Goal: Communication & Community: Ask a question

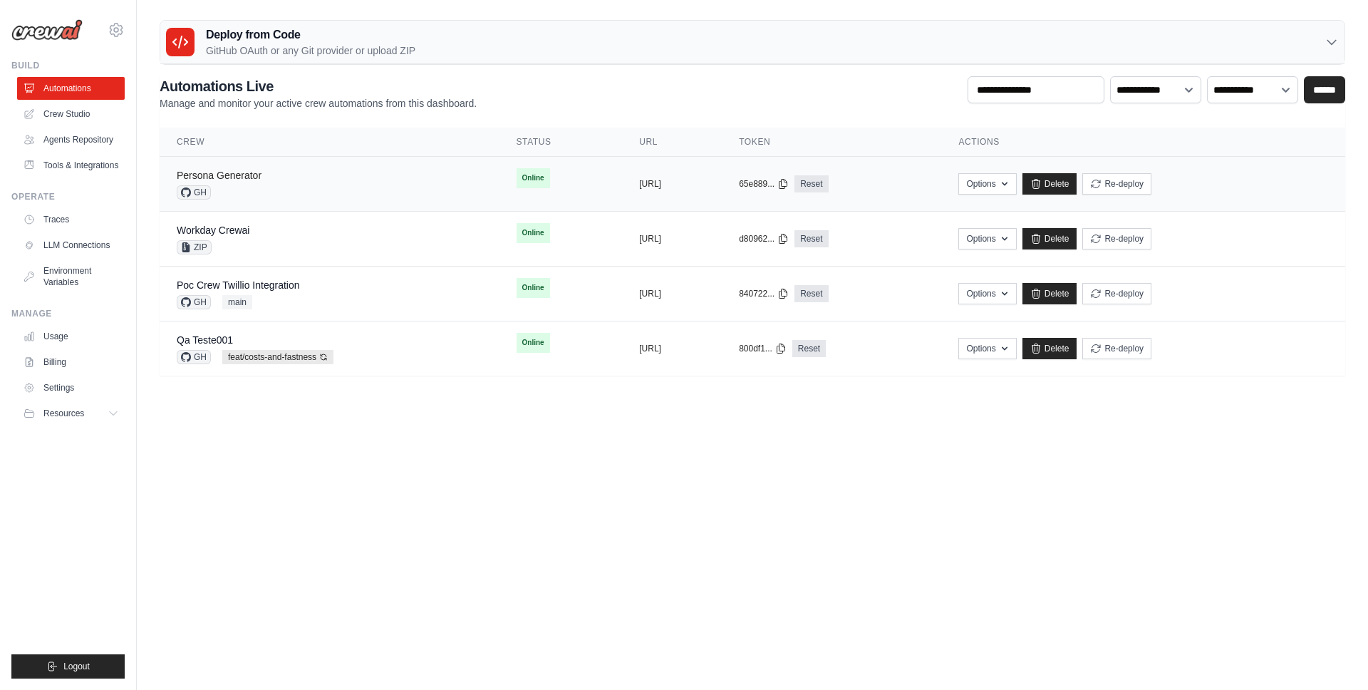
click at [252, 172] on link "Persona Generator" at bounding box center [219, 175] width 85 height 11
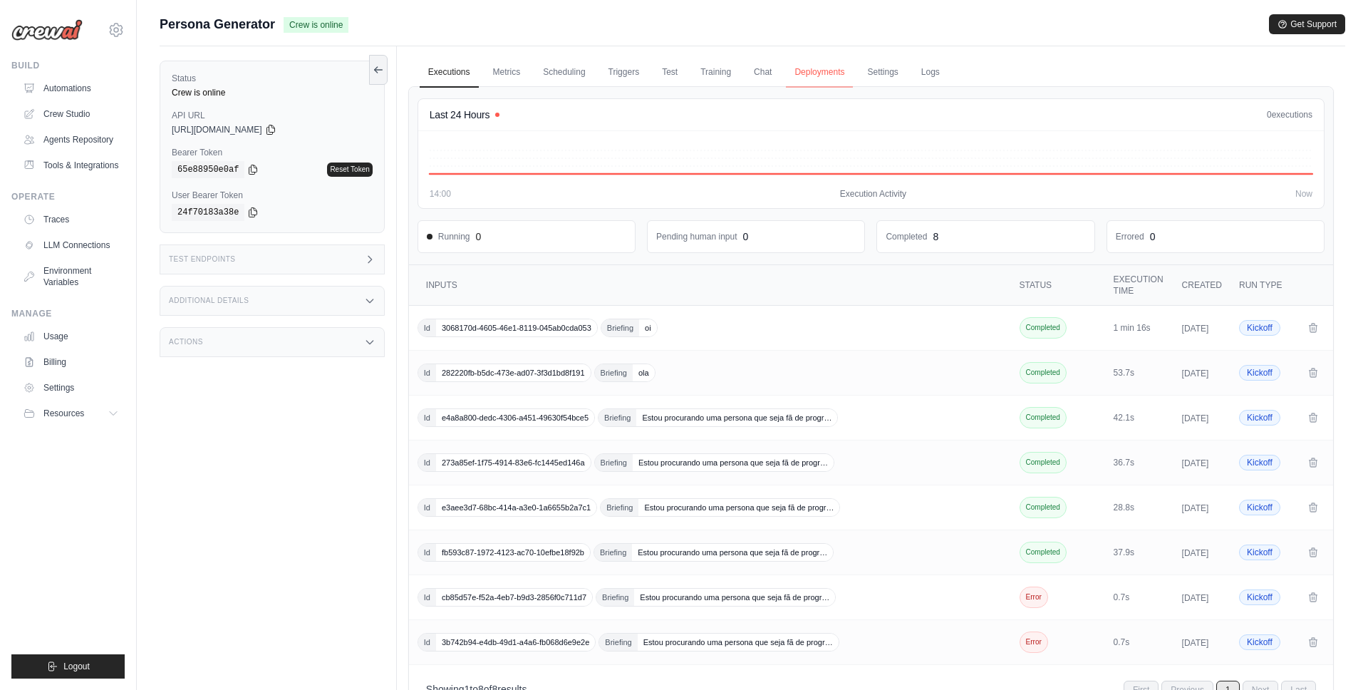
click at [805, 68] on link "Deployments" at bounding box center [819, 73] width 67 height 30
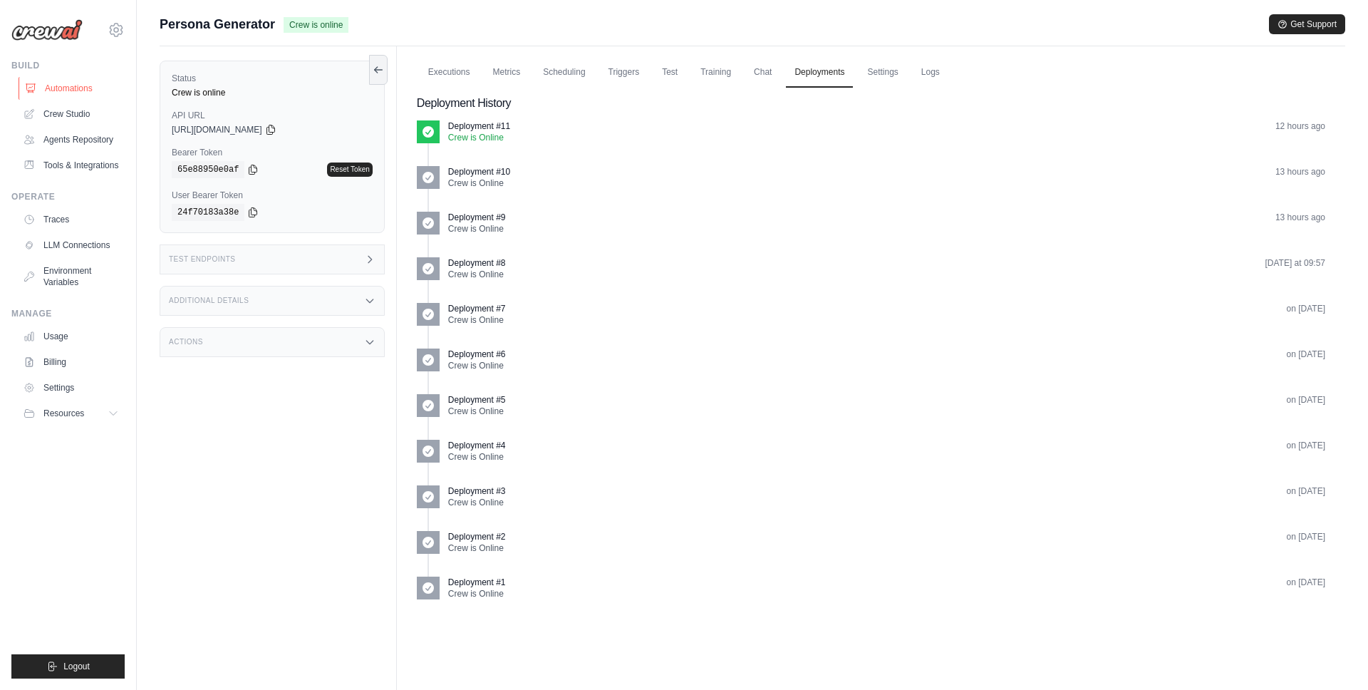
click at [52, 83] on link "Automations" at bounding box center [73, 88] width 108 height 23
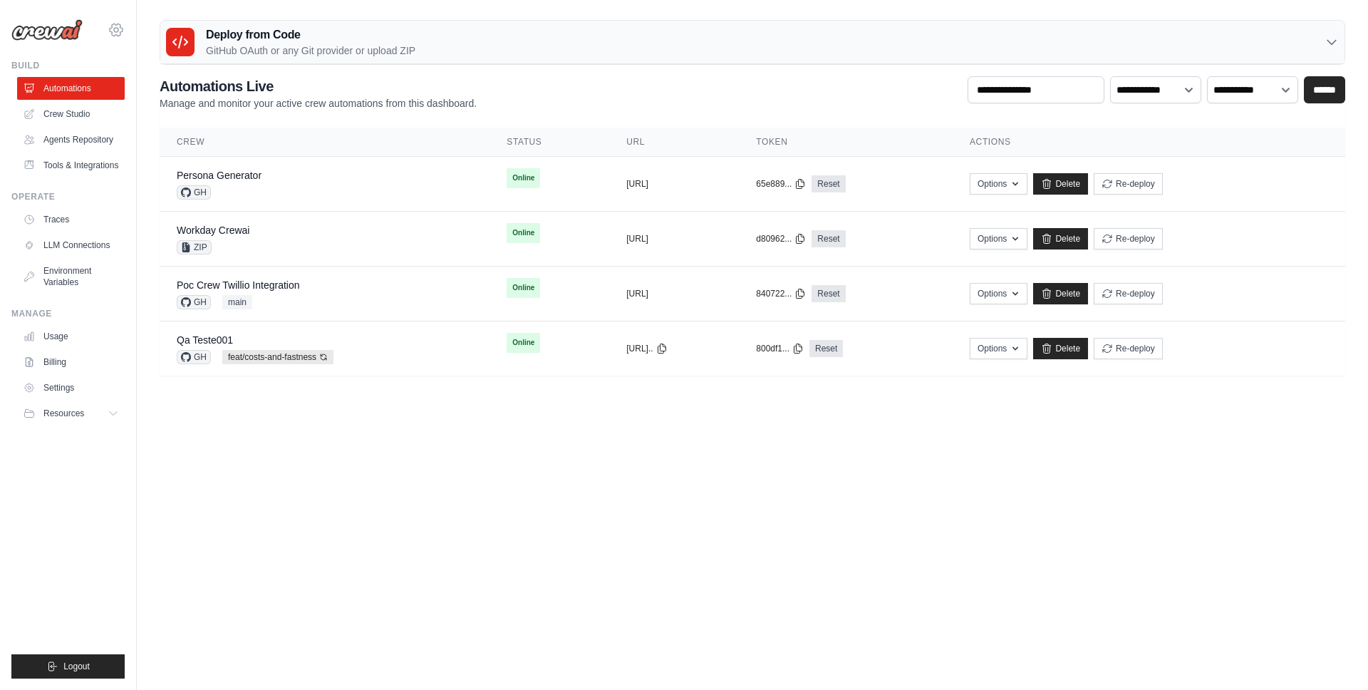
click at [114, 24] on icon at bounding box center [116, 30] width 13 height 12
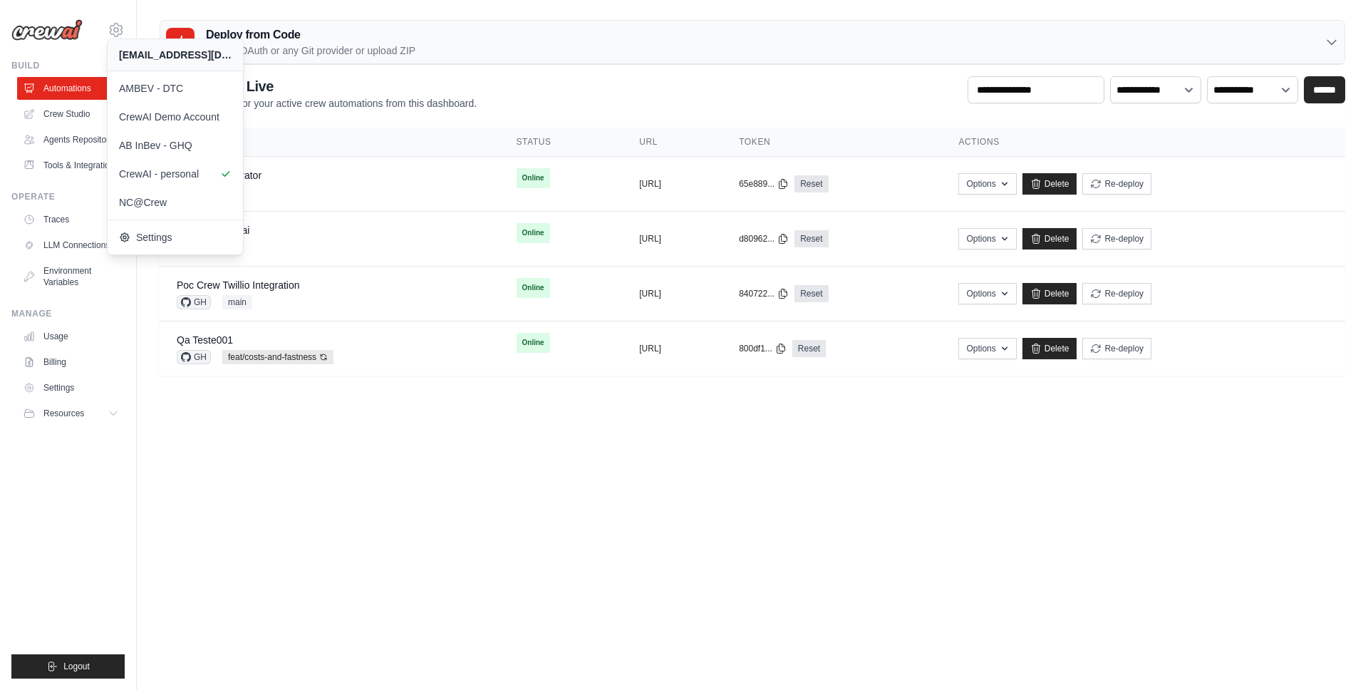
click at [426, 573] on body "mateus@crewai.com AMBEV - DTC CrewAI Demo Account AB InBev - GHQ" at bounding box center [684, 345] width 1368 height 690
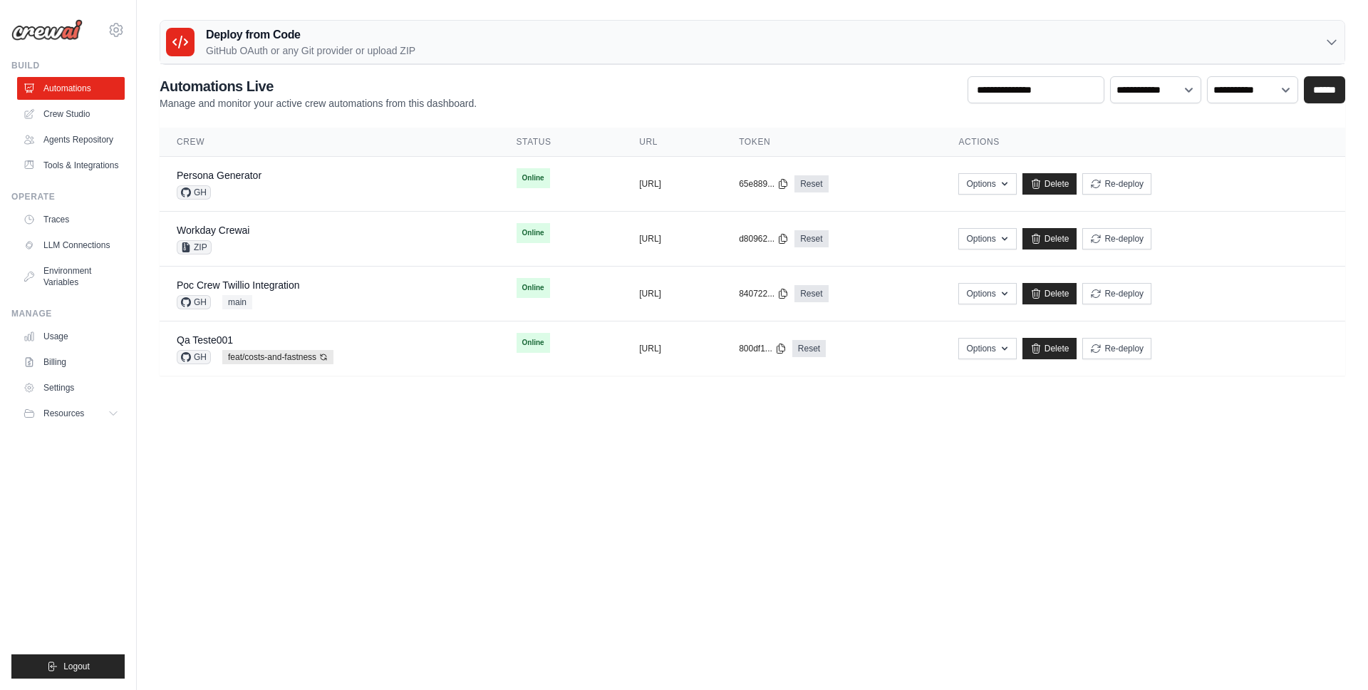
click at [435, 413] on body "mateus@crewai.com AMBEV - DTC CrewAI Demo Account AB InBev - GHQ" at bounding box center [684, 345] width 1368 height 690
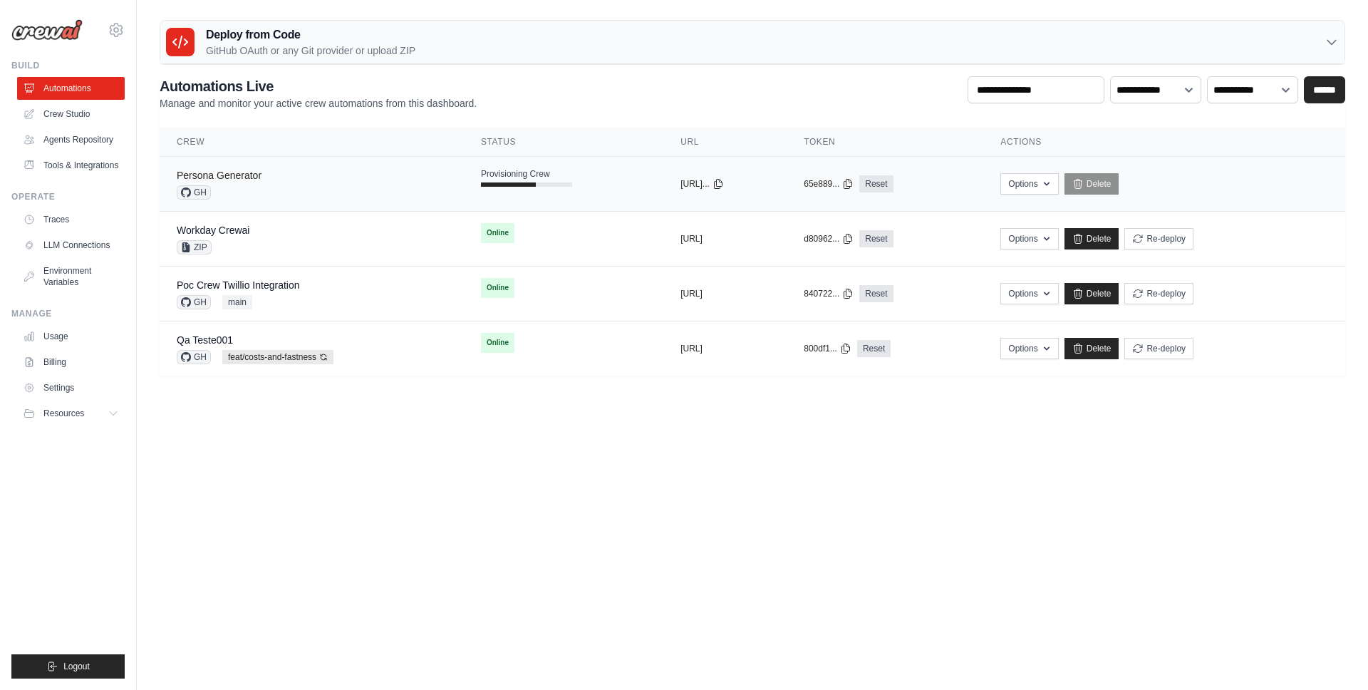
click at [225, 180] on link "Persona Generator" at bounding box center [219, 175] width 85 height 11
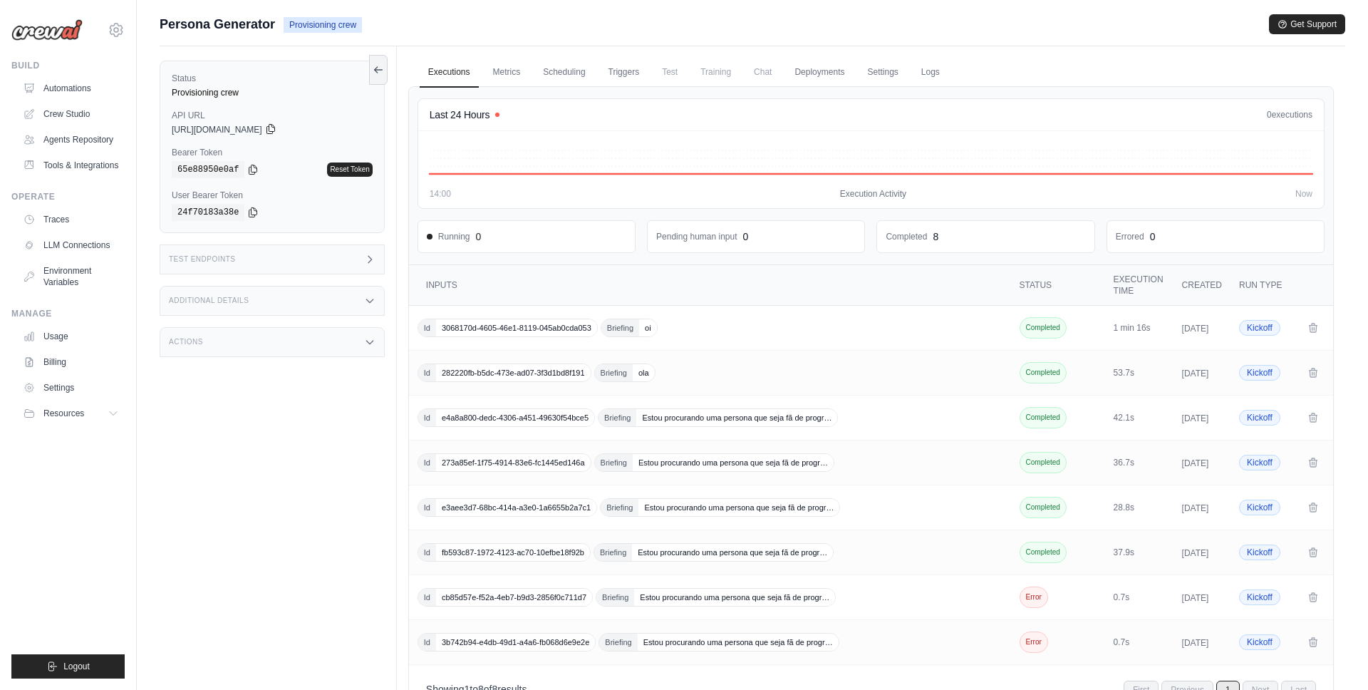
click at [277, 130] on icon at bounding box center [270, 128] width 11 height 11
click at [255, 170] on icon at bounding box center [252, 168] width 11 height 11
click at [340, 503] on div "Status Provisioning crew API URL copied https://persona-generator-5666b058-0260…" at bounding box center [278, 391] width 237 height 690
click at [884, 72] on link "Settings" at bounding box center [883, 73] width 48 height 30
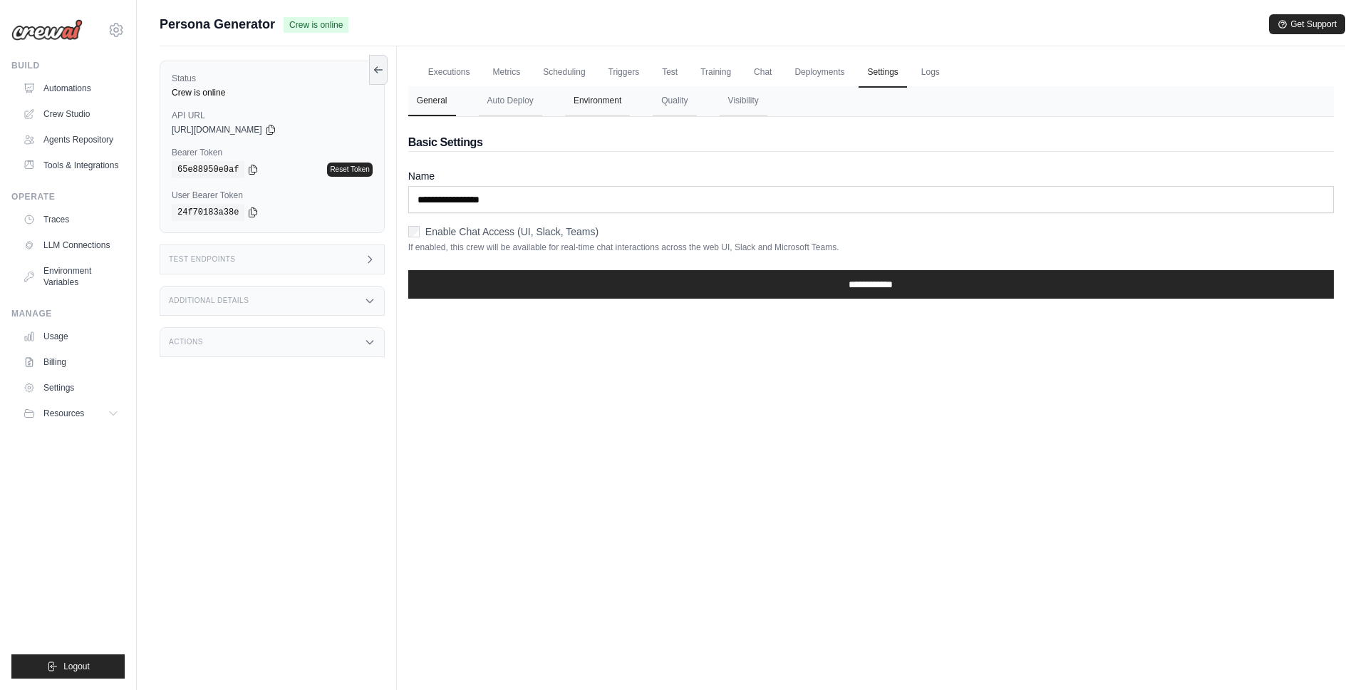
click at [606, 102] on button "Environment" at bounding box center [597, 101] width 65 height 30
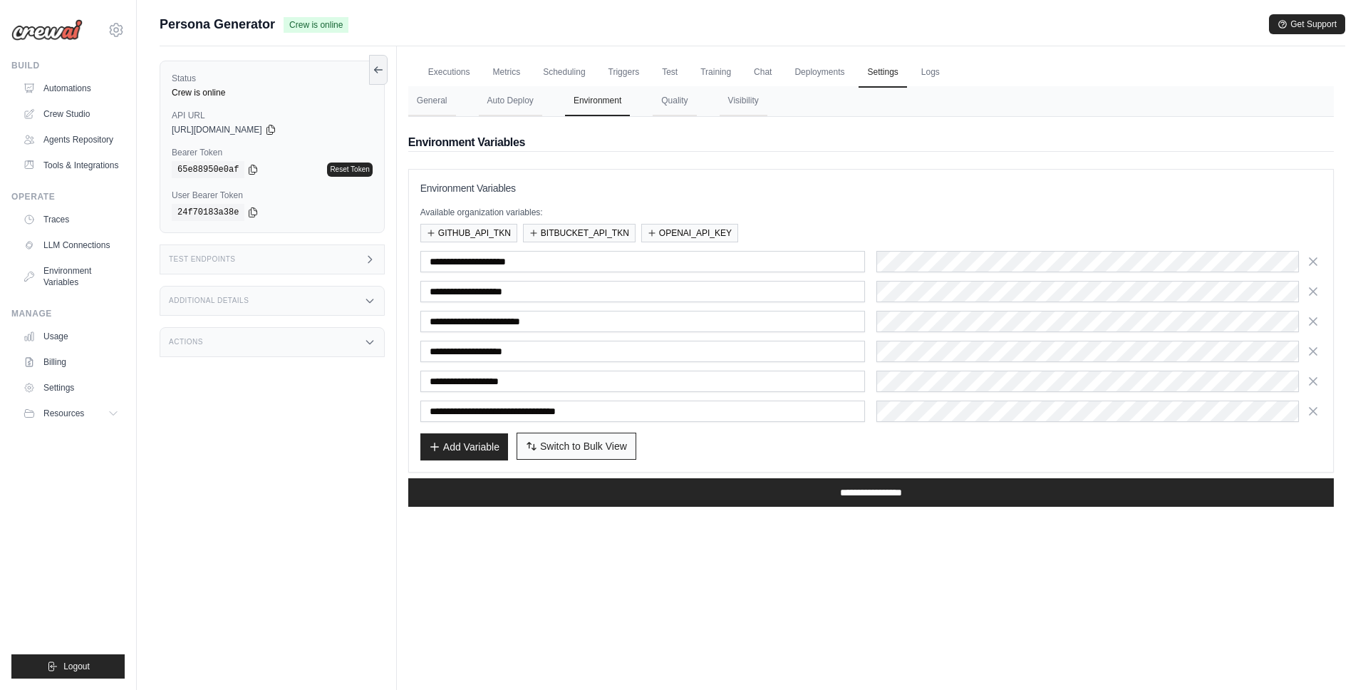
click at [557, 451] on span "Switch to Bulk View" at bounding box center [583, 446] width 87 height 14
type textarea "**********"
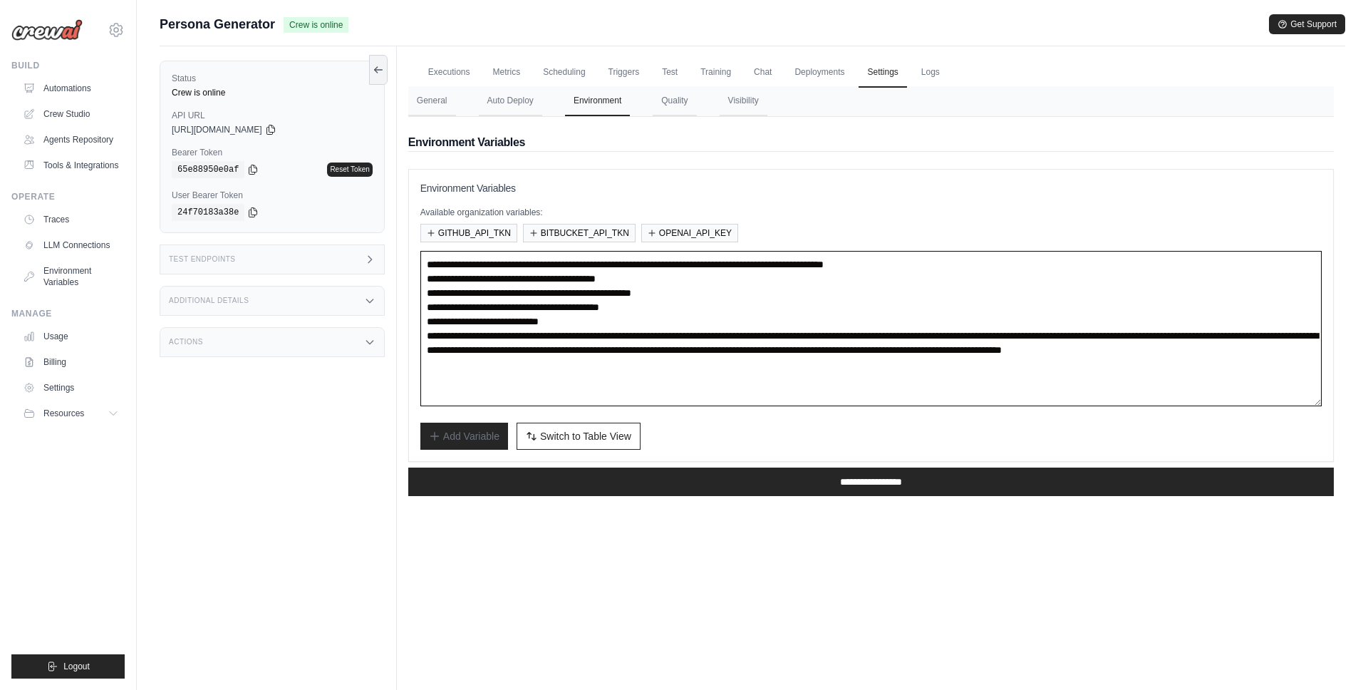
click at [615, 383] on textarea "**********" at bounding box center [870, 328] width 901 height 155
paste textarea "**********"
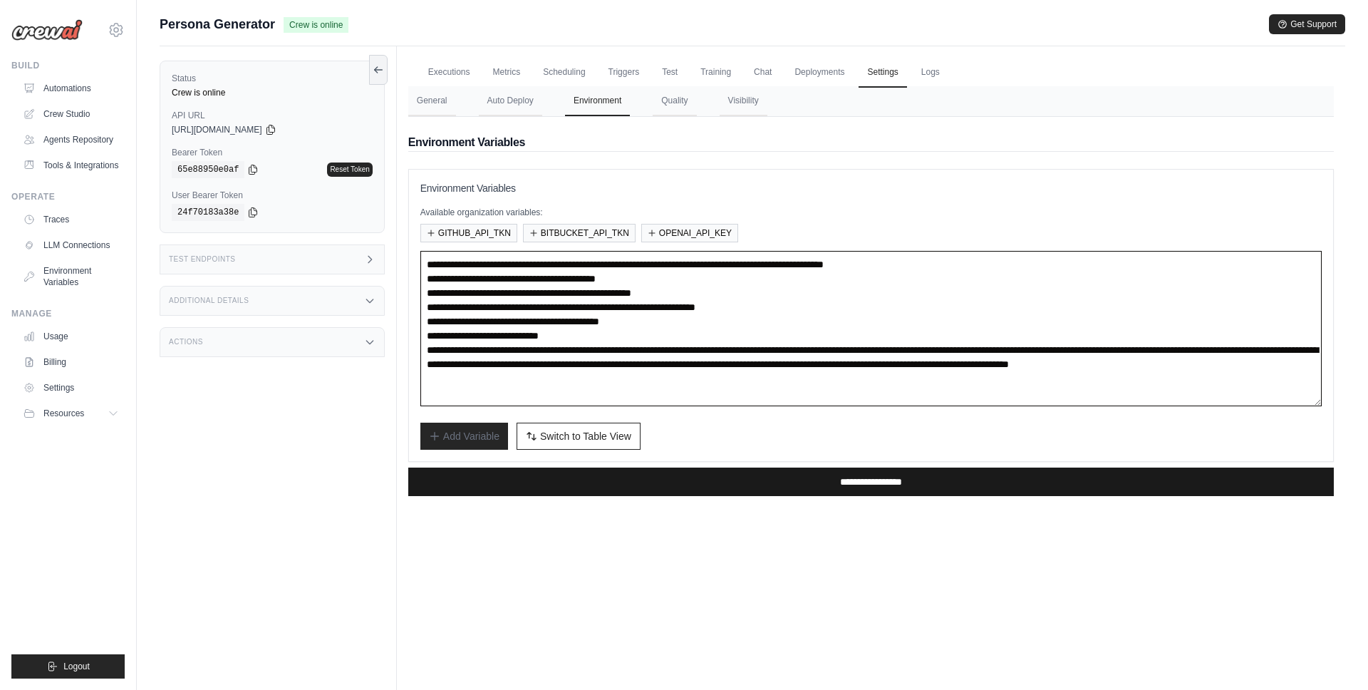
type textarea "**********"
click at [839, 483] on input "**********" at bounding box center [871, 481] width 926 height 29
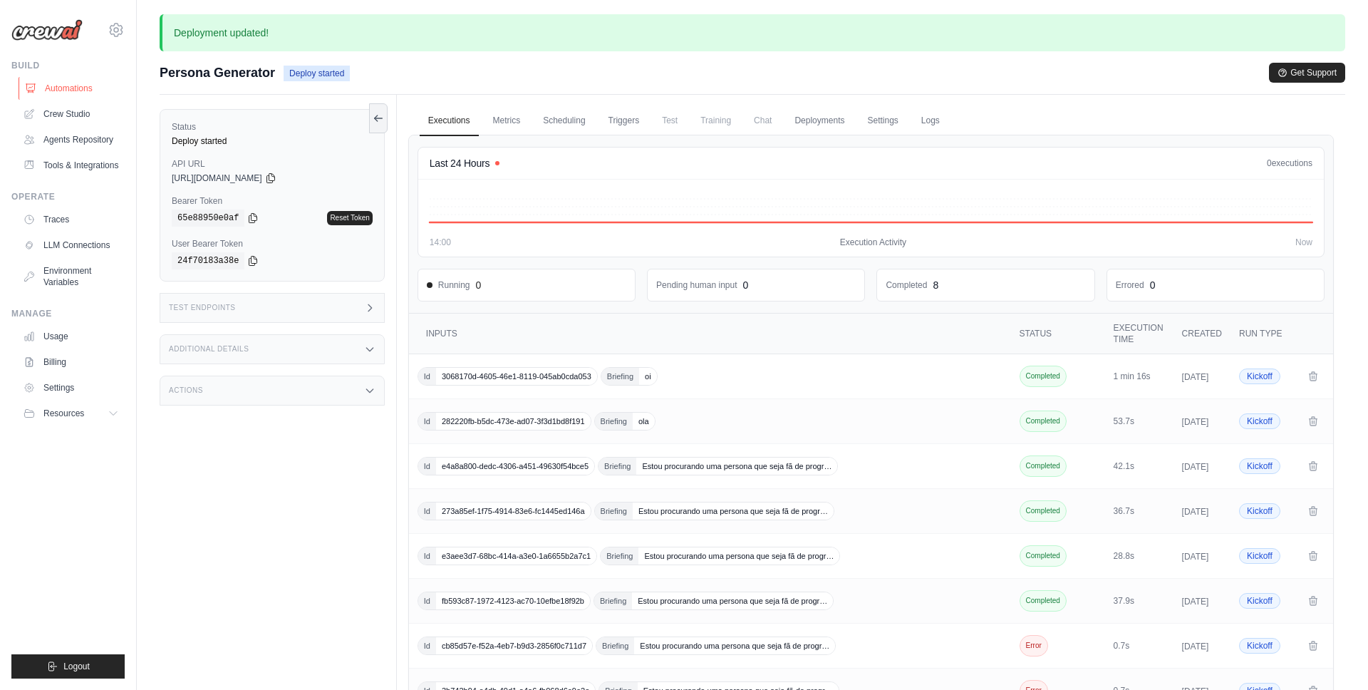
click at [76, 91] on link "Automations" at bounding box center [73, 88] width 108 height 23
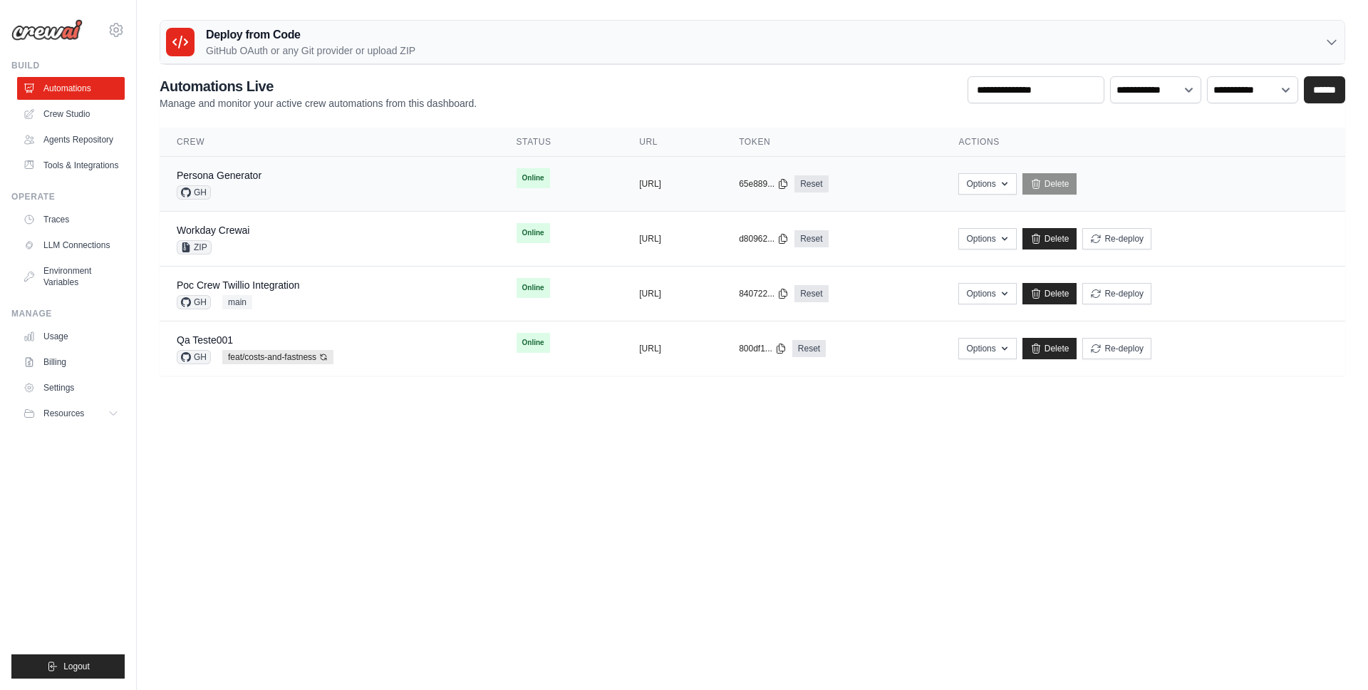
click at [262, 176] on div "Persona Generator GH" at bounding box center [330, 183] width 306 height 31
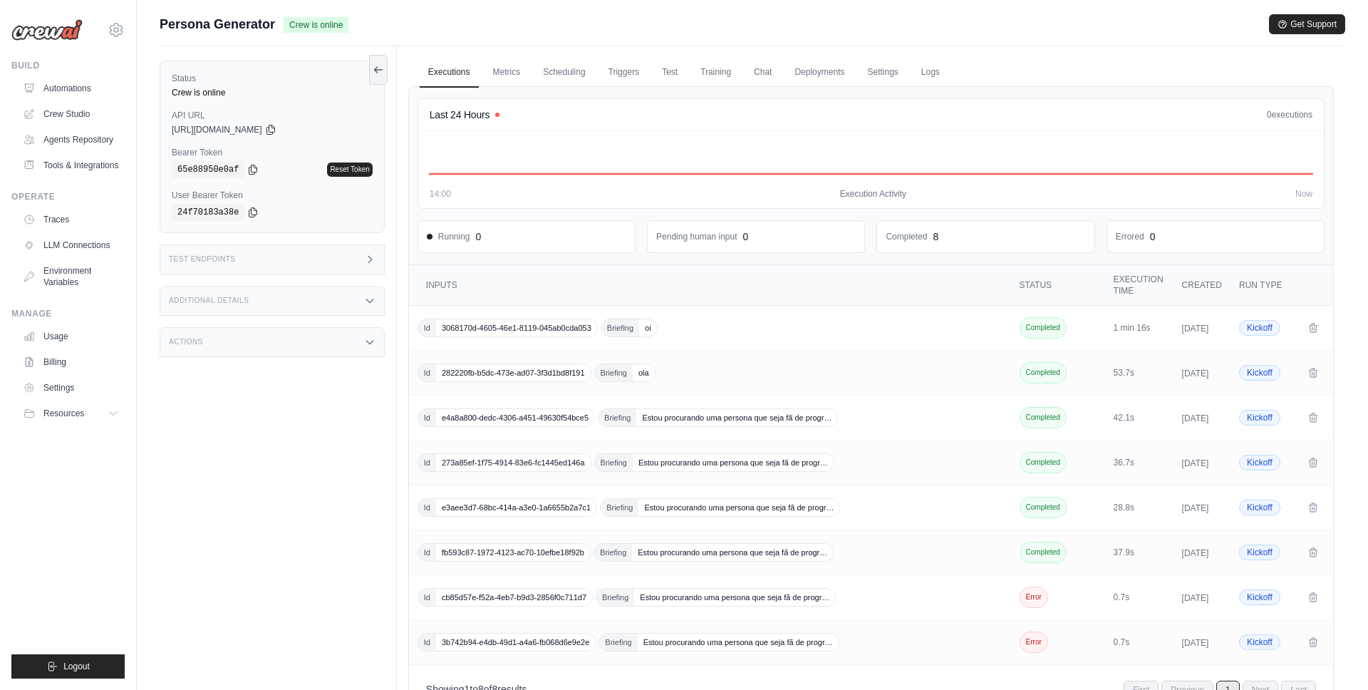
click at [292, 453] on div "Status Crew is online API URL copied [URL][DOMAIN_NAME] Bearer Token copied 65e…" at bounding box center [278, 391] width 237 height 690
click at [247, 425] on div "Status Crew is online API URL copied https://persona-generator-5666b058-0260-45…" at bounding box center [278, 391] width 237 height 690
click at [281, 475] on div "Status Crew is online API URL copied https://persona-generator-5666b058-0260-45…" at bounding box center [278, 391] width 237 height 690
click at [882, 73] on link "Settings" at bounding box center [883, 73] width 48 height 30
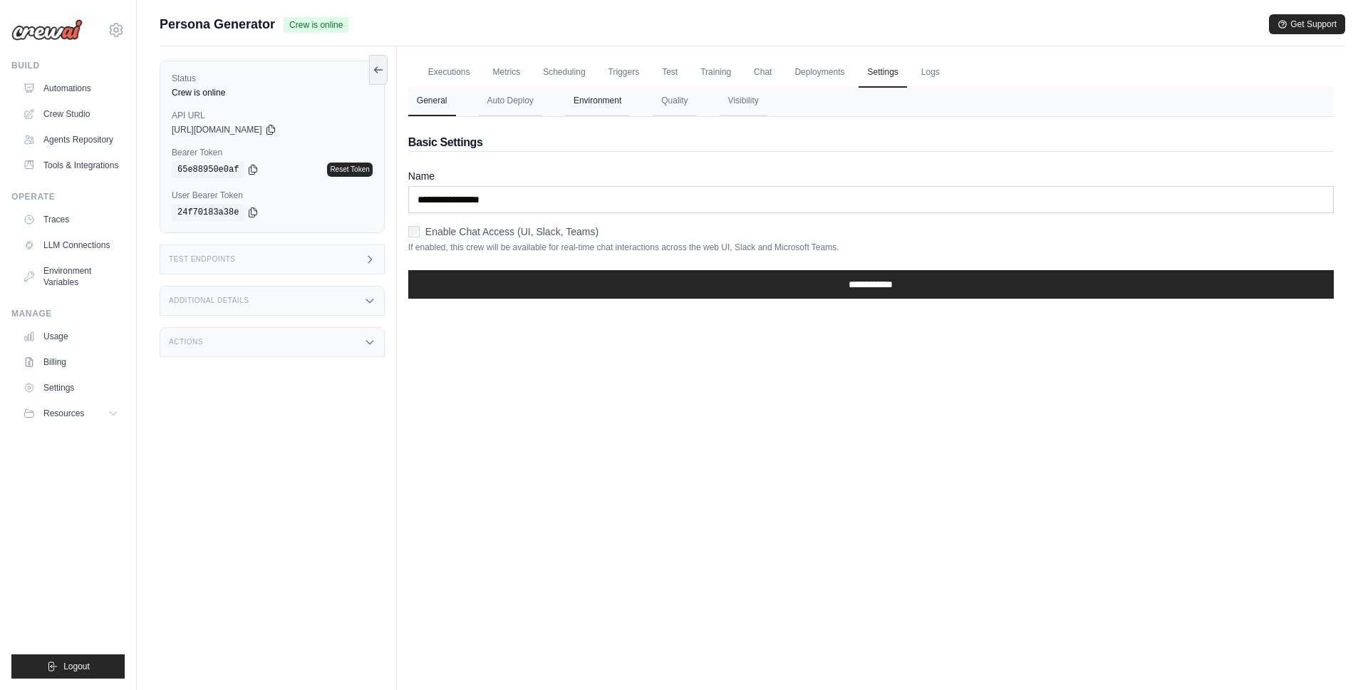
click at [601, 95] on button "Environment" at bounding box center [597, 101] width 65 height 30
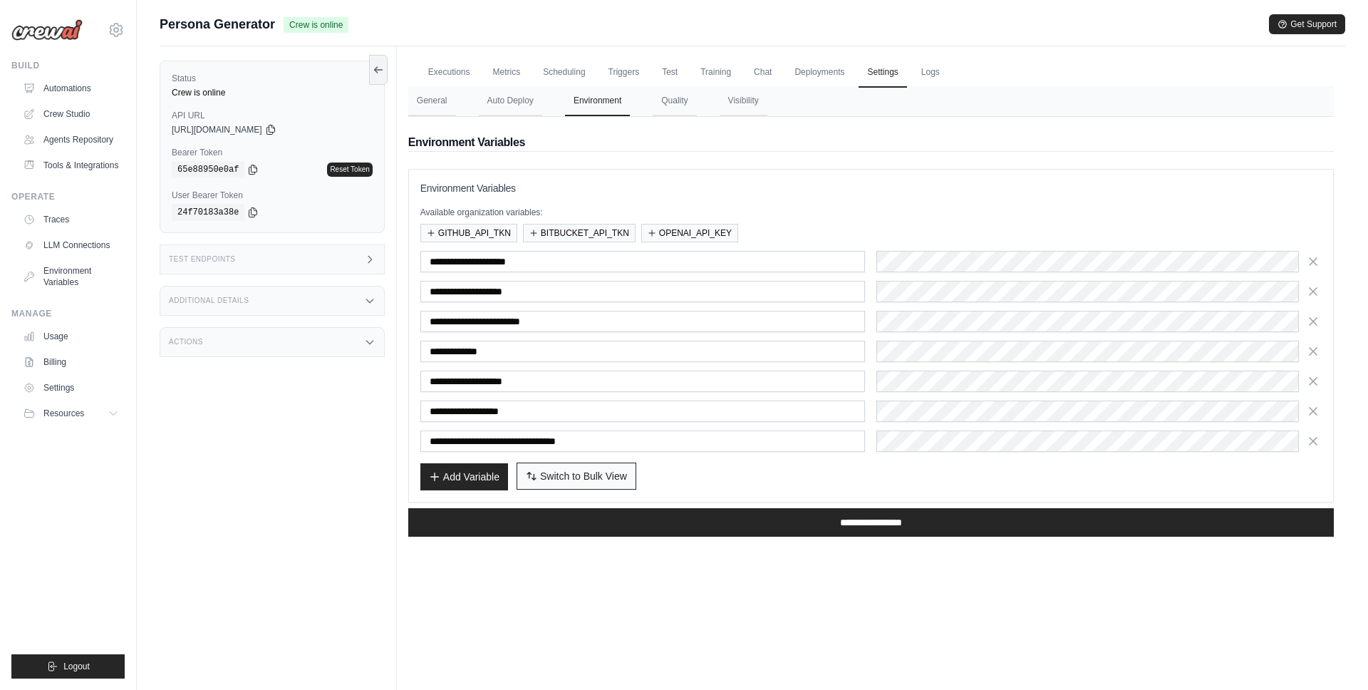
click at [611, 481] on span "Switch to Bulk View" at bounding box center [583, 476] width 87 height 14
type textarea "**********"
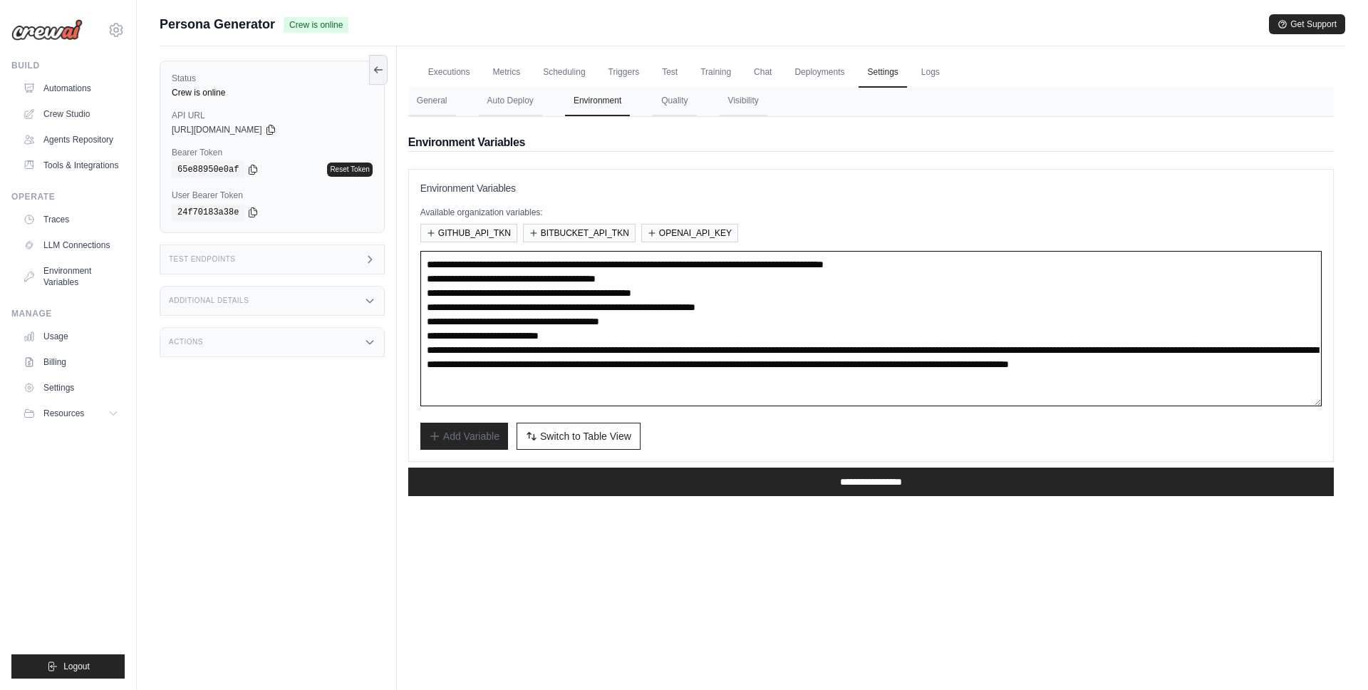
drag, startPoint x: 559, startPoint y: 266, endPoint x: 1091, endPoint y: 271, distance: 531.6
click at [1091, 271] on textarea "**********" at bounding box center [870, 328] width 901 height 155
drag, startPoint x: 554, startPoint y: 280, endPoint x: 715, endPoint y: 284, distance: 161.8
click at [715, 284] on textarea "**********" at bounding box center [870, 328] width 901 height 155
click at [676, 278] on textarea "**********" at bounding box center [870, 328] width 901 height 155
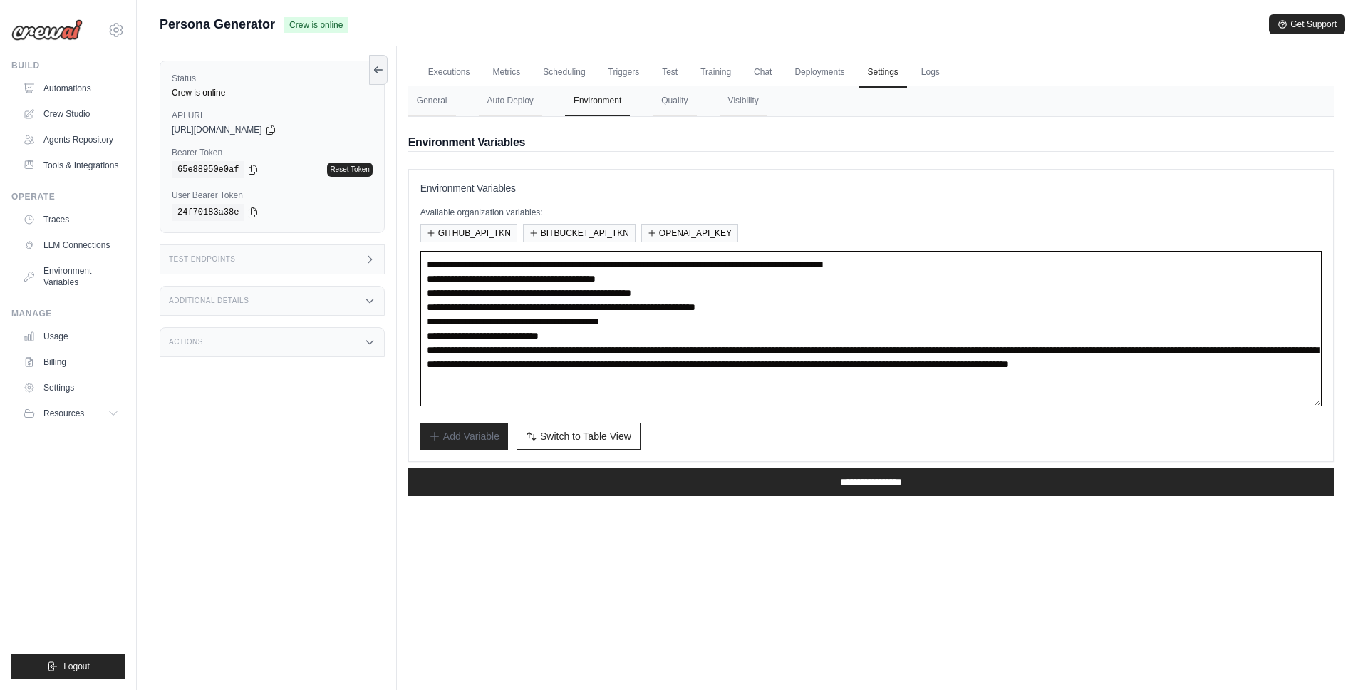
drag, startPoint x: 510, startPoint y: 309, endPoint x: 904, endPoint y: 311, distance: 394.8
click at [904, 311] on textarea "**********" at bounding box center [870, 328] width 901 height 155
click at [474, 292] on textarea "**********" at bounding box center [870, 328] width 901 height 155
drag, startPoint x: 512, startPoint y: 309, endPoint x: 882, endPoint y: 308, distance: 370.6
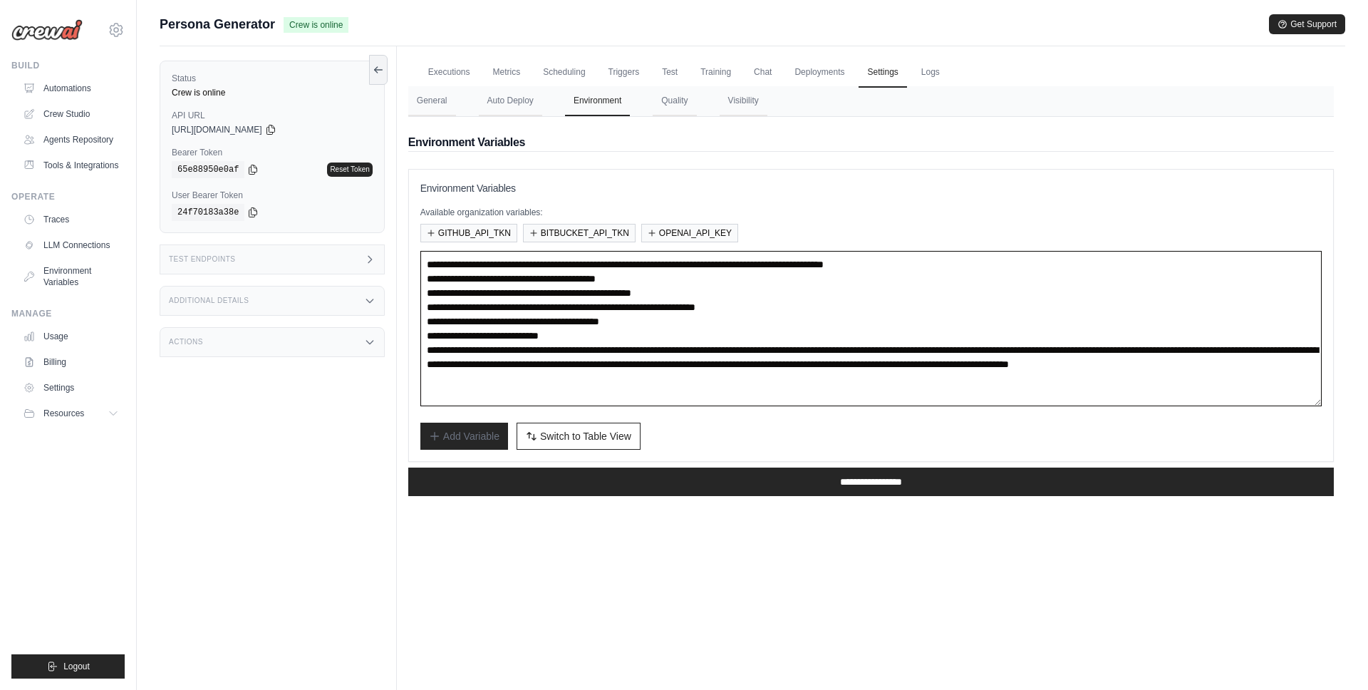
click at [882, 308] on textarea "**********" at bounding box center [870, 328] width 901 height 155
drag, startPoint x: 552, startPoint y: 324, endPoint x: 730, endPoint y: 324, distance: 178.9
click at [730, 324] on textarea "**********" at bounding box center [870, 328] width 901 height 155
drag, startPoint x: 642, startPoint y: 349, endPoint x: 975, endPoint y: 402, distance: 337.0
click at [975, 402] on textarea "**********" at bounding box center [870, 328] width 901 height 155
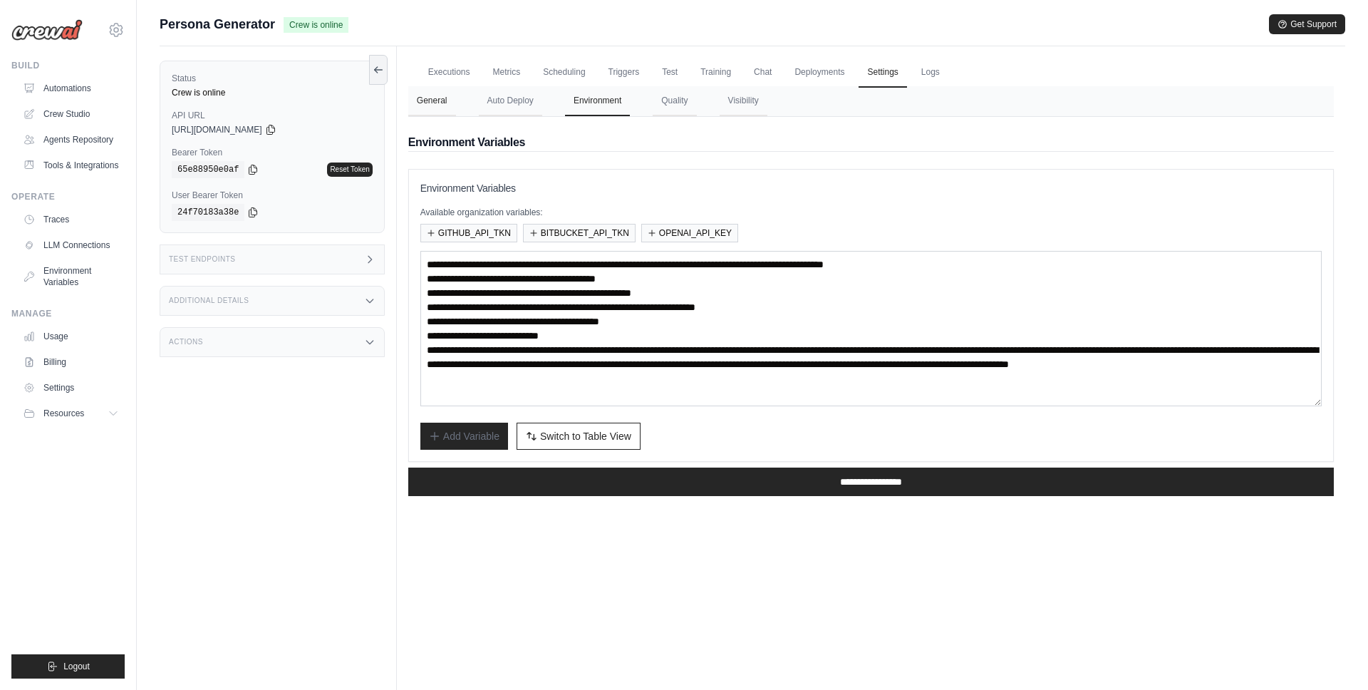
click at [446, 98] on button "General" at bounding box center [432, 101] width 48 height 30
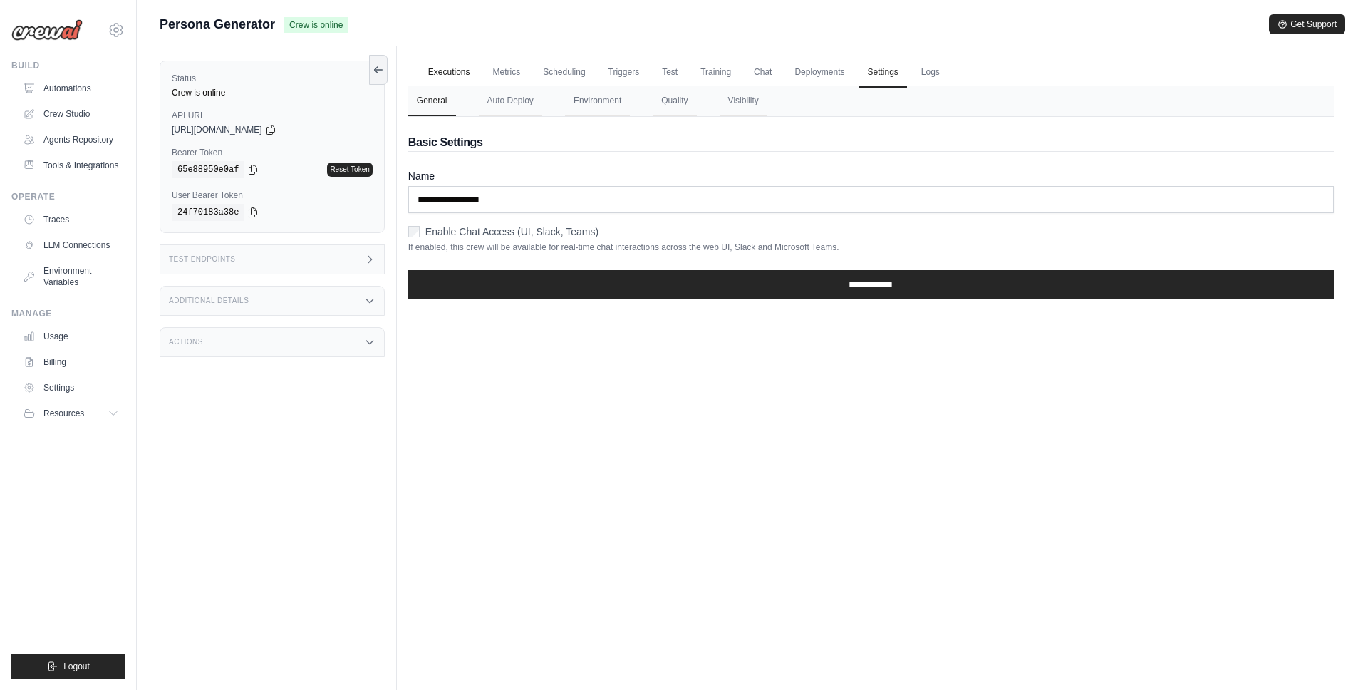
click at [457, 71] on link "Executions" at bounding box center [449, 73] width 59 height 30
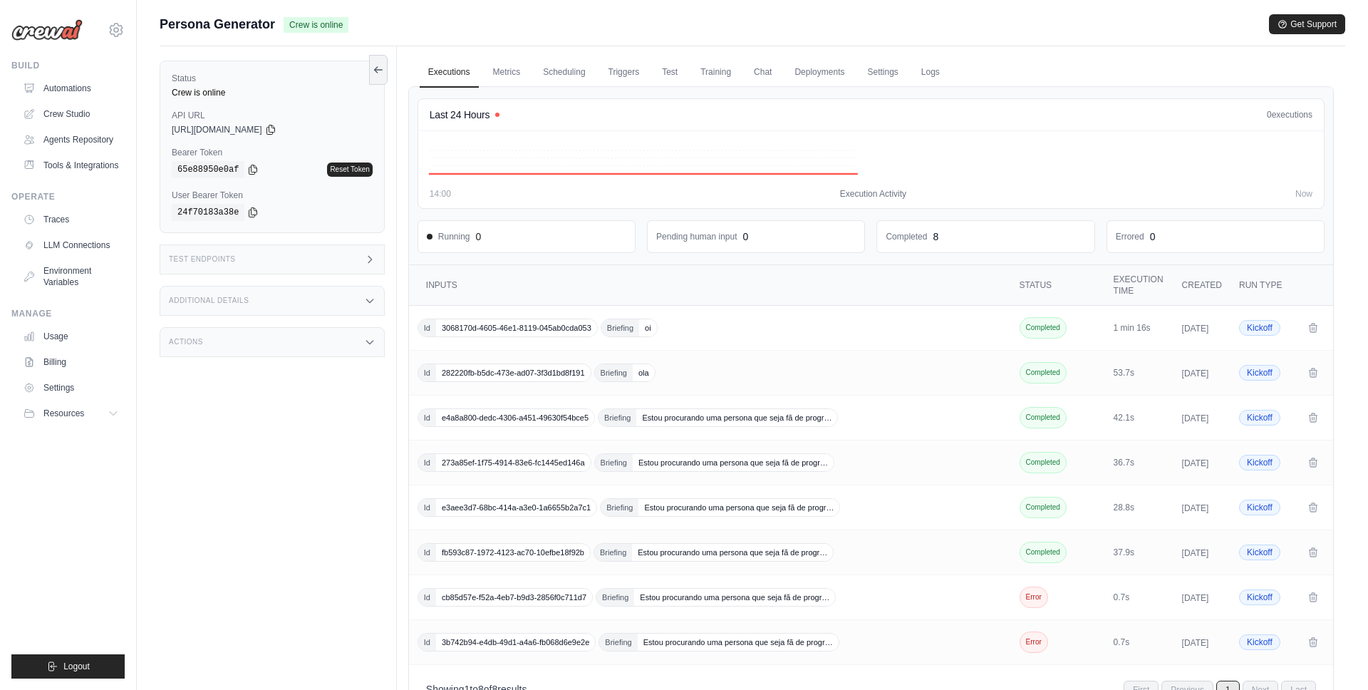
click at [280, 262] on div "Test Endpoints" at bounding box center [272, 259] width 225 height 30
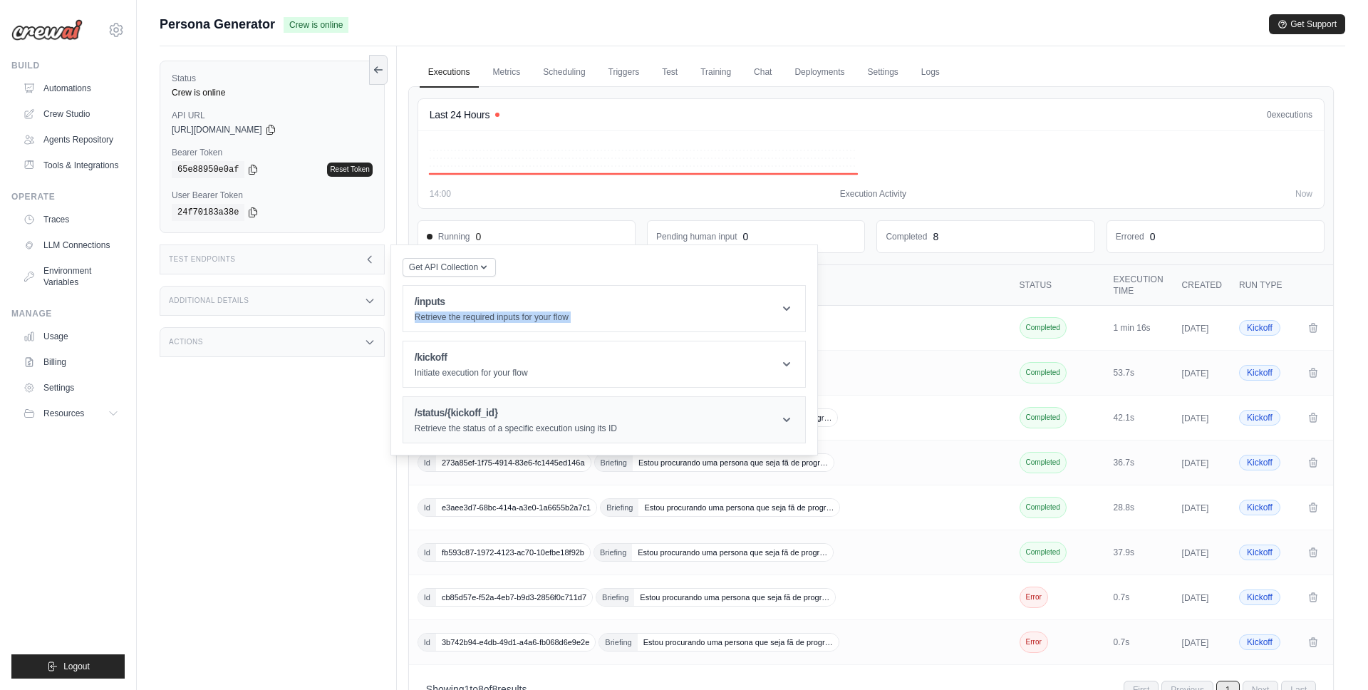
drag, startPoint x: 455, startPoint y: 308, endPoint x: 544, endPoint y: 407, distance: 133.2
click at [544, 407] on div "Get API Collection Postman API Collection /inputs Retrieve the required inputs …" at bounding box center [604, 350] width 403 height 187
click at [667, 320] on header "/inputs Retrieve the required inputs for your flow" at bounding box center [604, 309] width 402 height 46
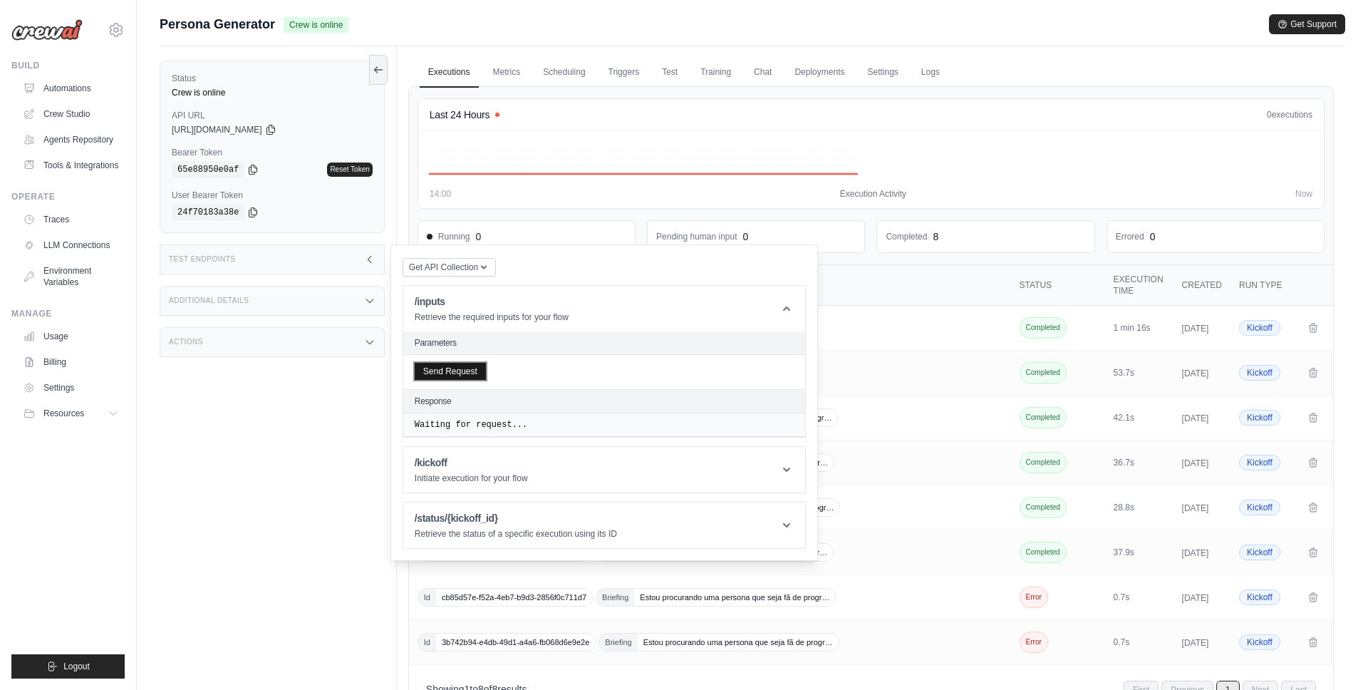
click at [467, 373] on button "Send Request" at bounding box center [450, 371] width 71 height 17
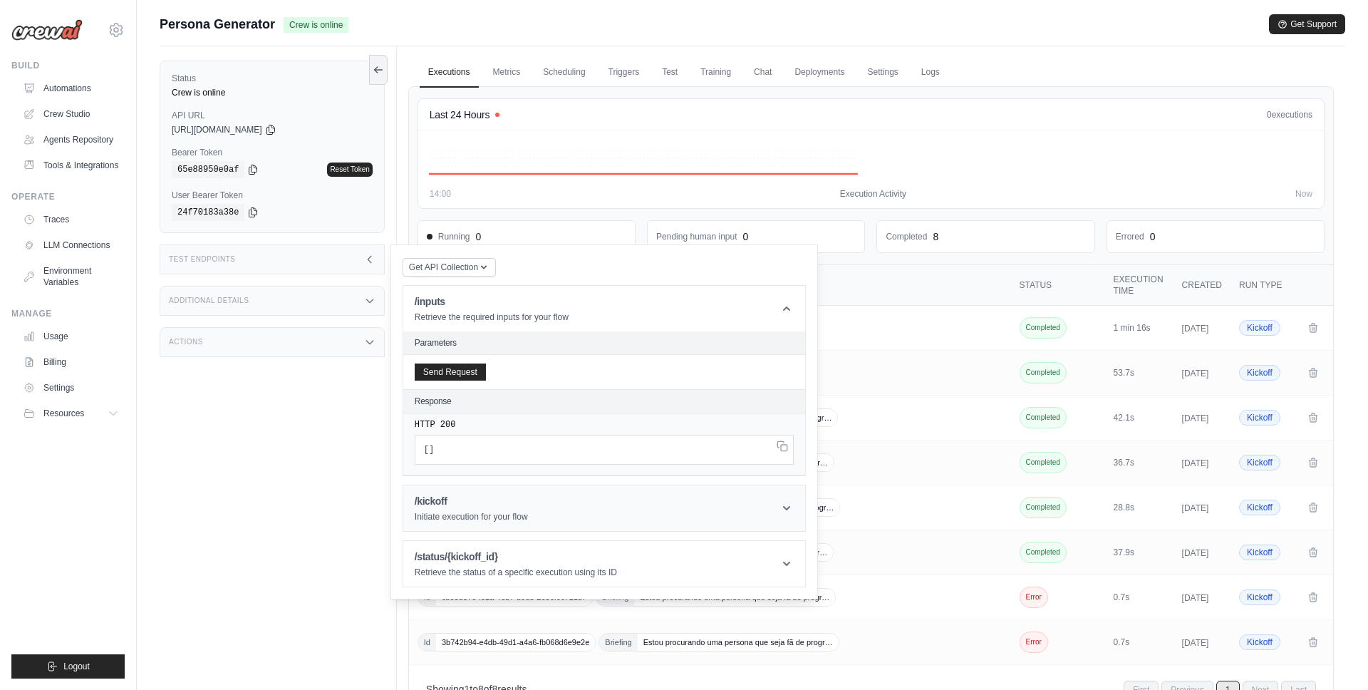
click at [471, 504] on h1 "/kickoff" at bounding box center [471, 501] width 113 height 14
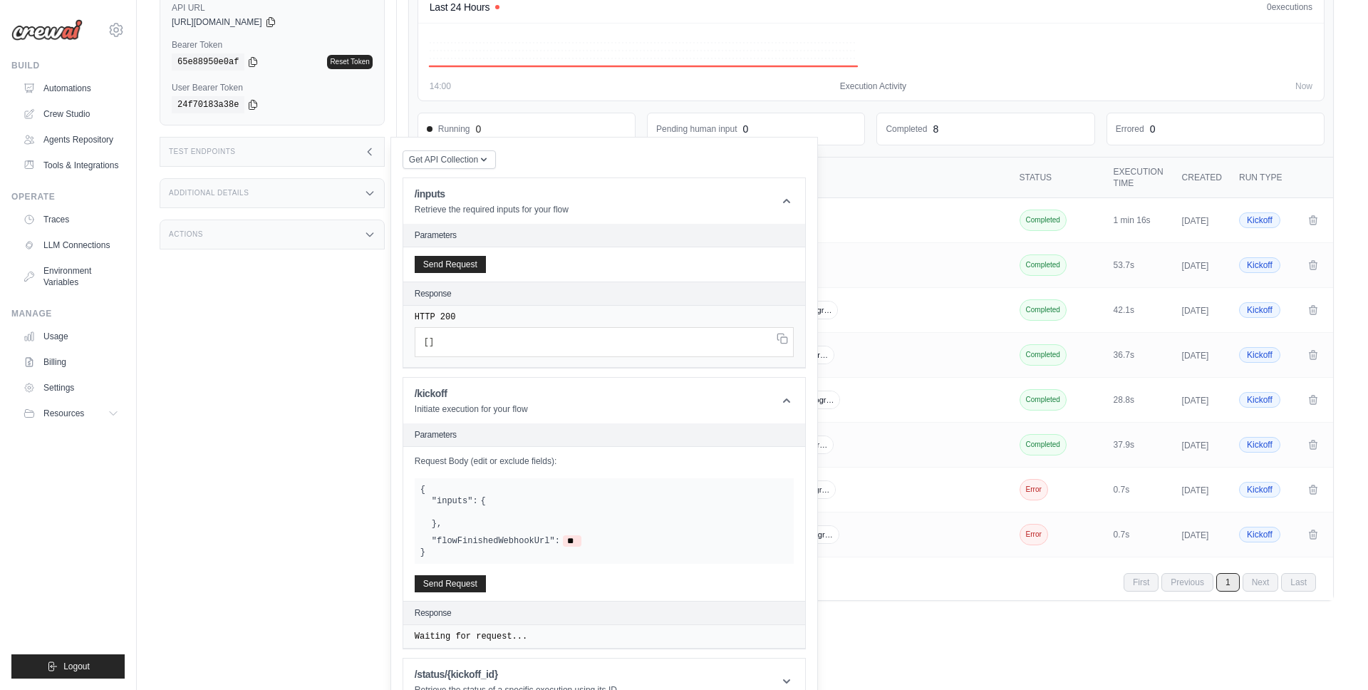
scroll to position [135, 0]
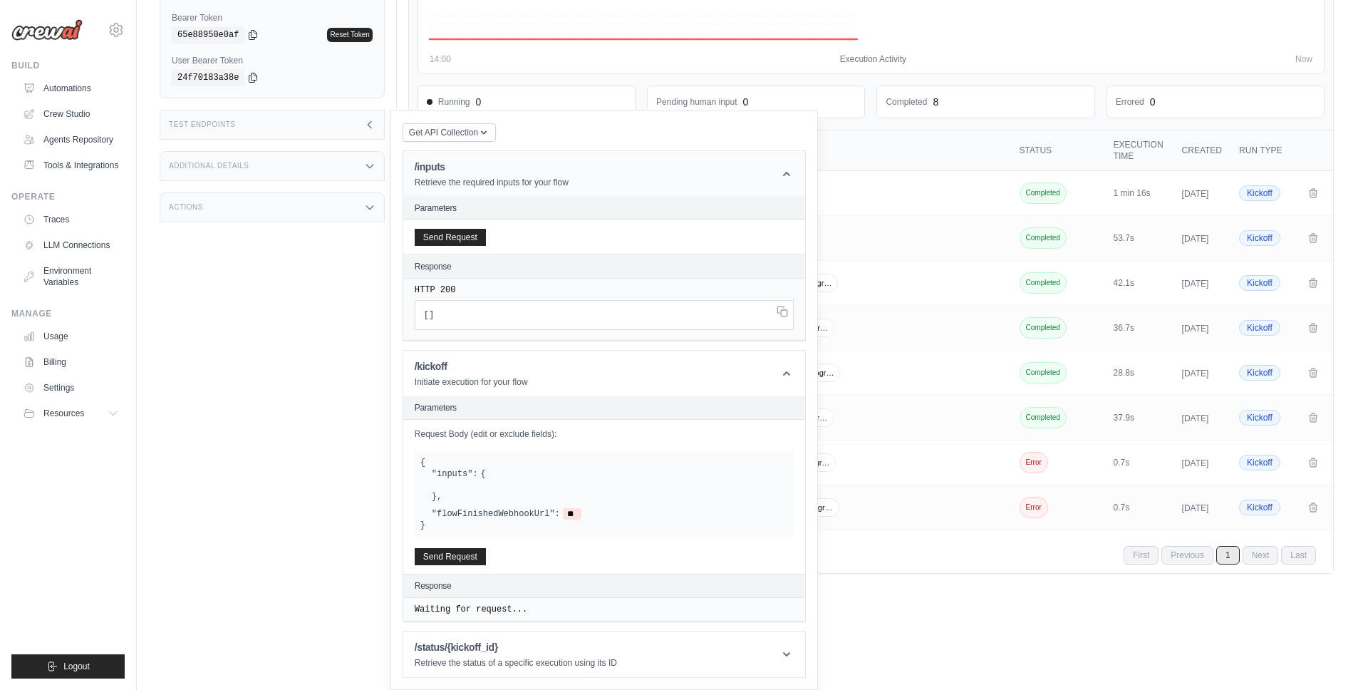
click at [741, 197] on header "/inputs Retrieve the required inputs for your flow" at bounding box center [604, 174] width 402 height 46
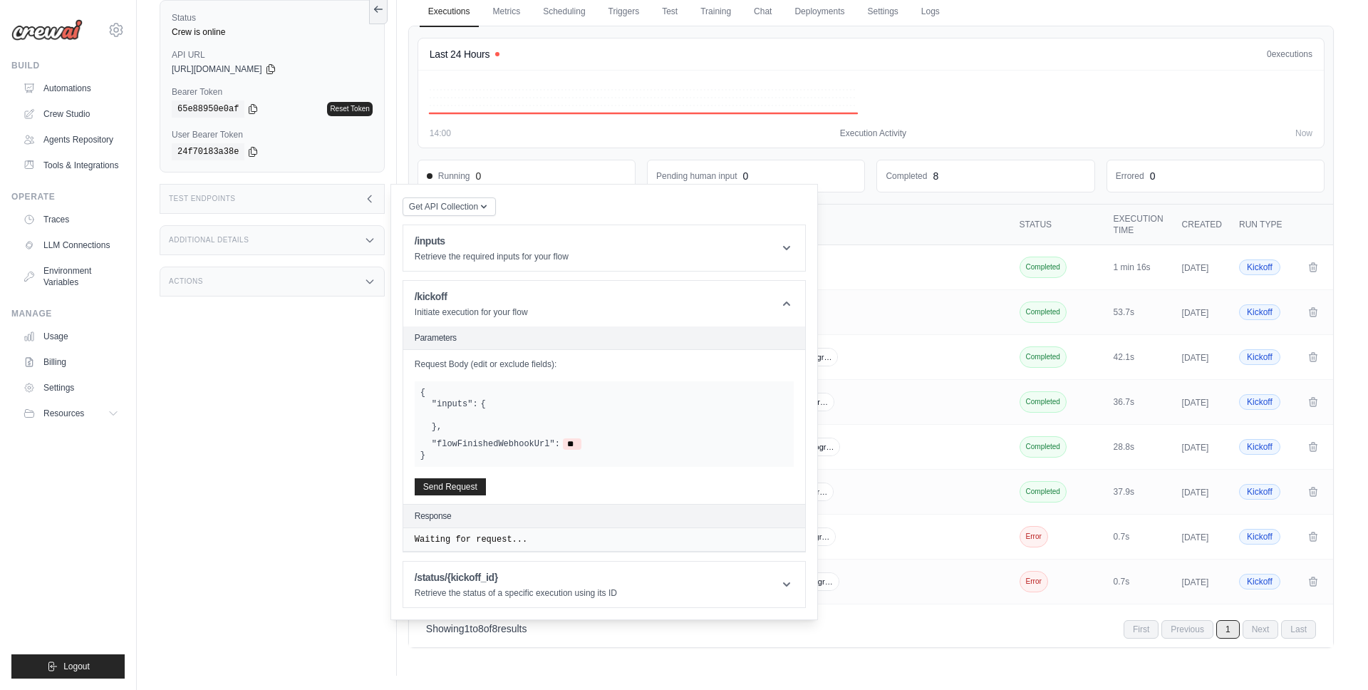
click at [472, 389] on div "{ "inputs": { } , "flowFinishedWebhookUrl": ** }" at bounding box center [604, 424] width 379 height 86
click at [473, 324] on header "/kickoff Initiate execution for your flow" at bounding box center [604, 304] width 402 height 46
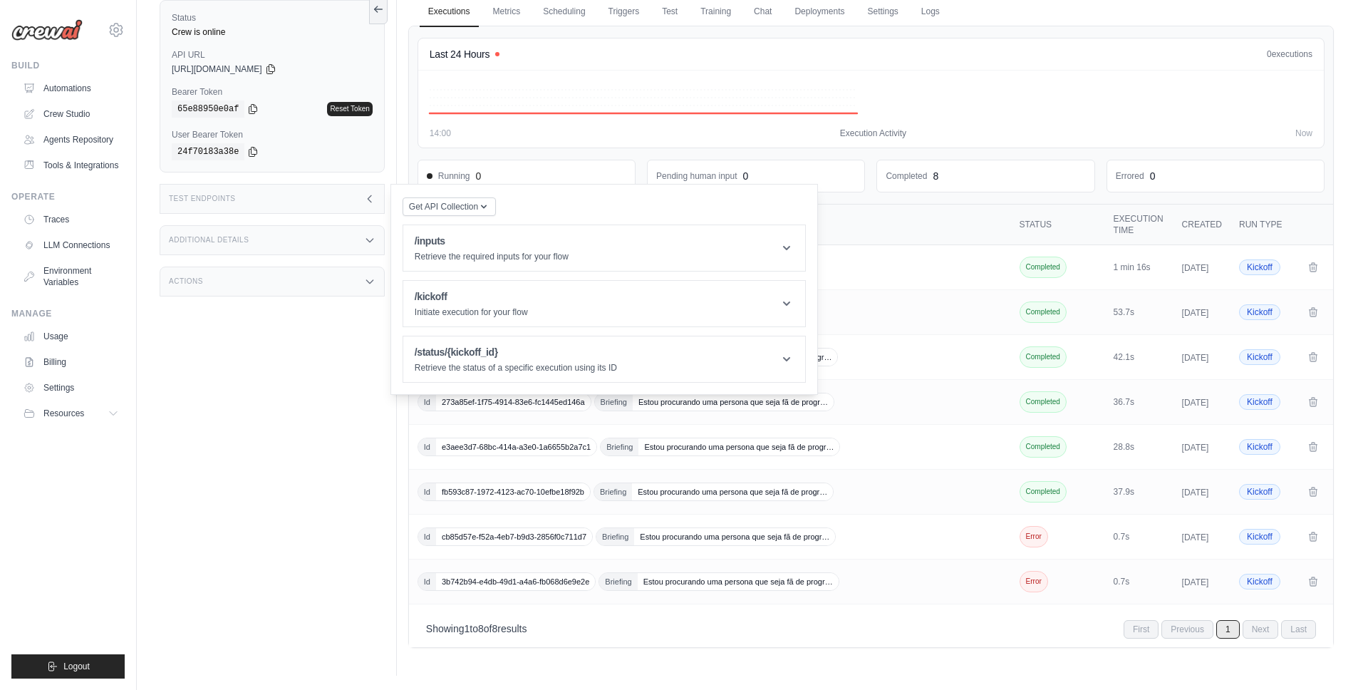
click at [219, 388] on div "Status Crew is online API URL copied https://persona-generator-5666b058-0260-45…" at bounding box center [278, 331] width 237 height 690
click at [374, 195] on icon at bounding box center [369, 198] width 11 height 11
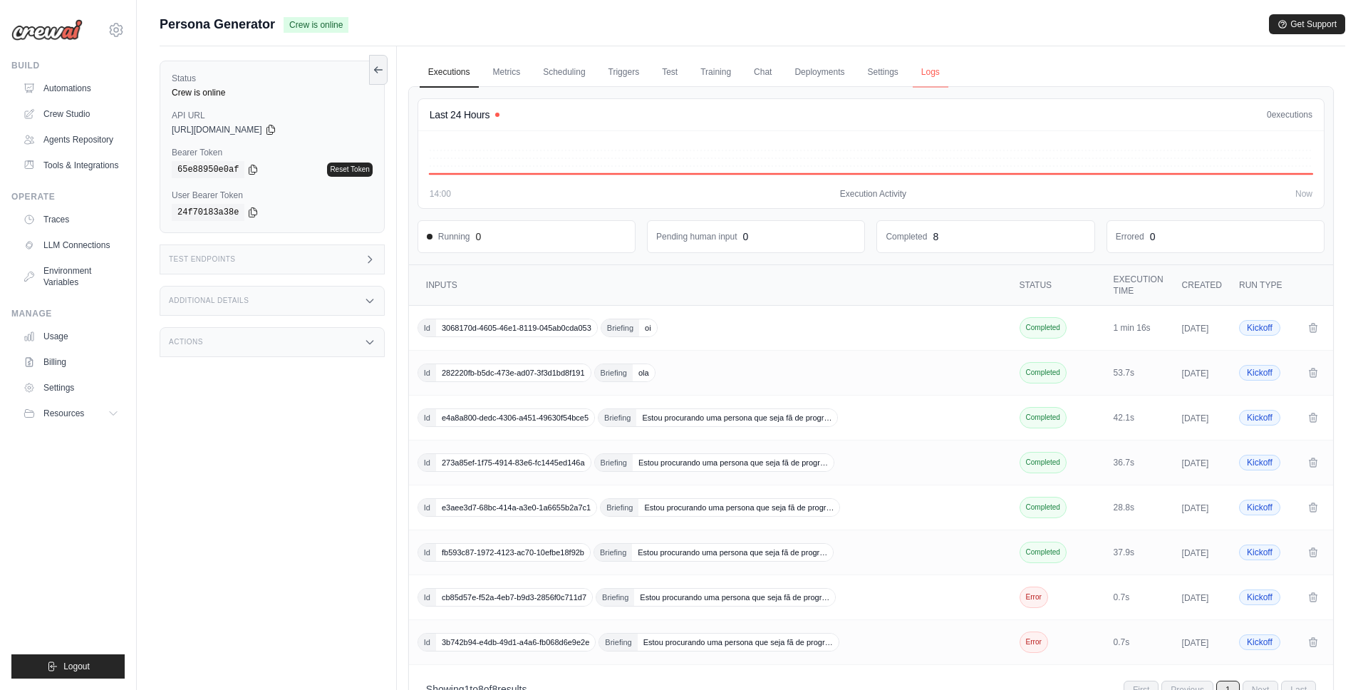
click at [924, 74] on link "Logs" at bounding box center [931, 73] width 36 height 30
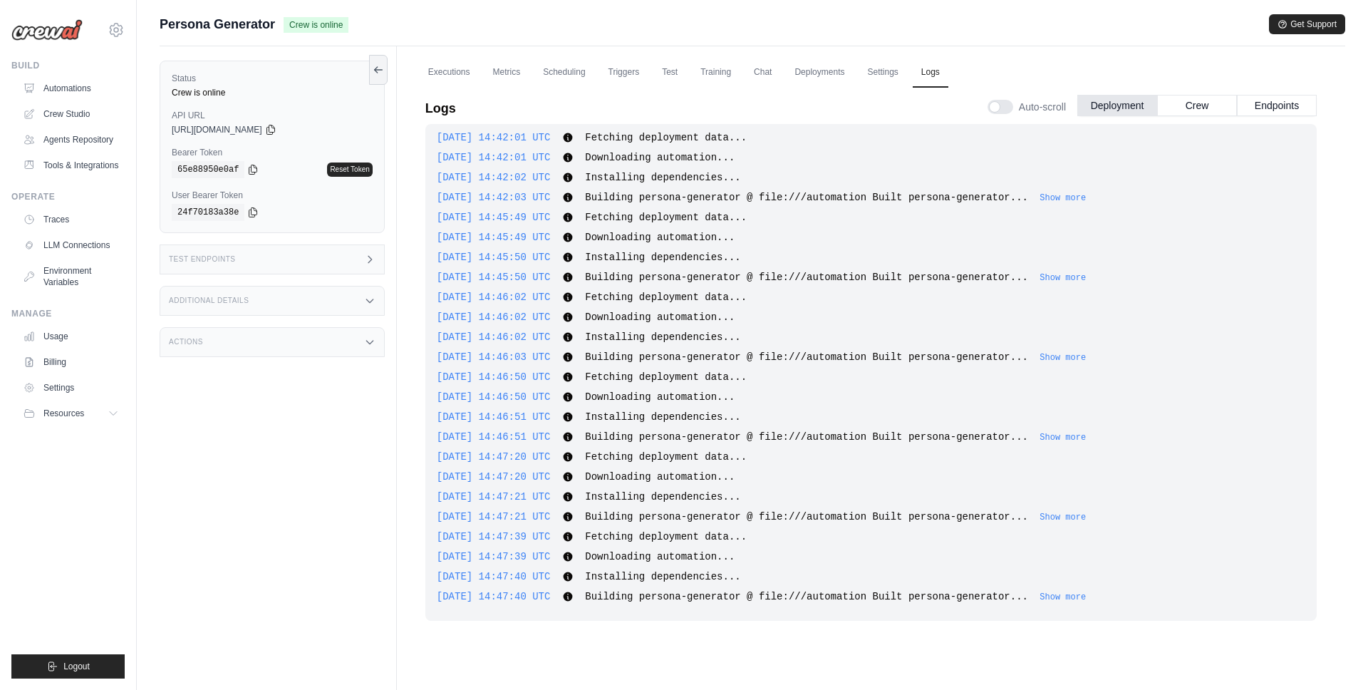
scroll to position [61, 0]
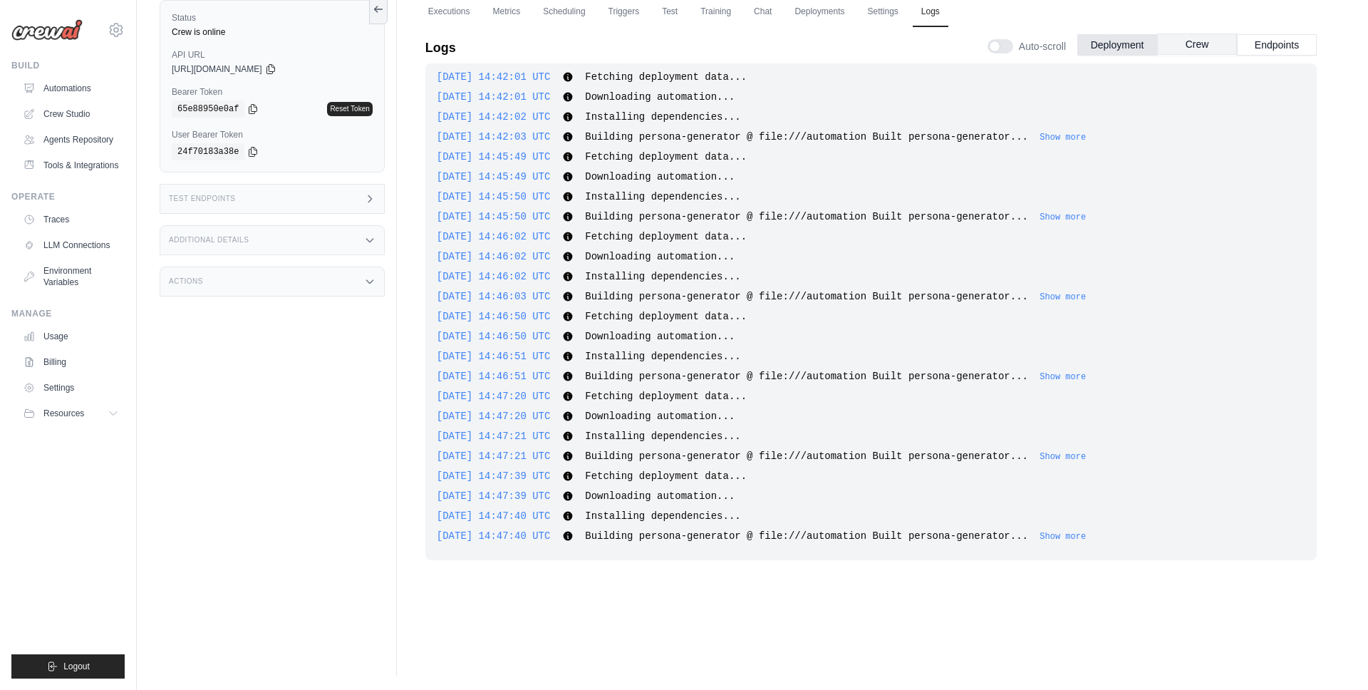
click at [1205, 47] on button "Crew" at bounding box center [1197, 43] width 80 height 21
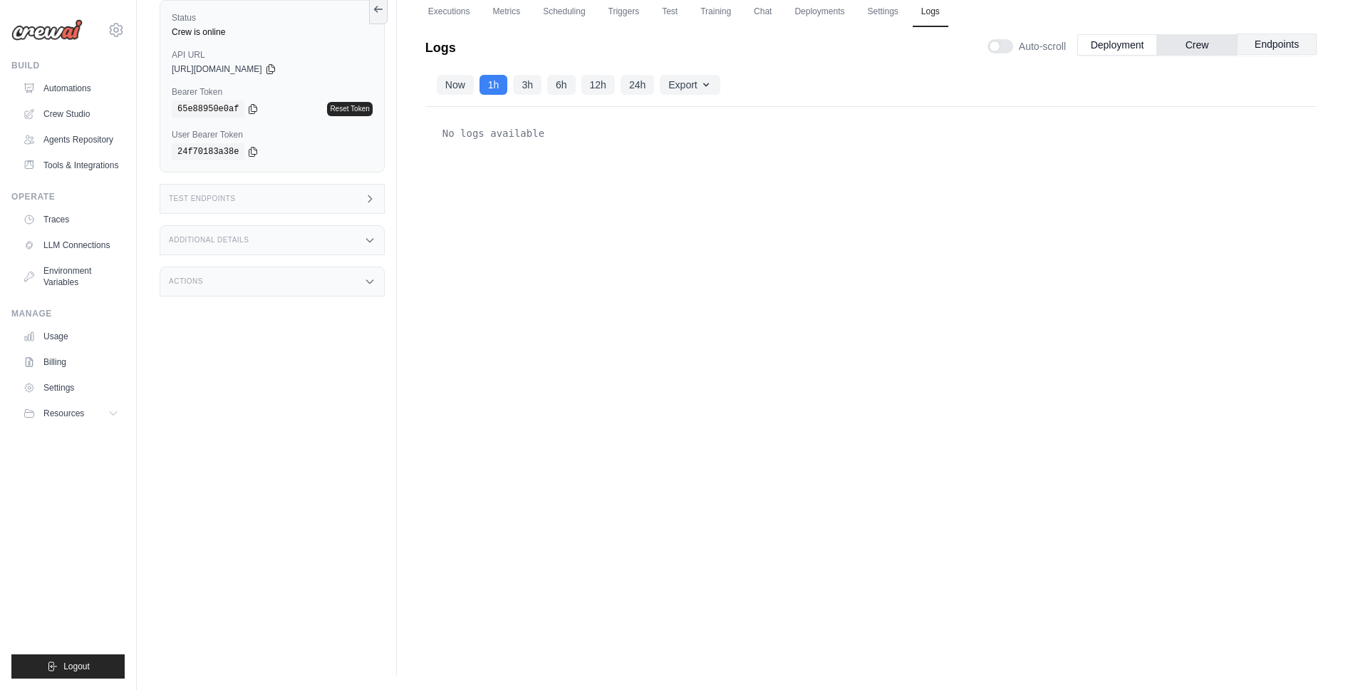
click at [1277, 48] on button "Endpoints" at bounding box center [1277, 43] width 80 height 21
click at [1112, 43] on button "Deployment" at bounding box center [1117, 43] width 80 height 21
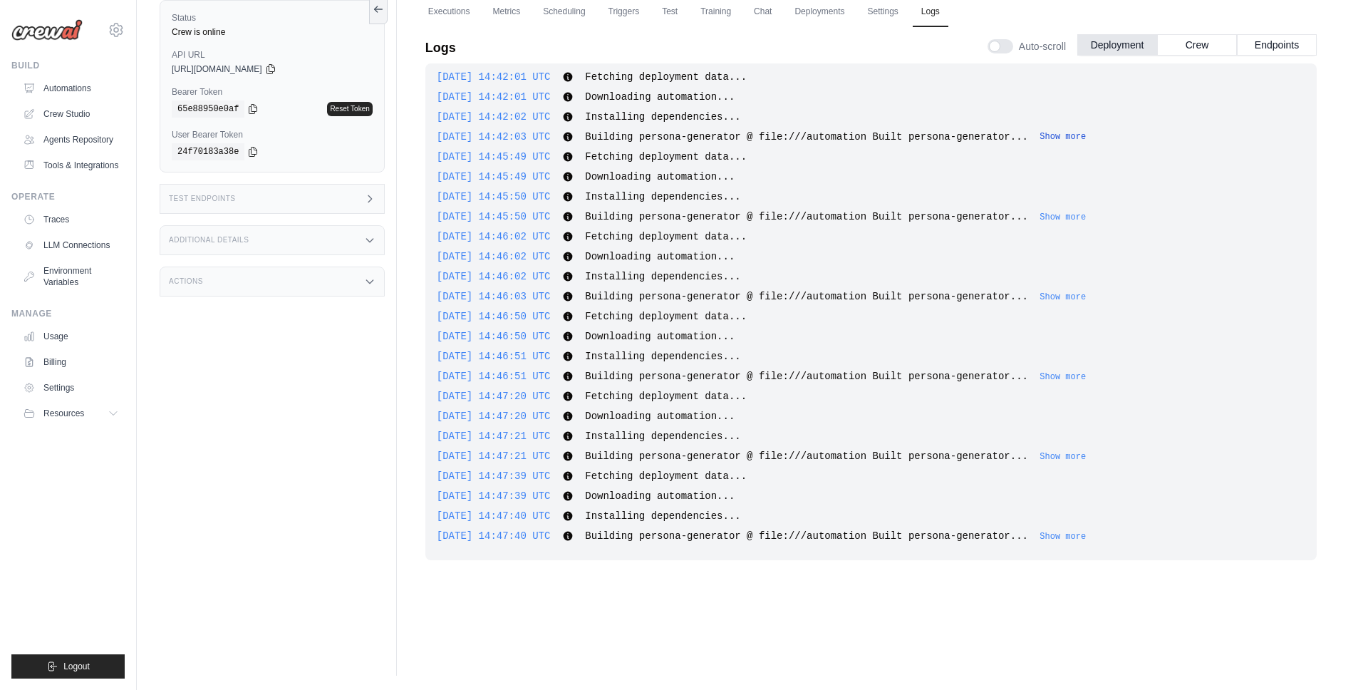
click at [1085, 143] on div "2025-10-13 14:42:03 UTC Building persona-generator @ file:///automation Built p…" at bounding box center [871, 137] width 869 height 14
click at [1086, 138] on button "Show more" at bounding box center [1063, 136] width 46 height 11
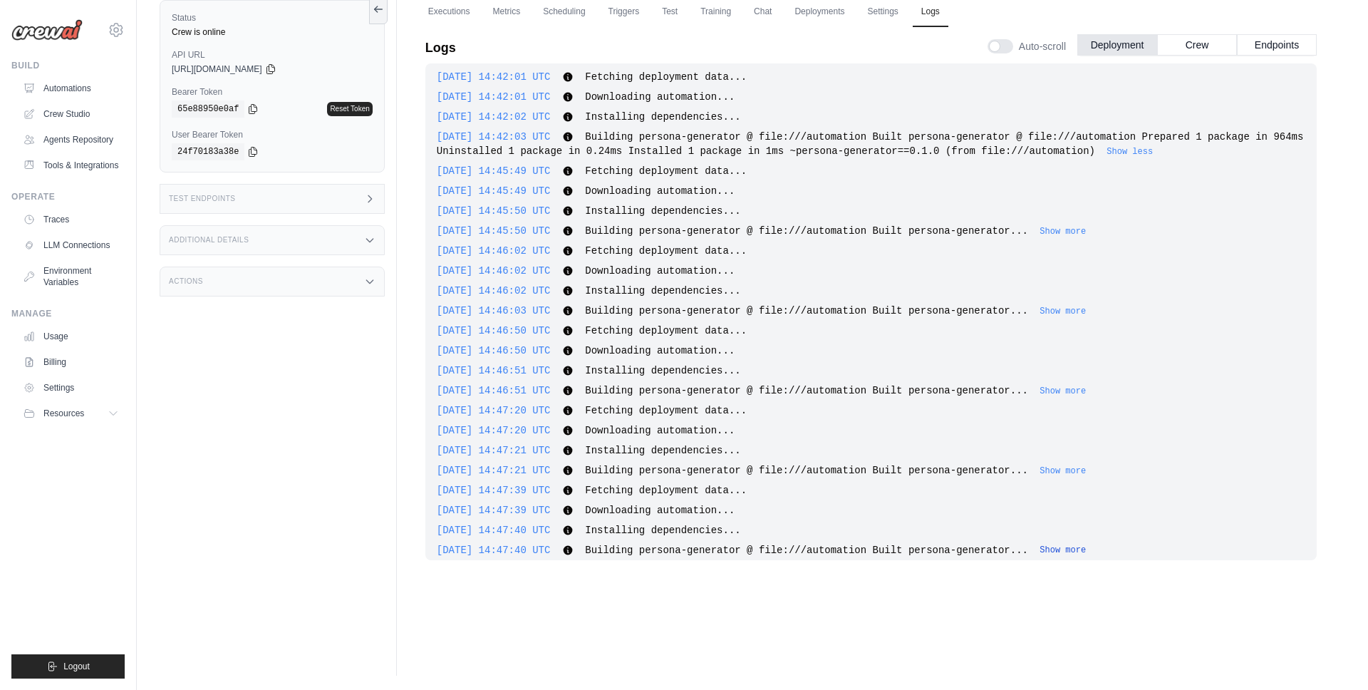
click at [1080, 550] on button "Show more" at bounding box center [1063, 549] width 46 height 11
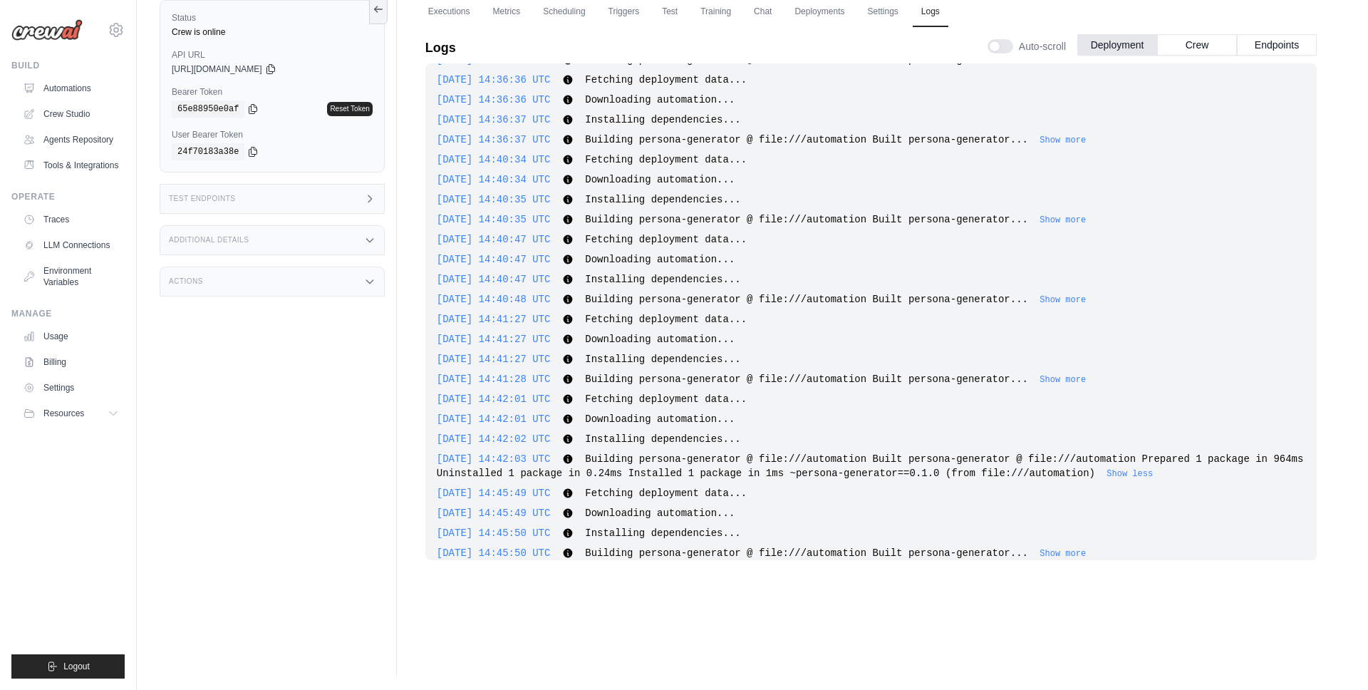
scroll to position [1914, 0]
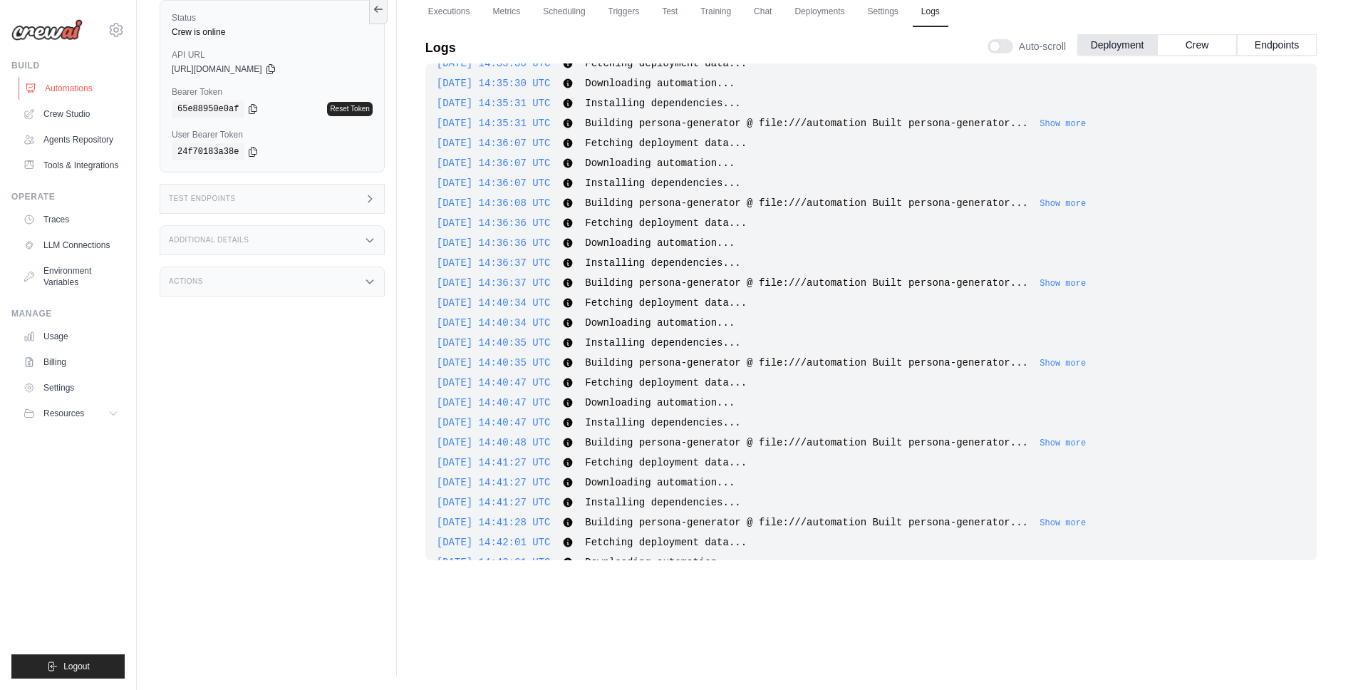
click at [73, 89] on link "Automations" at bounding box center [73, 88] width 108 height 23
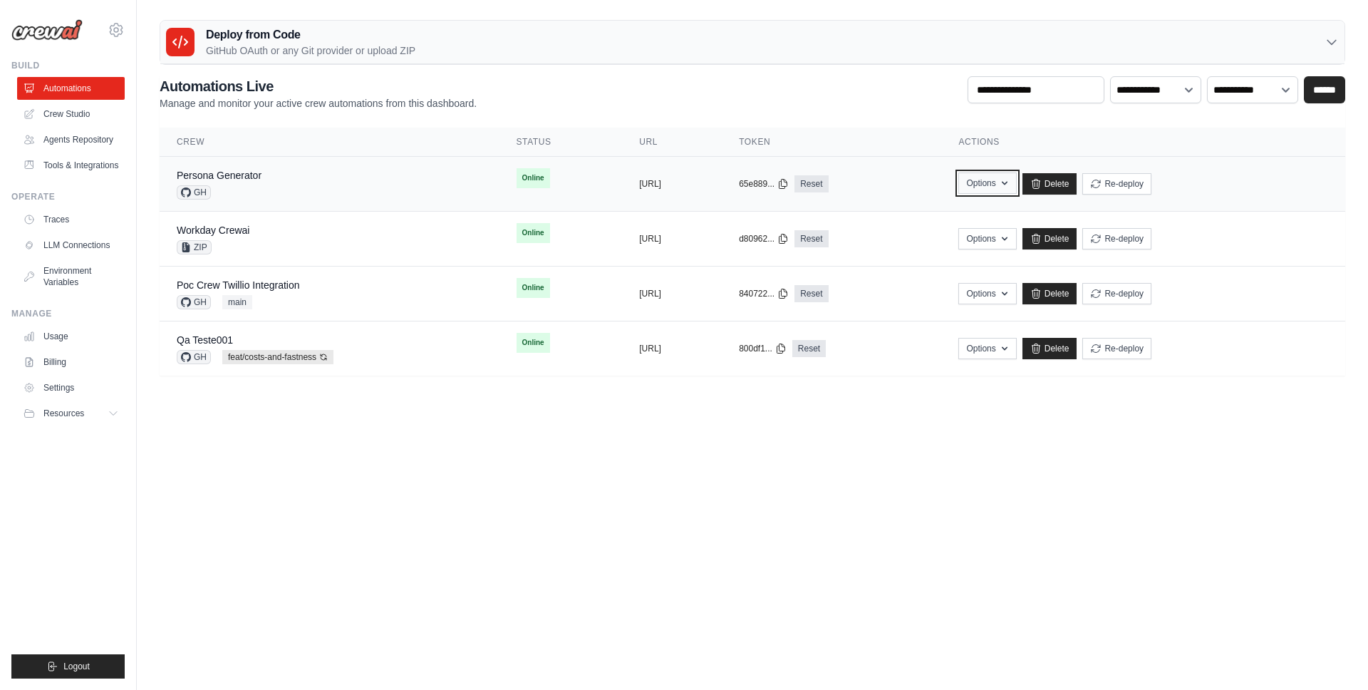
click at [1016, 185] on button "Options" at bounding box center [987, 182] width 58 height 21
click at [1226, 169] on td "Options Chat with this Flow Export React JSX Component Export React TSX Compone…" at bounding box center [1143, 184] width 404 height 55
click at [1152, 184] on button "Re-deploy" at bounding box center [1116, 182] width 69 height 21
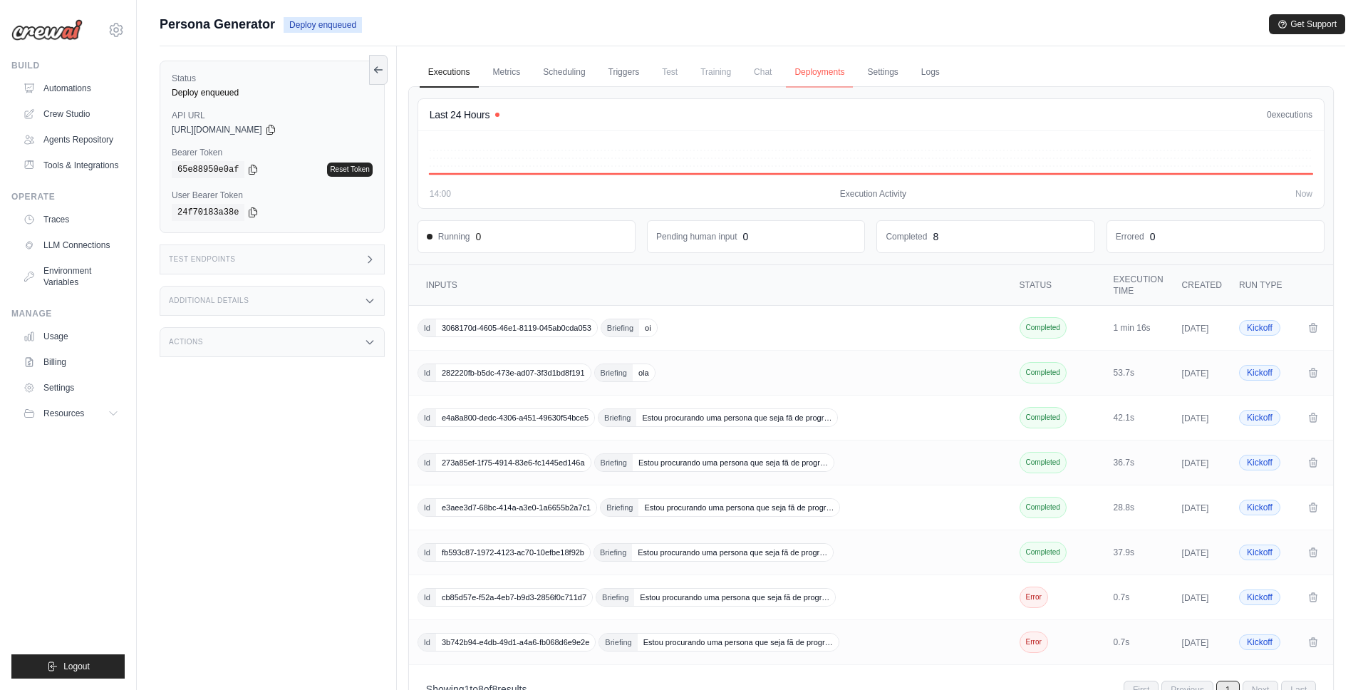
click at [821, 68] on link "Deployments" at bounding box center [819, 73] width 67 height 30
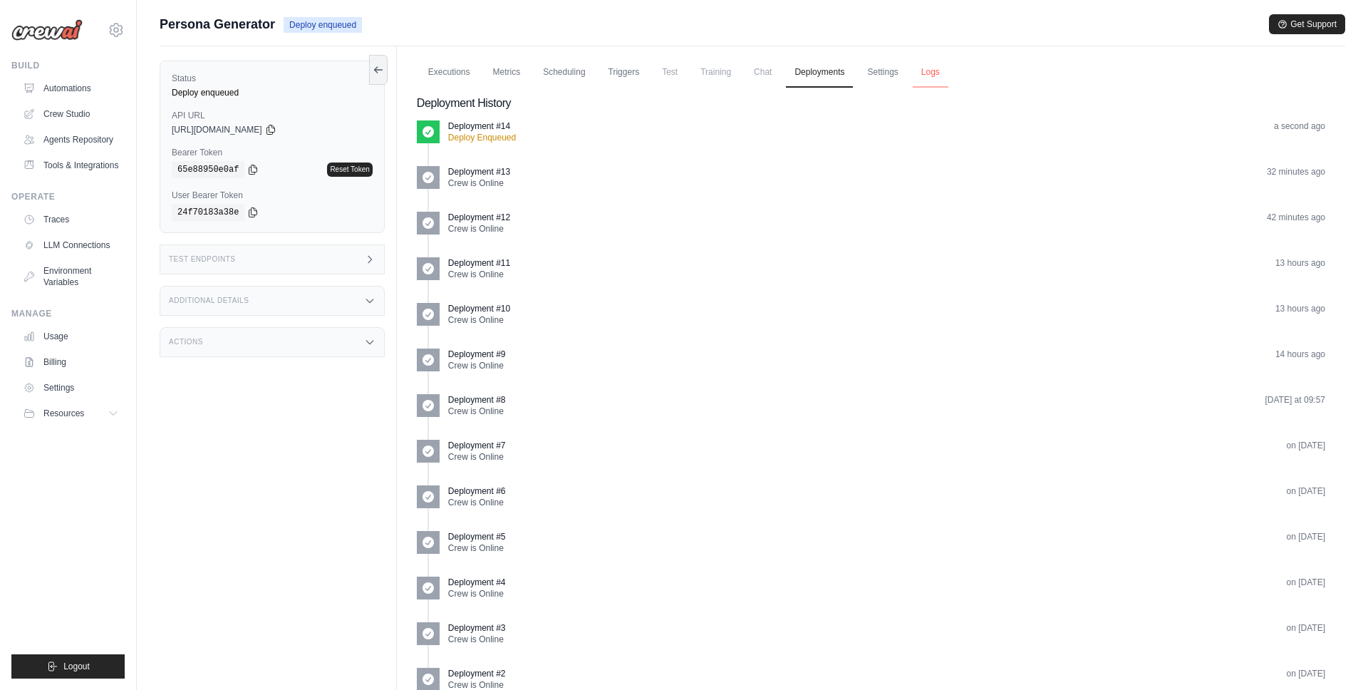
click at [924, 72] on link "Logs" at bounding box center [931, 73] width 36 height 30
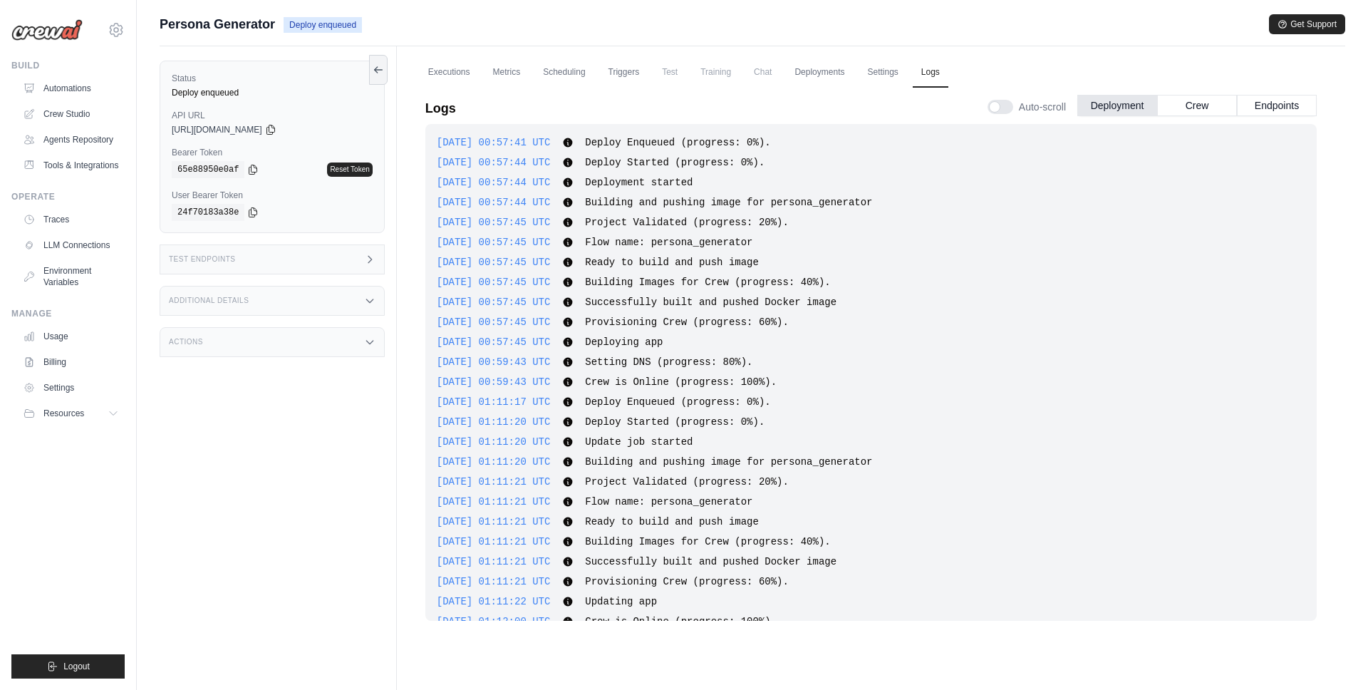
scroll to position [3172, 0]
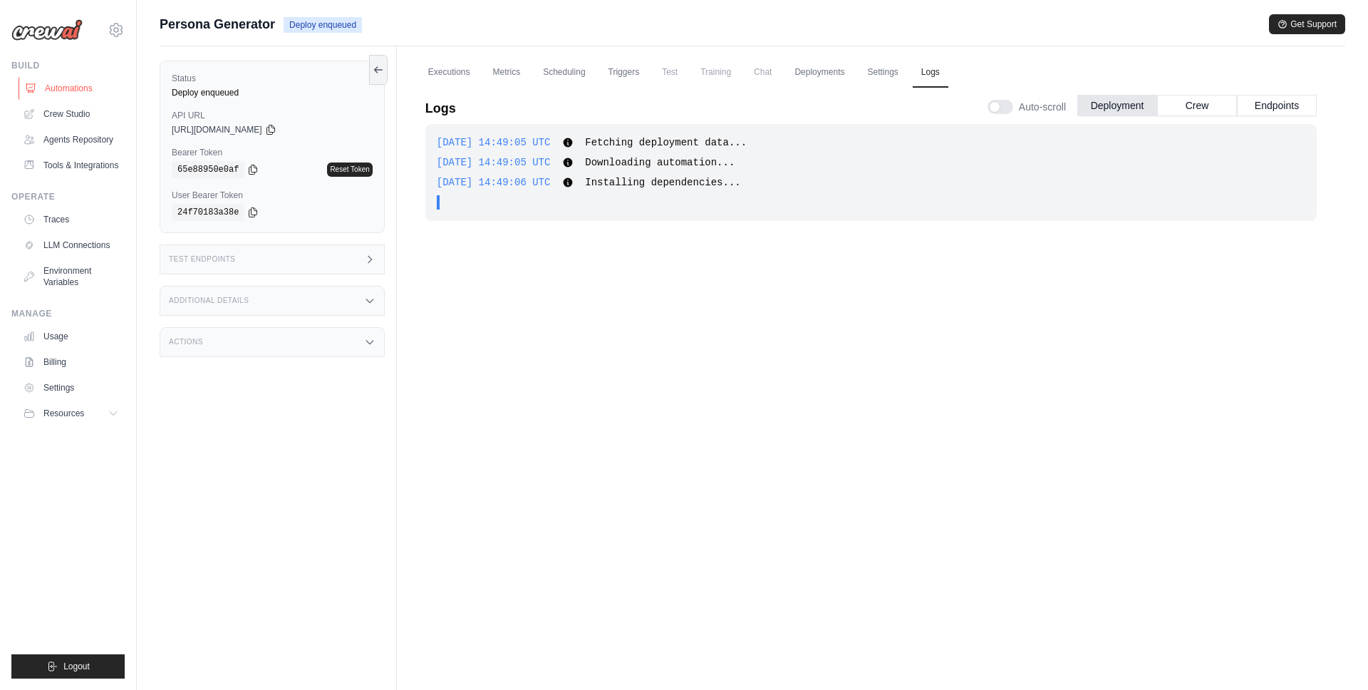
click at [64, 93] on link "Automations" at bounding box center [73, 88] width 108 height 23
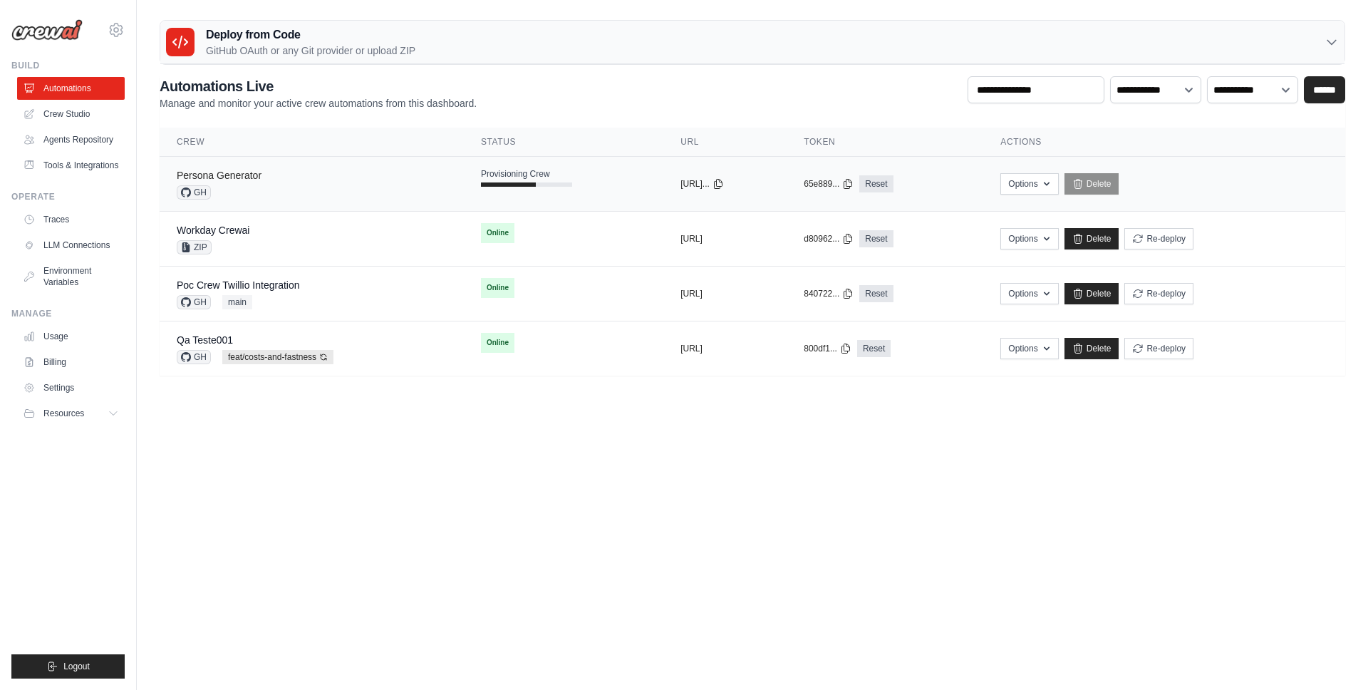
click at [232, 173] on link "Persona Generator" at bounding box center [219, 175] width 85 height 11
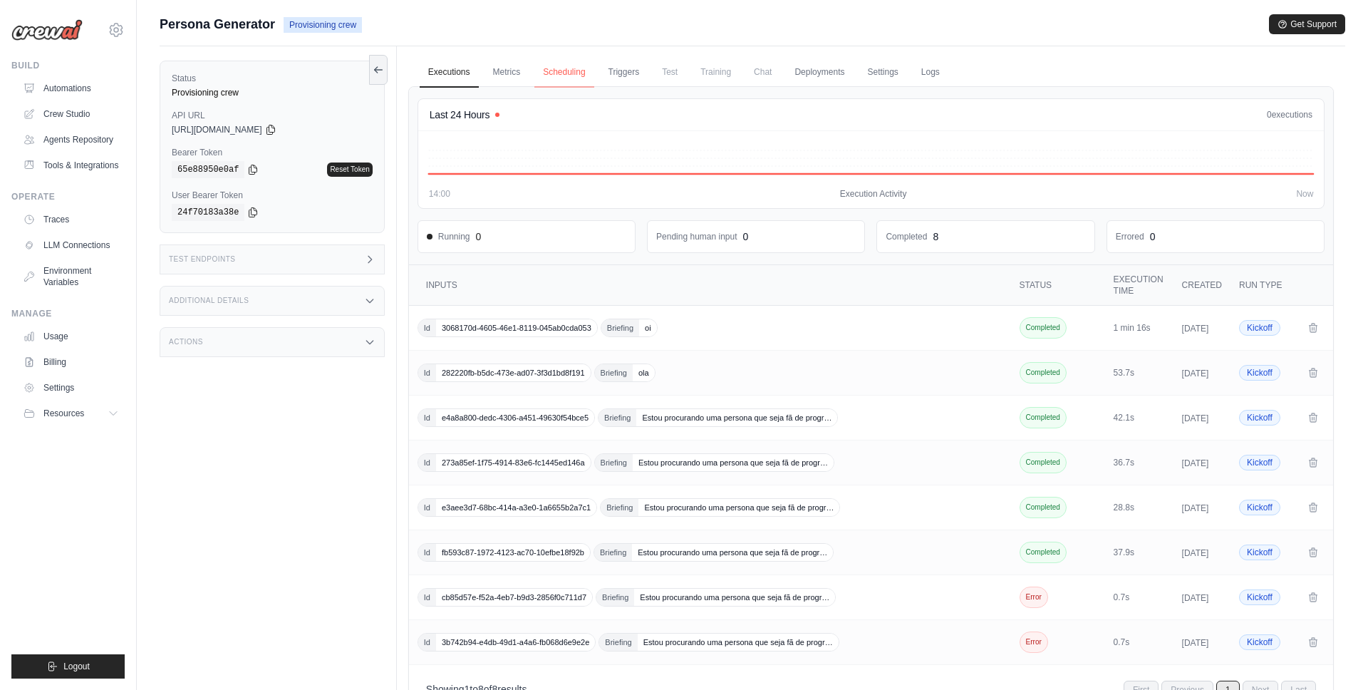
click at [576, 76] on link "Scheduling" at bounding box center [563, 73] width 59 height 30
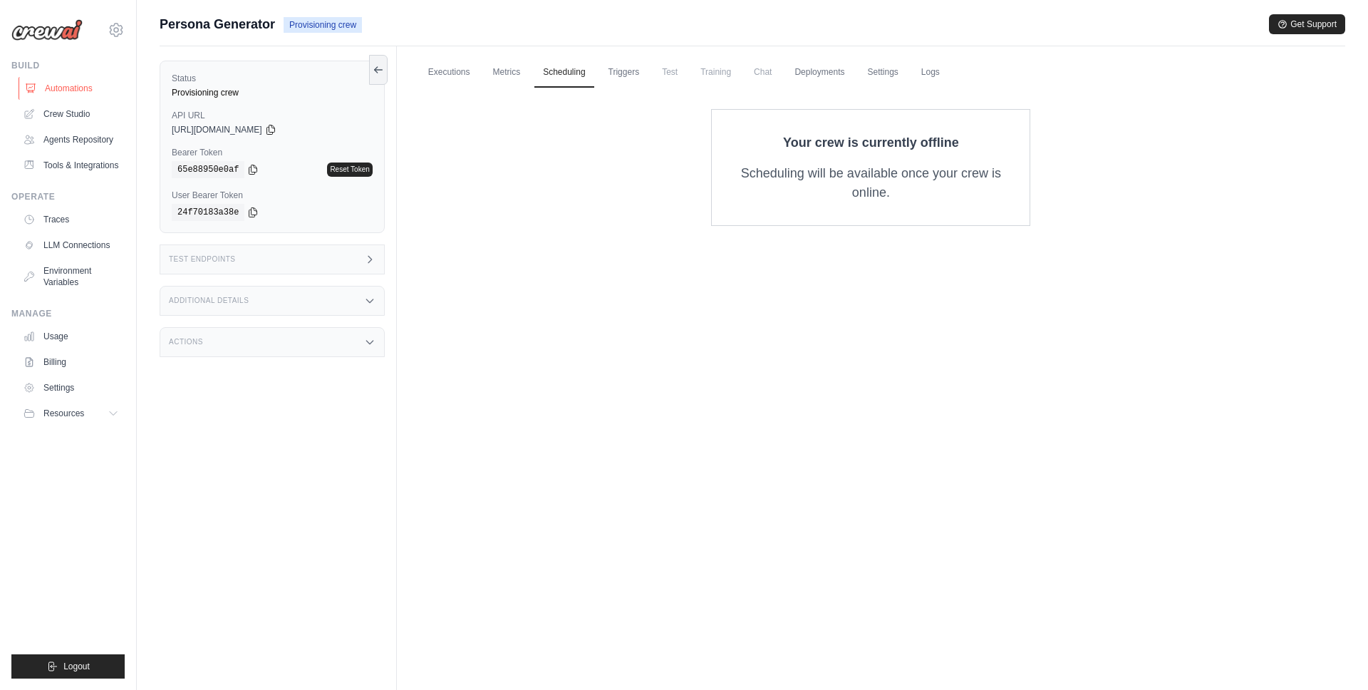
click at [82, 89] on link "Automations" at bounding box center [73, 88] width 108 height 23
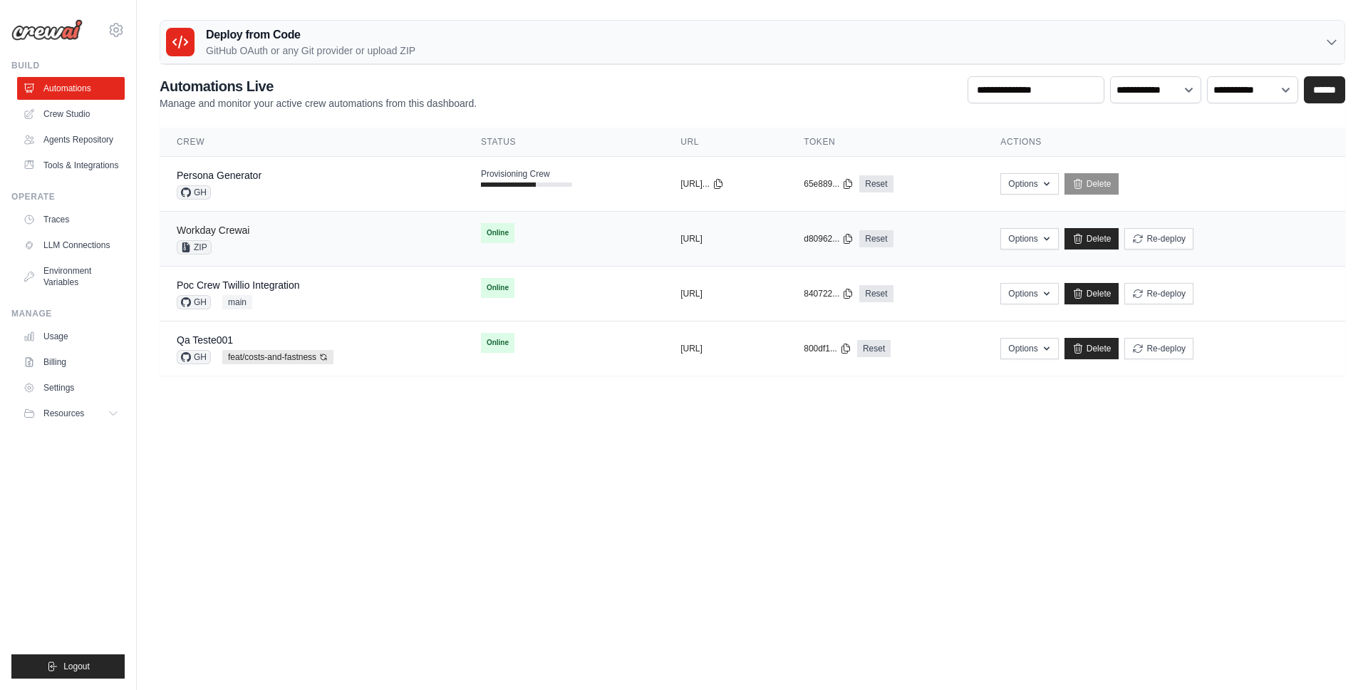
click at [212, 230] on link "Workday Crewai" at bounding box center [213, 229] width 73 height 11
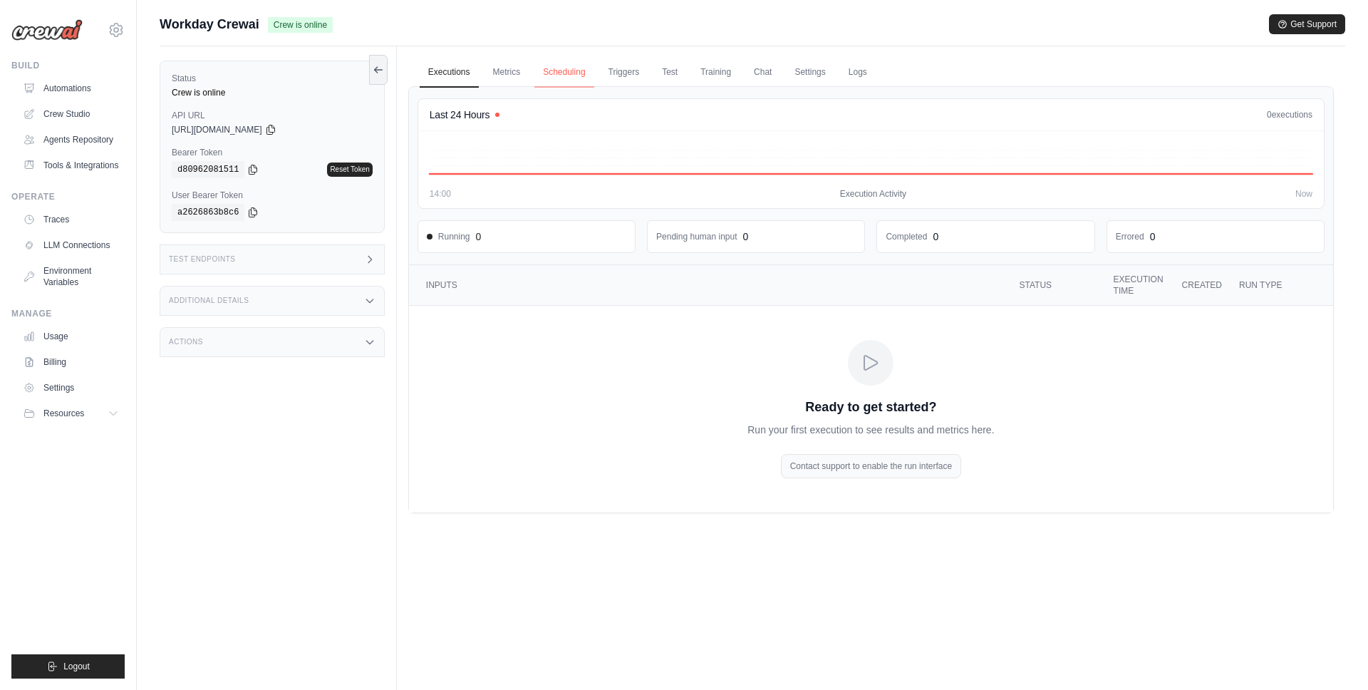
click at [574, 78] on link "Scheduling" at bounding box center [563, 73] width 59 height 30
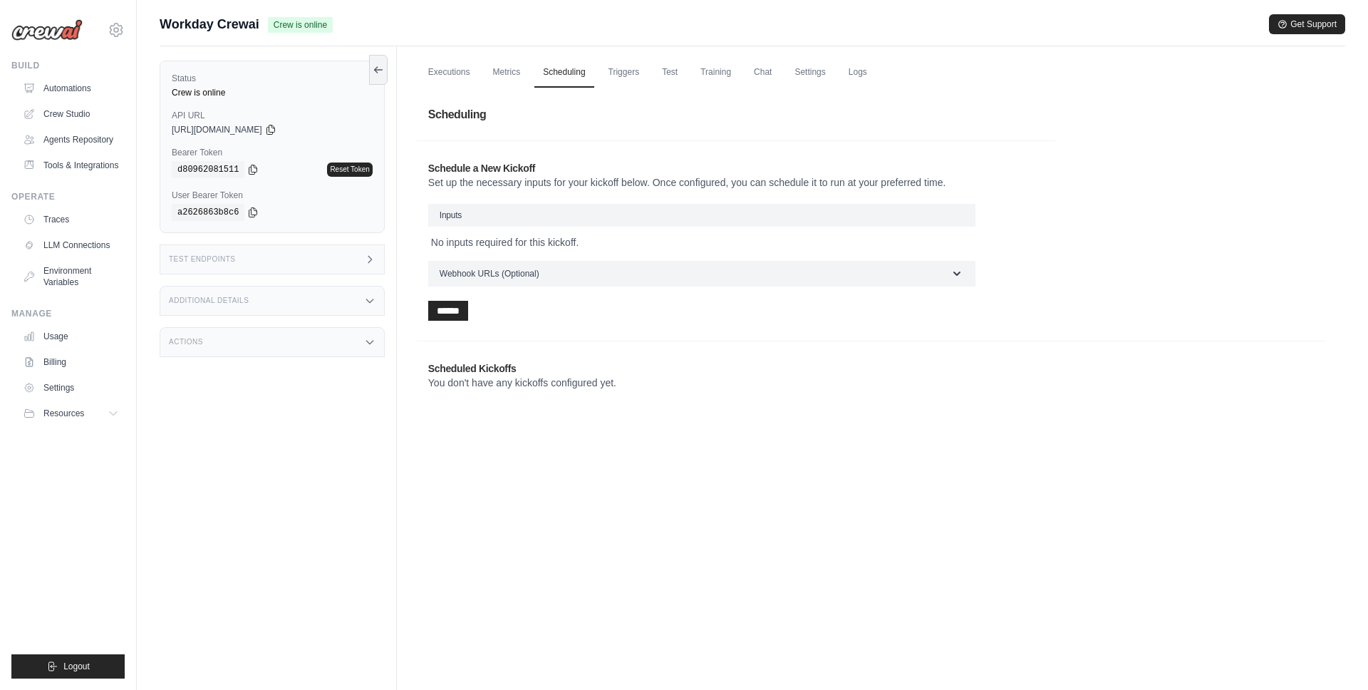
click at [477, 215] on h3 "Inputs" at bounding box center [701, 215] width 547 height 23
click at [455, 74] on link "Executions" at bounding box center [449, 73] width 59 height 30
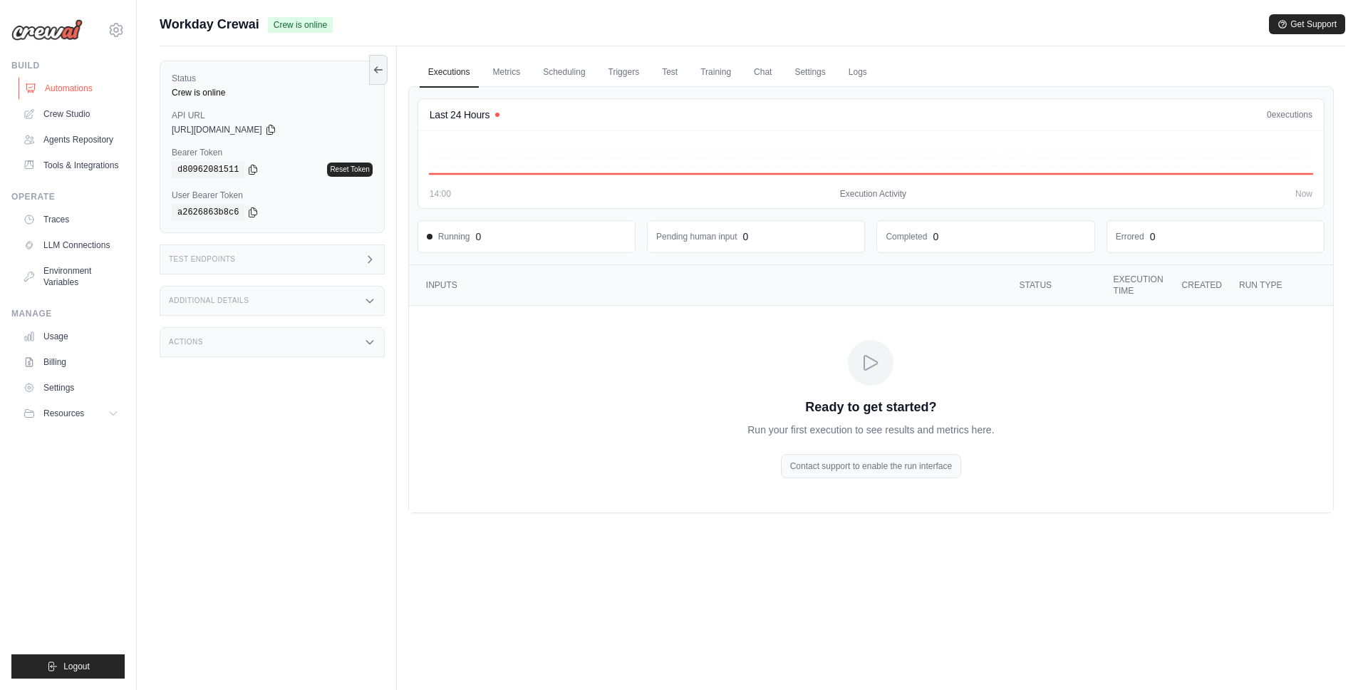
click at [66, 88] on link "Automations" at bounding box center [73, 88] width 108 height 23
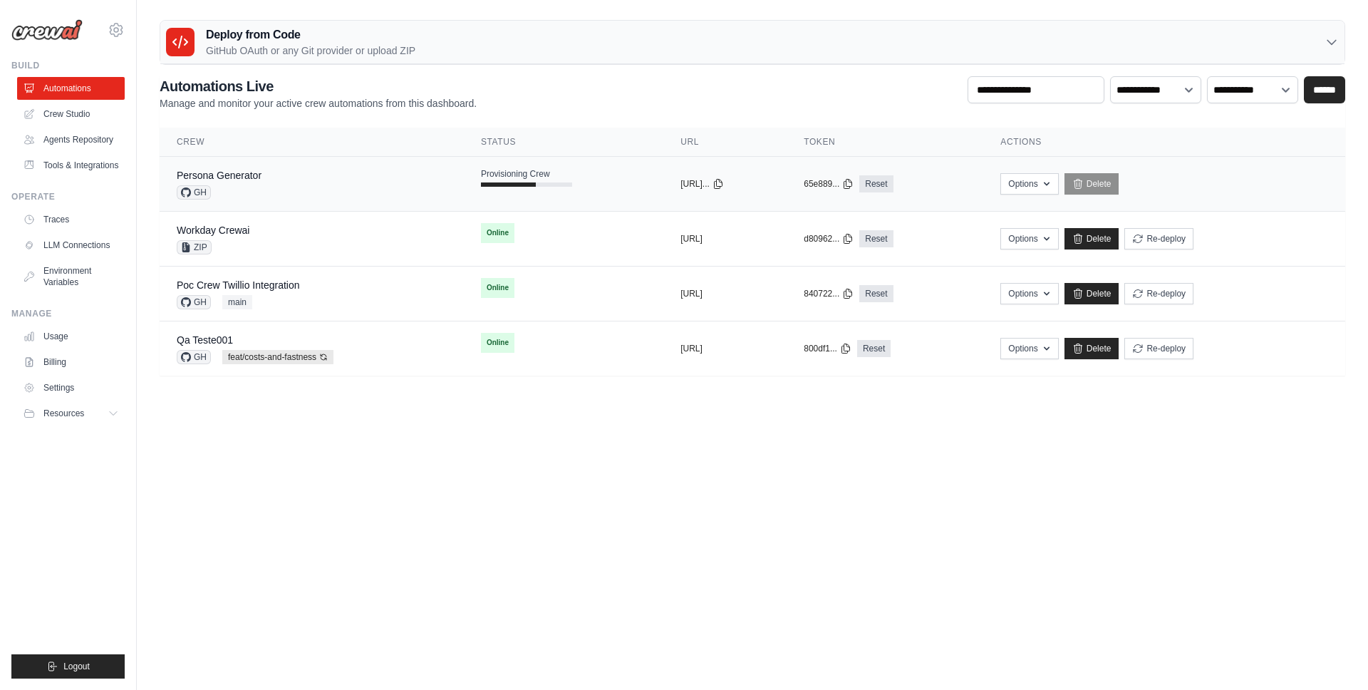
click at [759, 197] on td "copied https://persona-..." at bounding box center [724, 184] width 123 height 55
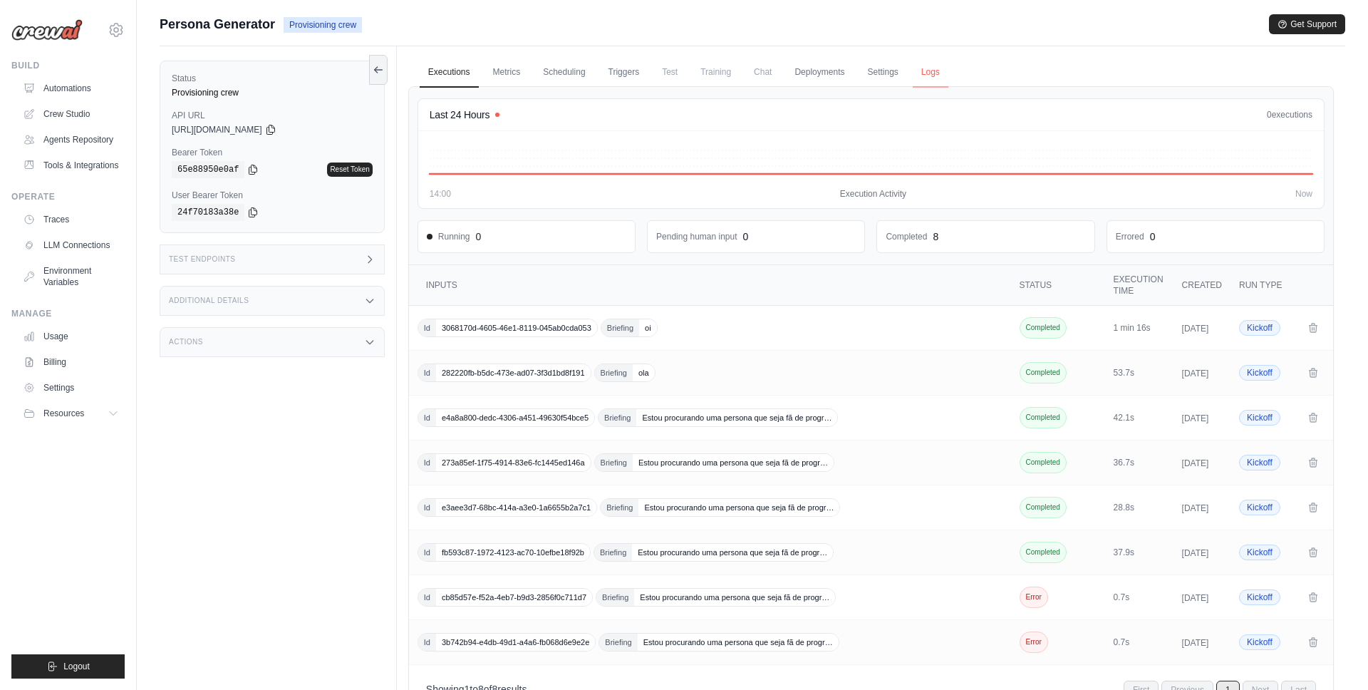
click at [925, 73] on link "Logs" at bounding box center [931, 73] width 36 height 30
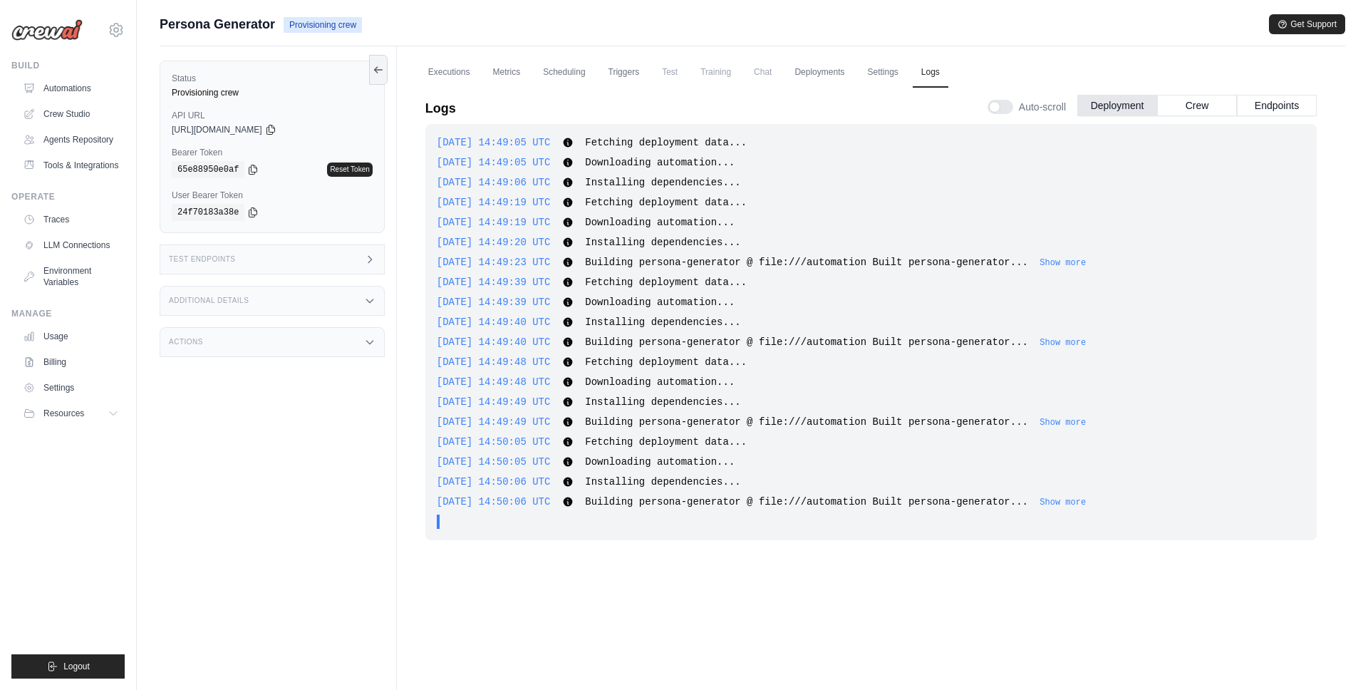
scroll to position [61, 0]
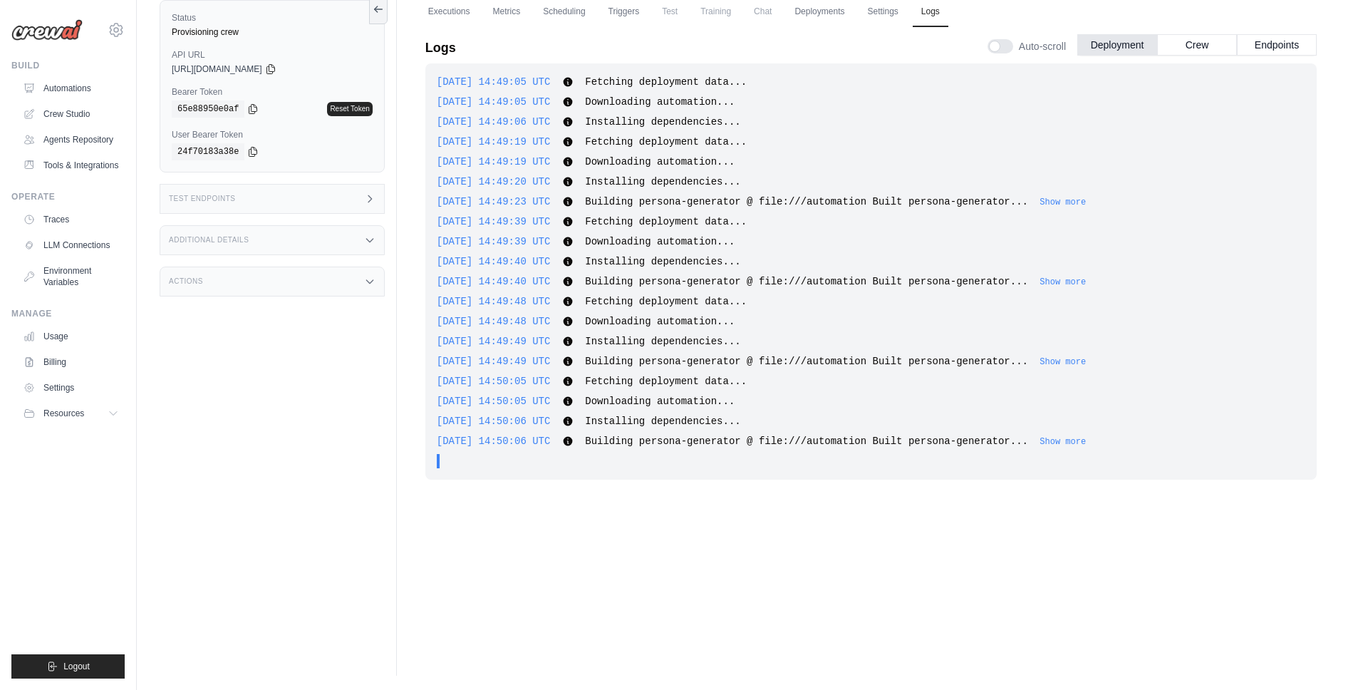
click at [645, 464] on div ". . ." at bounding box center [875, 461] width 860 height 14
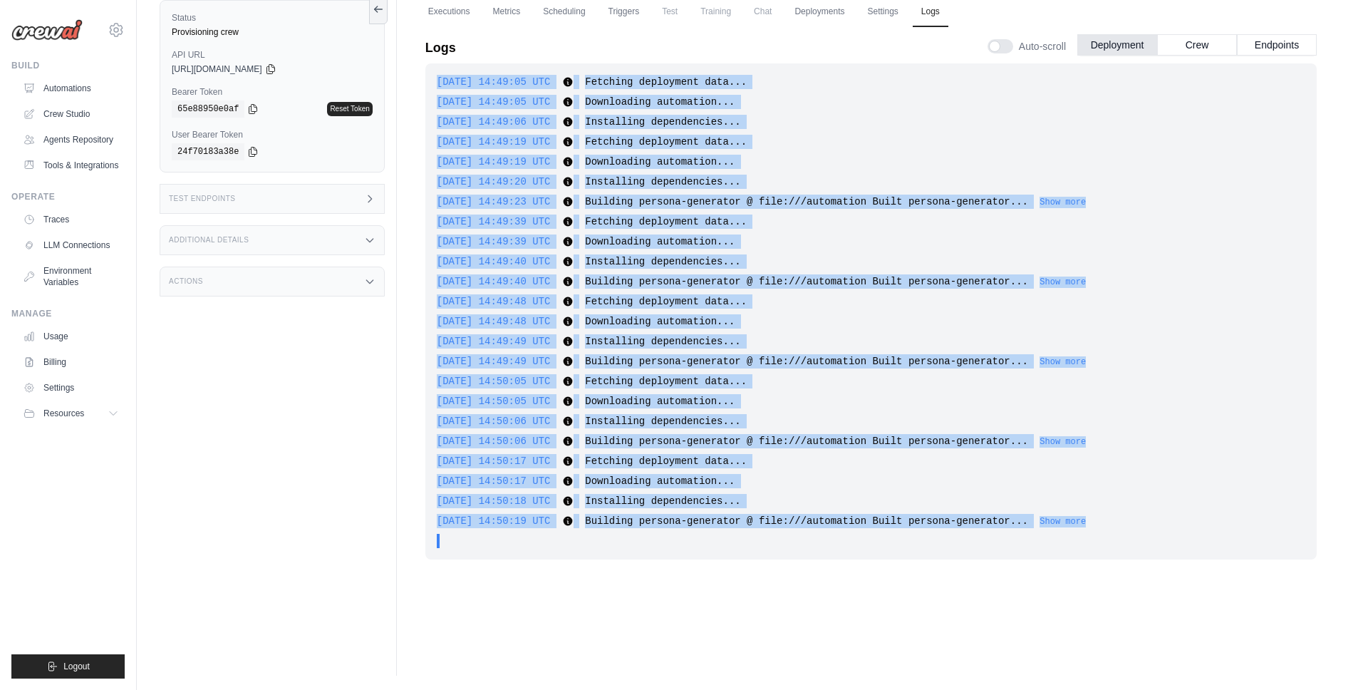
click at [699, 434] on div "[DATE] 14:50:06 UTC Building persona-generator @ file:///automation Built perso…" at bounding box center [871, 441] width 869 height 14
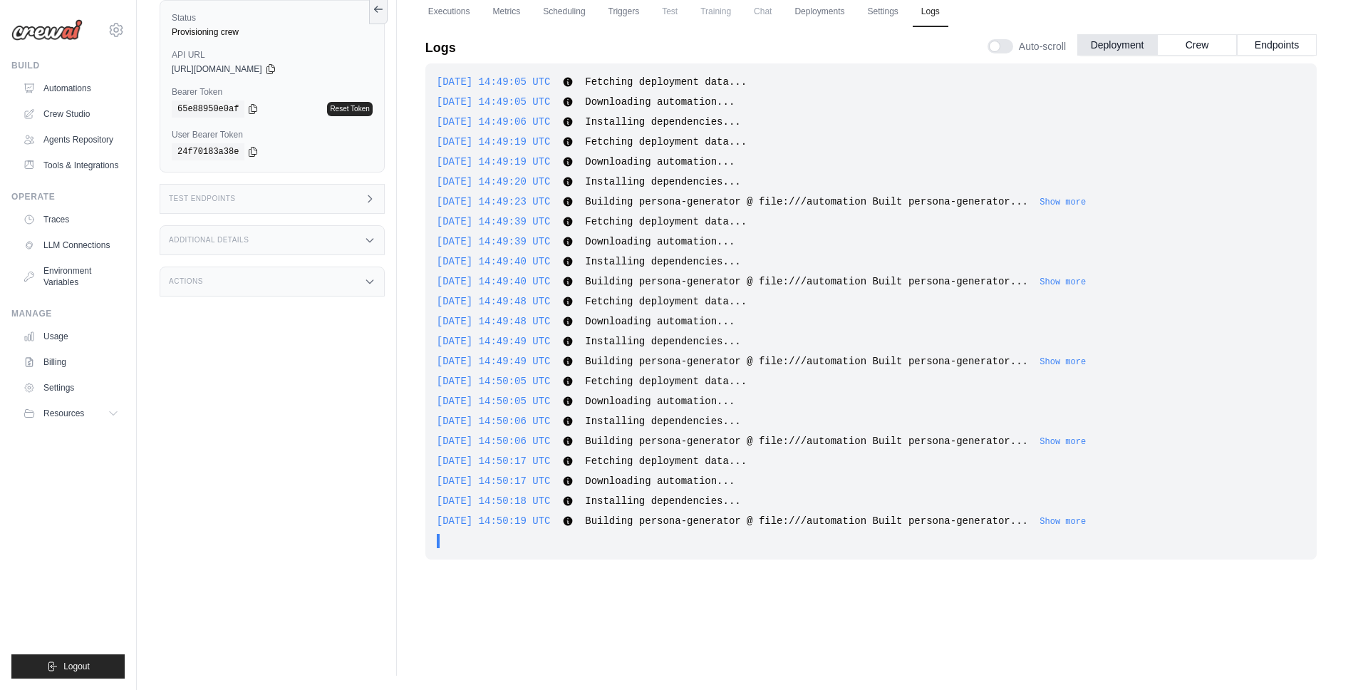
click at [530, 31] on div "Logs Auto-scroll Deployment Crew Endpoints" at bounding box center [870, 44] width 891 height 40
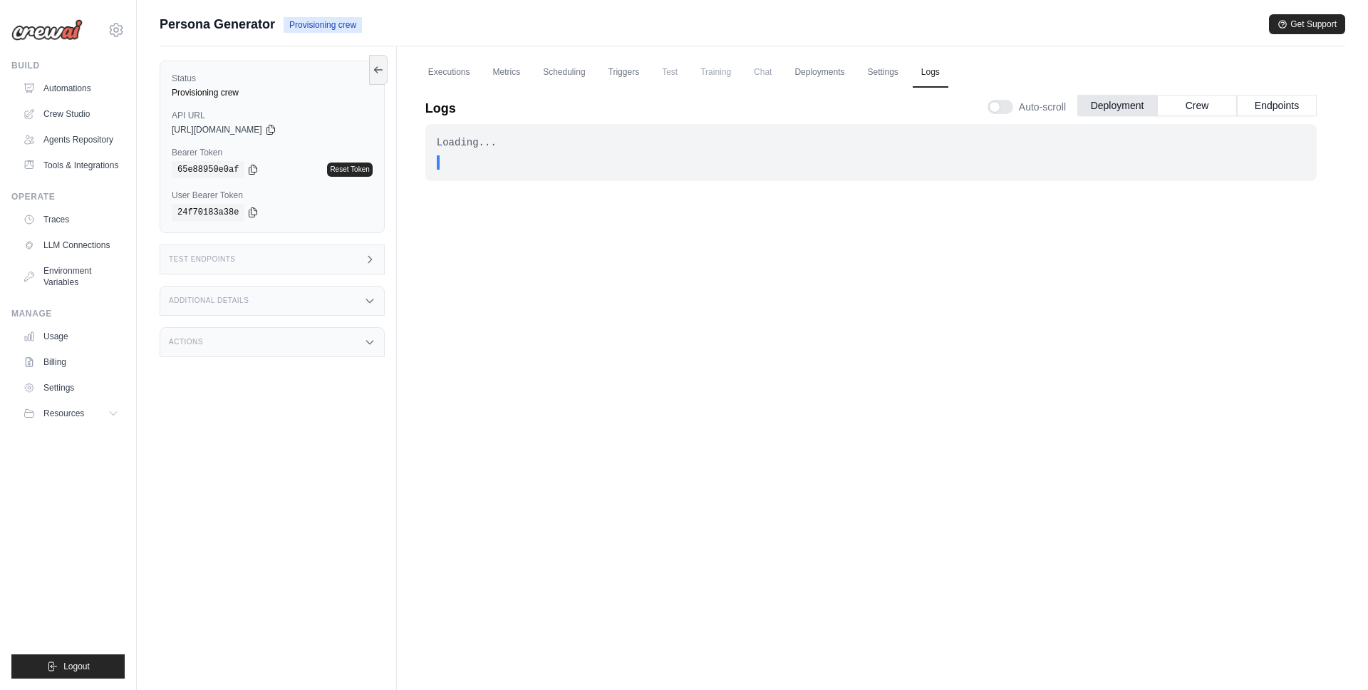
click at [532, 311] on div "Loading... . . . In Progress" at bounding box center [870, 391] width 891 height 535
click at [66, 93] on link "Automations" at bounding box center [73, 88] width 108 height 23
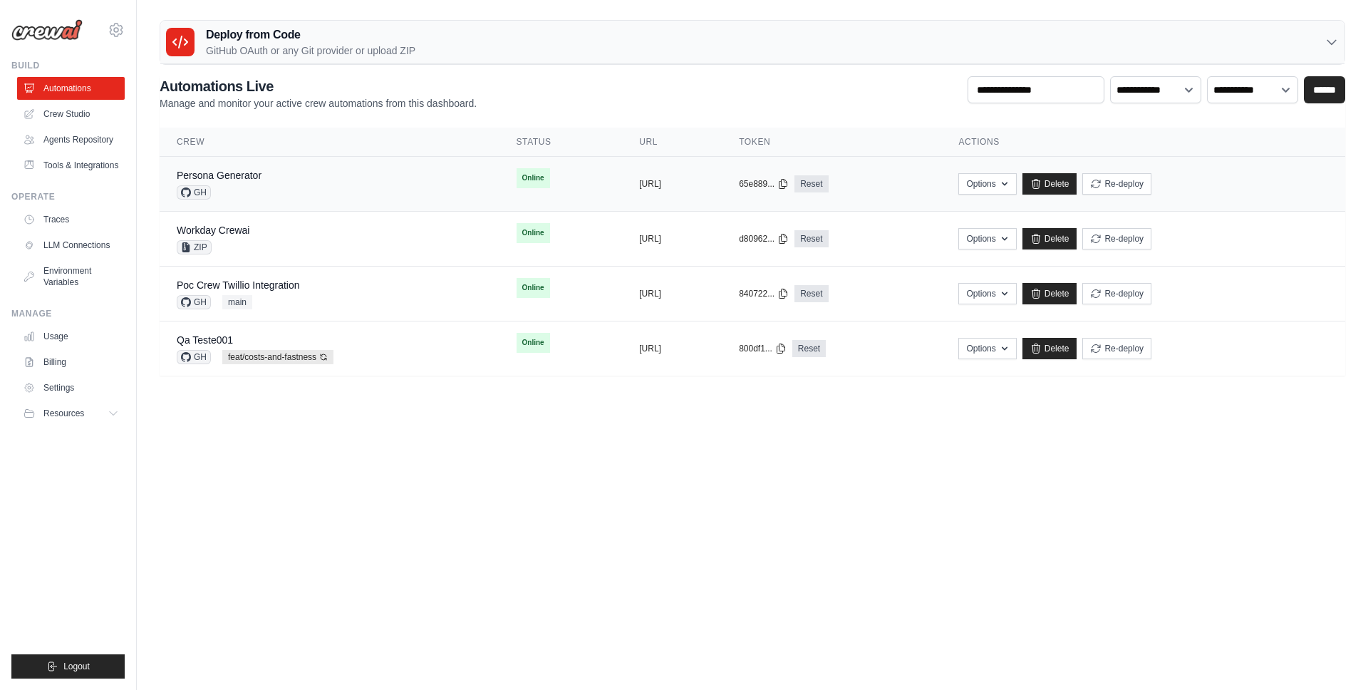
click at [290, 187] on div "Persona Generator GH" at bounding box center [330, 183] width 306 height 31
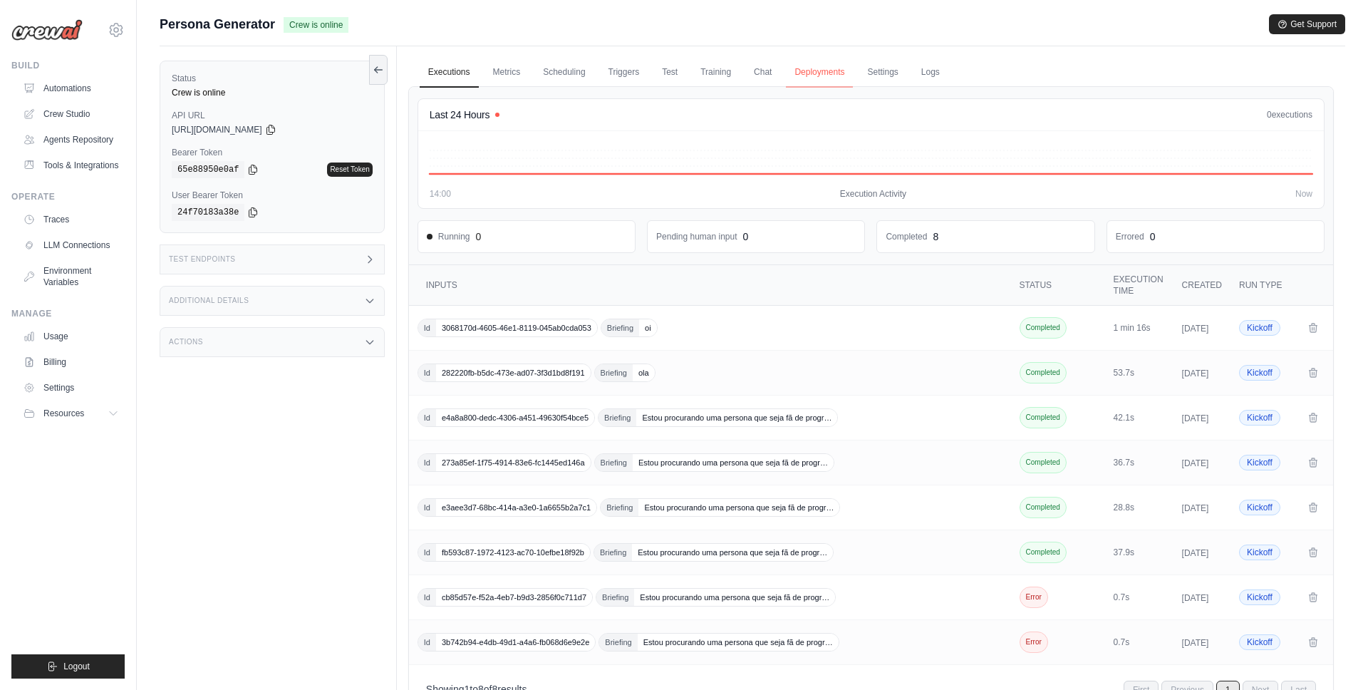
click at [802, 64] on link "Deployments" at bounding box center [819, 73] width 67 height 30
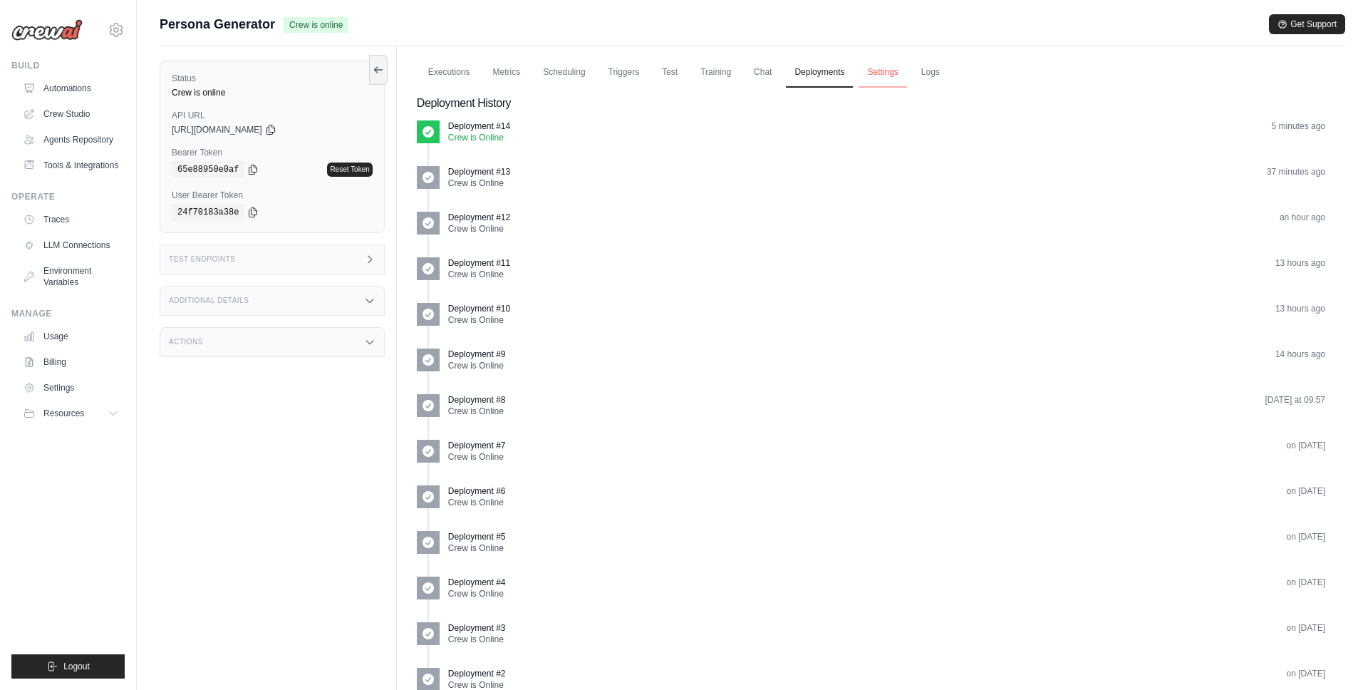
click at [877, 71] on link "Settings" at bounding box center [883, 73] width 48 height 30
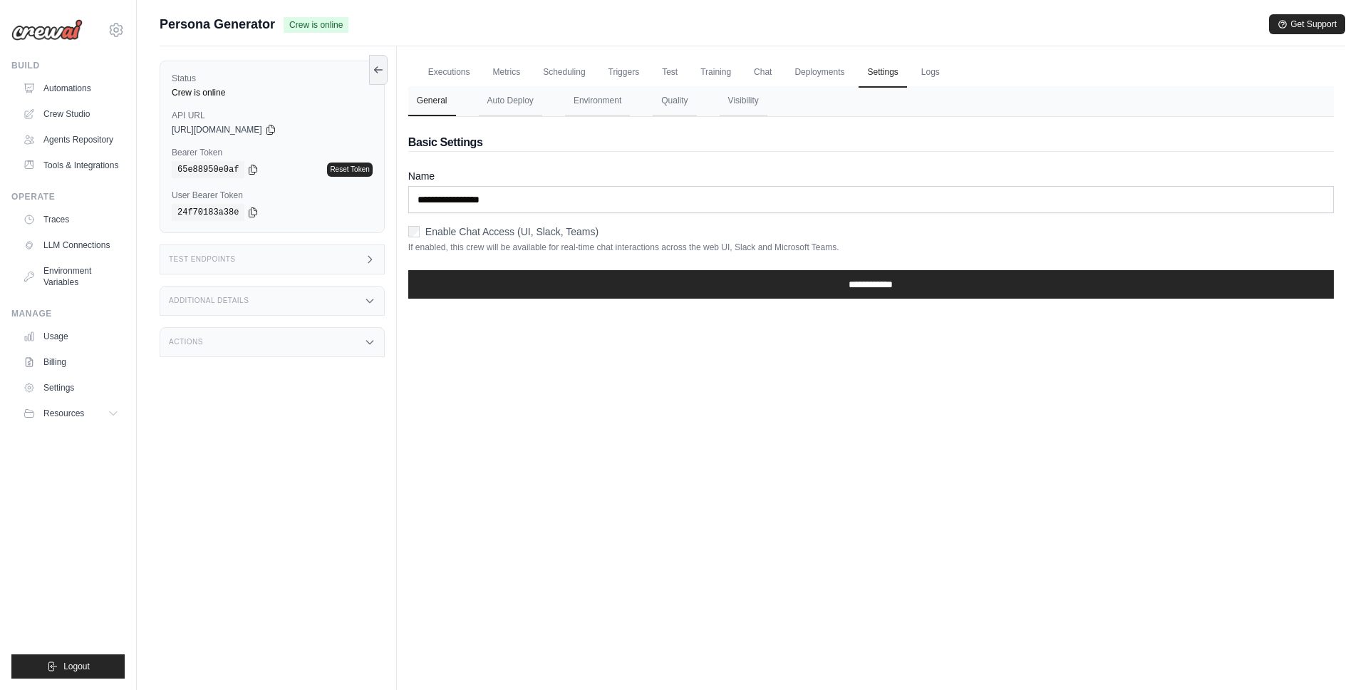
click at [949, 71] on ul "Executions Metrics Scheduling Triggers Test Training Chat Deployments Settings …" at bounding box center [871, 72] width 926 height 29
click at [939, 72] on link "Logs" at bounding box center [931, 73] width 36 height 30
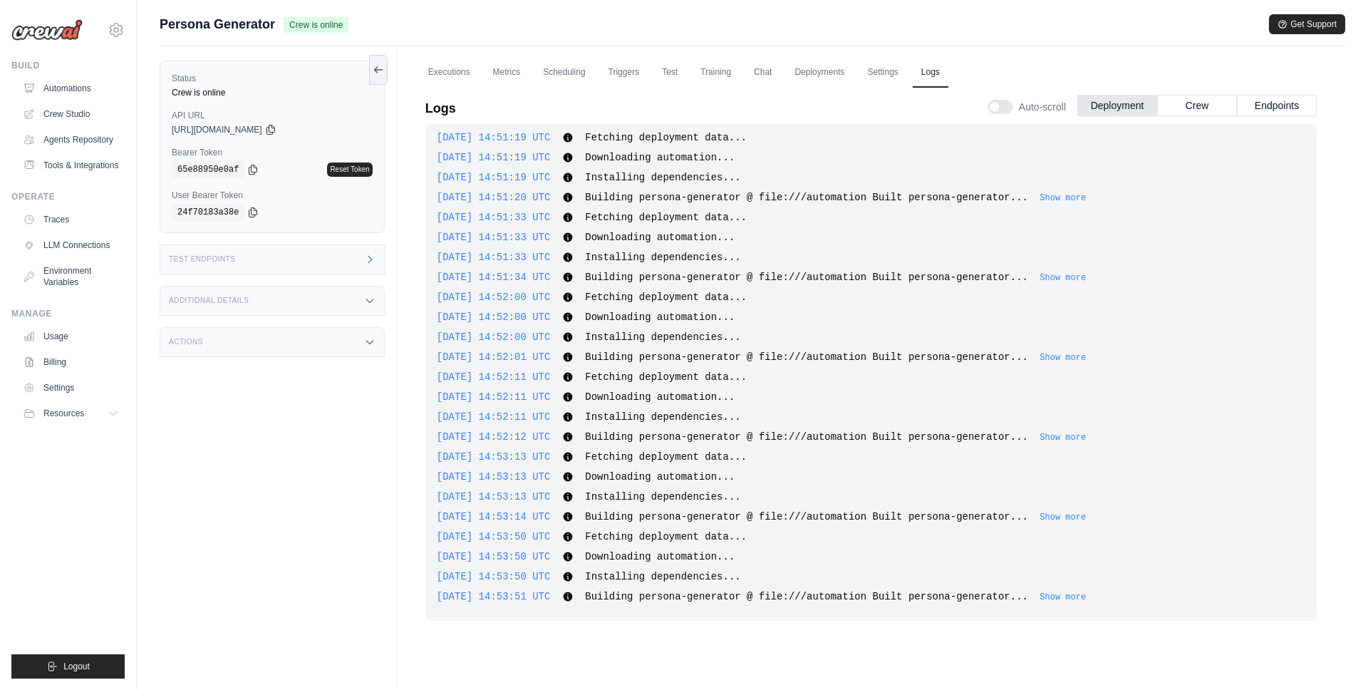
scroll to position [61, 0]
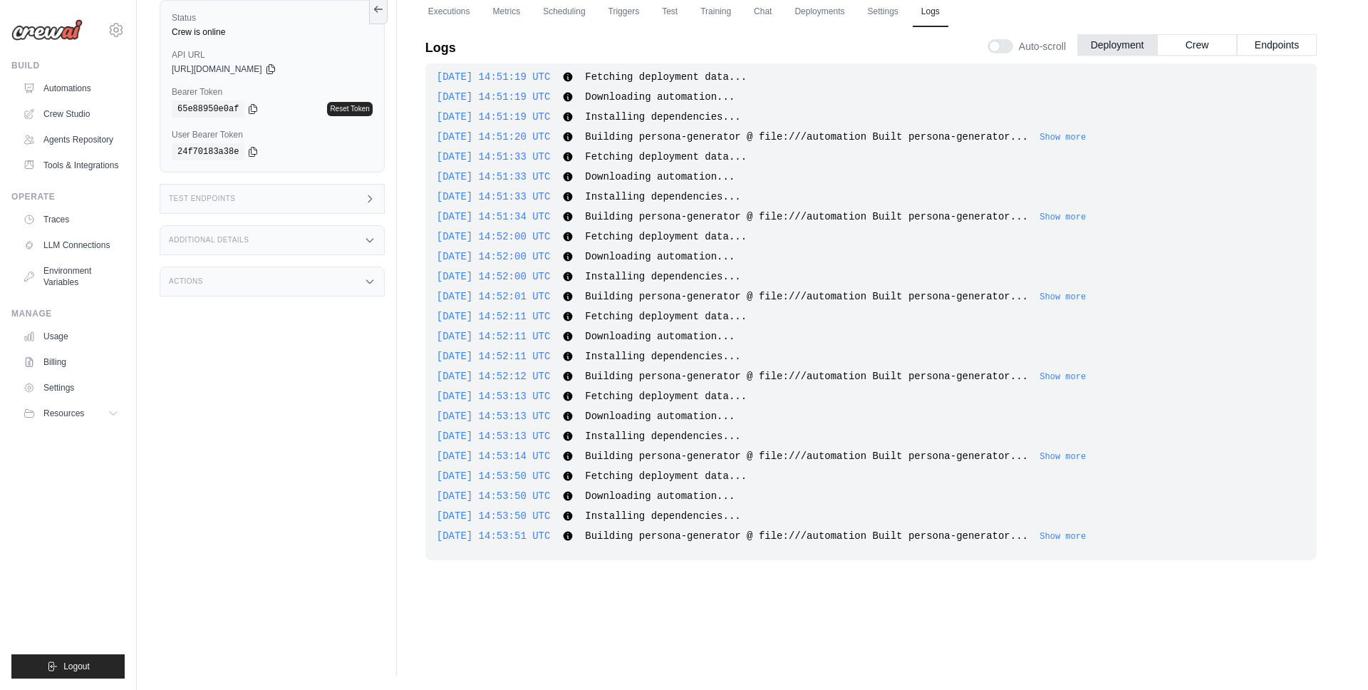
click at [671, 531] on span "Building persona-generator @ file:///automation Built persona-generator..." at bounding box center [806, 535] width 443 height 11
click at [1089, 543] on div "2025-10-13 14:49:05 UTC Fetching deployment data... Show more Show less 2025-10…" at bounding box center [870, 311] width 891 height 497
click at [1086, 538] on button "Show more" at bounding box center [1063, 535] width 46 height 11
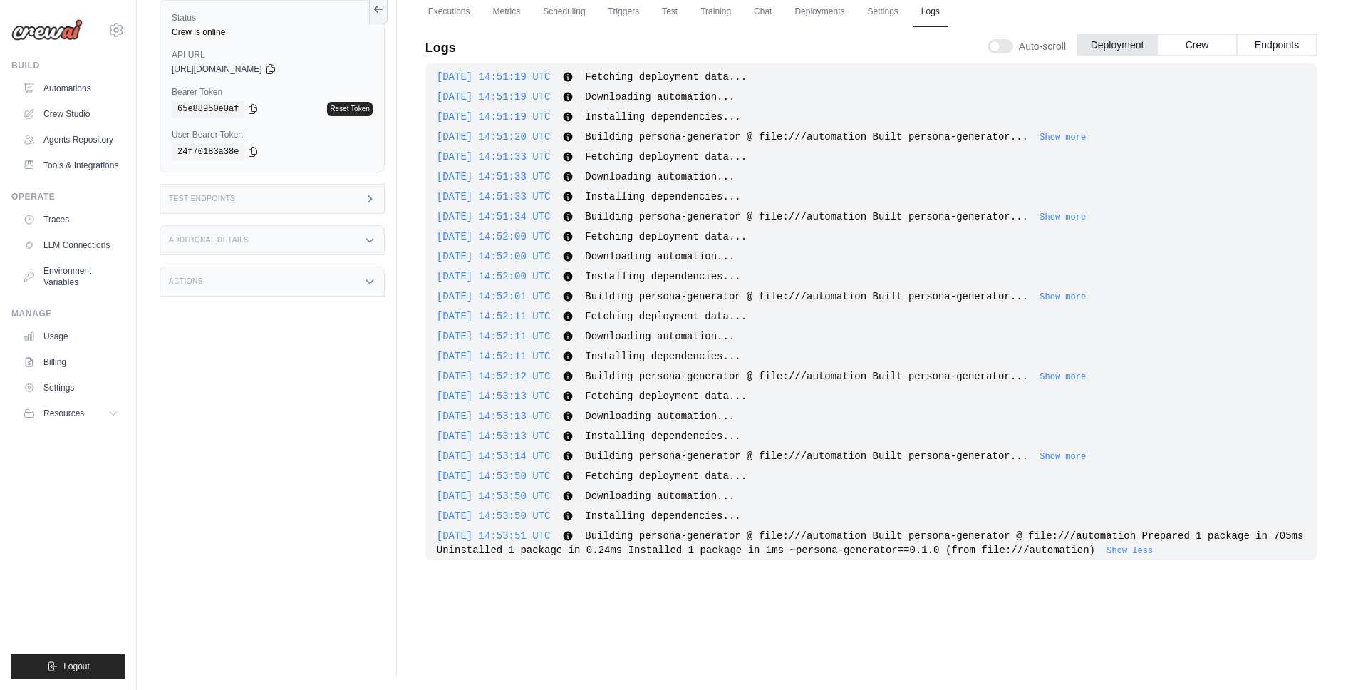
click at [553, 552] on span "Building persona-generator @ file:///automation Built persona-generator @ file:…" at bounding box center [870, 543] width 867 height 26
click at [710, 551] on span "Building persona-generator @ file:///automation Built persona-generator @ file:…" at bounding box center [870, 543] width 867 height 26
click at [857, 553] on span "Building persona-generator @ file:///automation Built persona-generator @ file:…" at bounding box center [870, 543] width 867 height 26
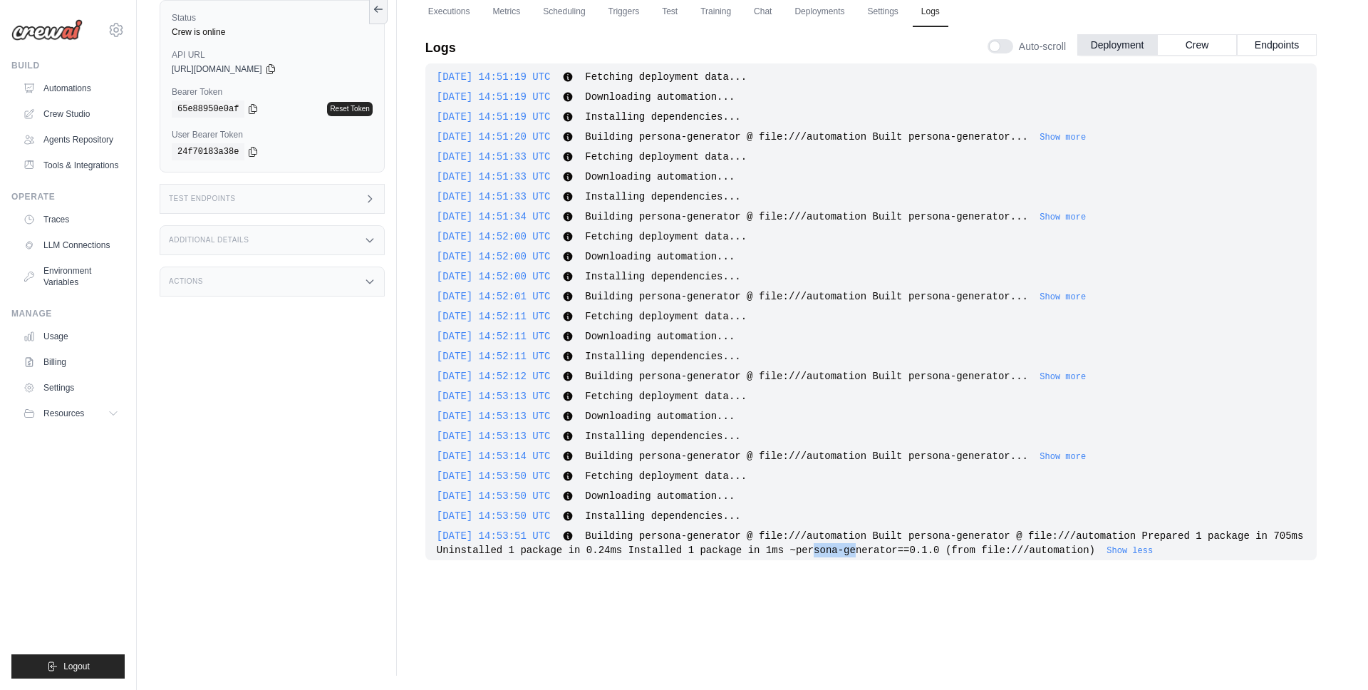
click at [857, 553] on span "Building persona-generator @ file:///automation Built persona-generator @ file:…" at bounding box center [870, 543] width 867 height 26
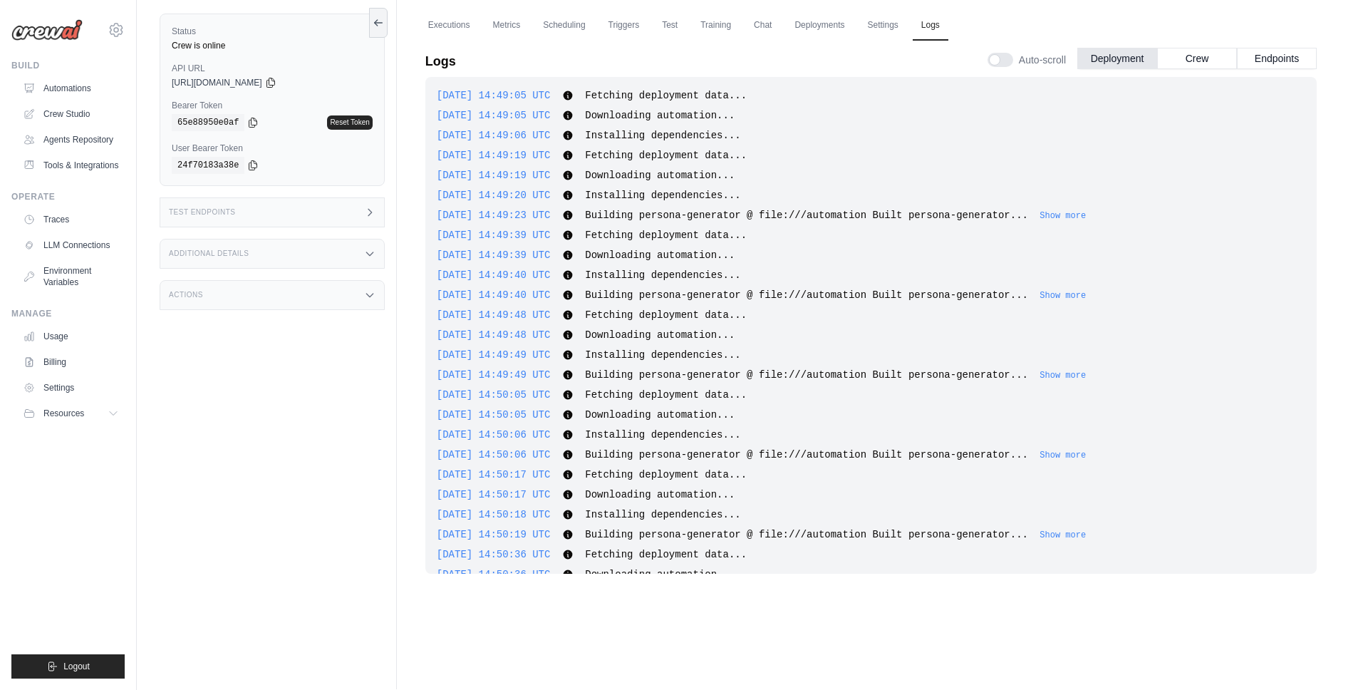
scroll to position [0, 0]
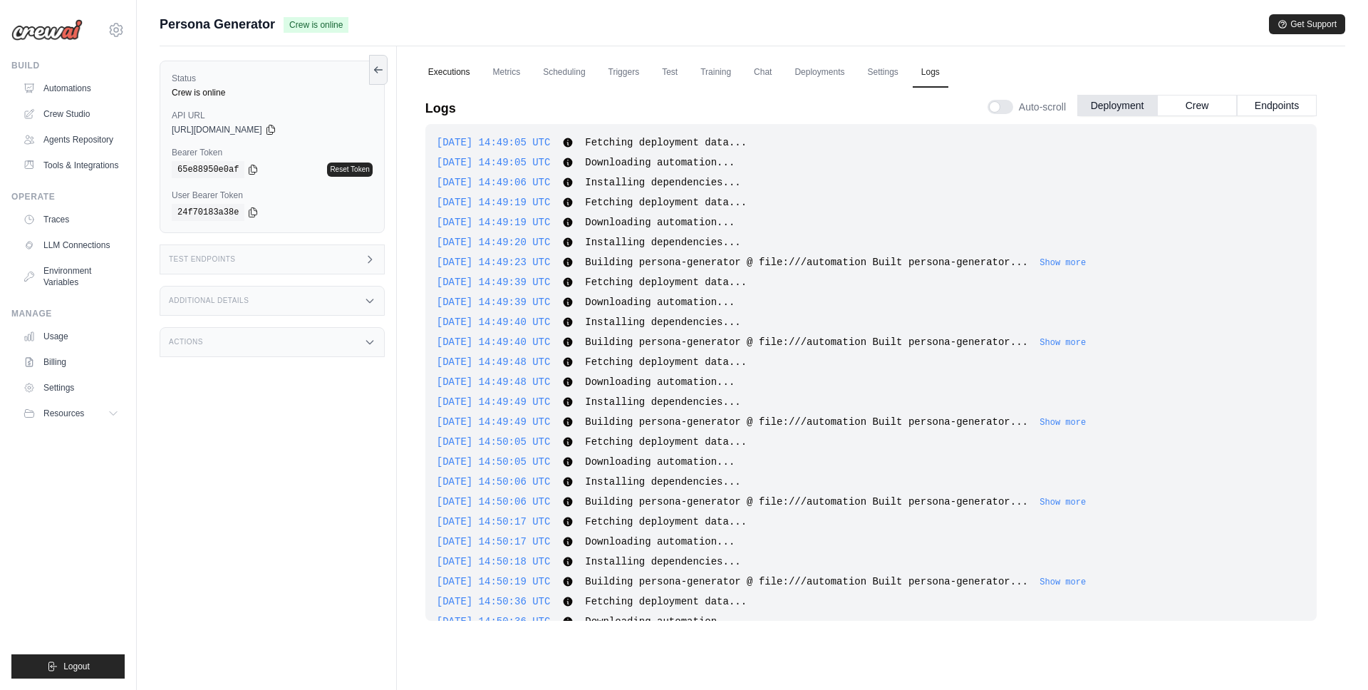
click at [447, 73] on link "Executions" at bounding box center [449, 73] width 59 height 30
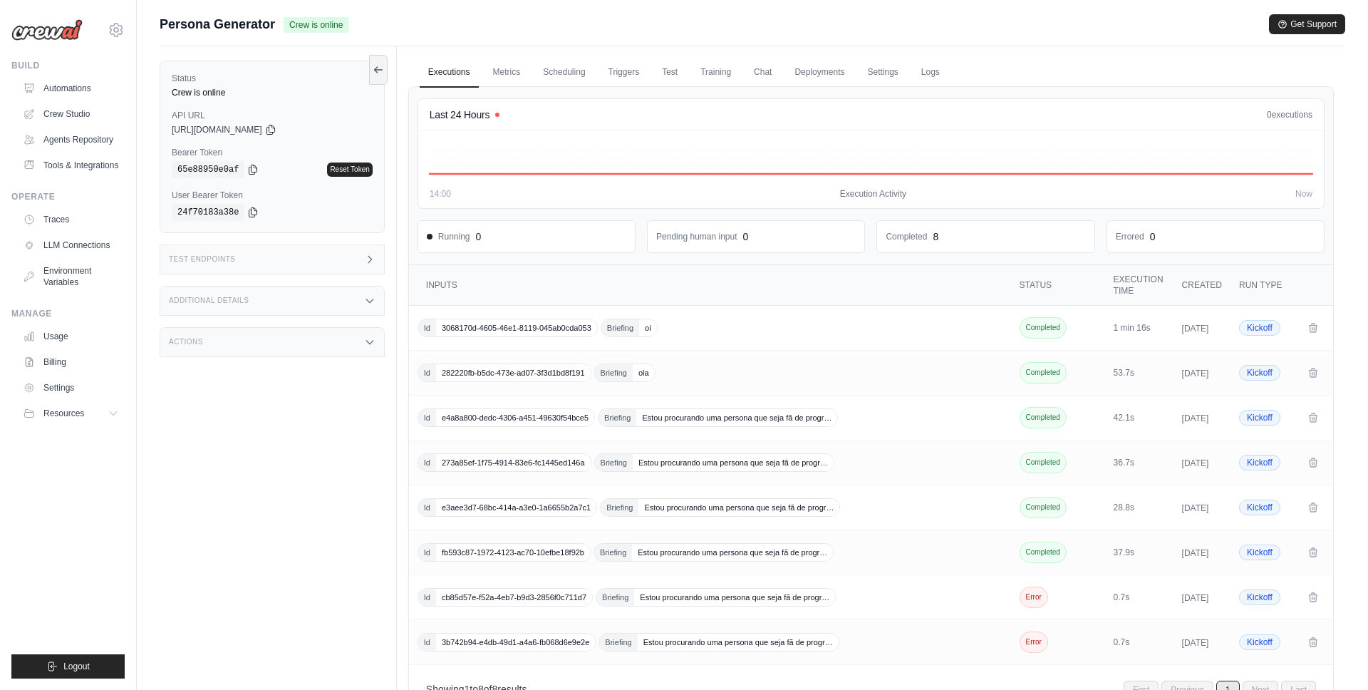
click at [314, 271] on div "Test Endpoints" at bounding box center [272, 259] width 225 height 30
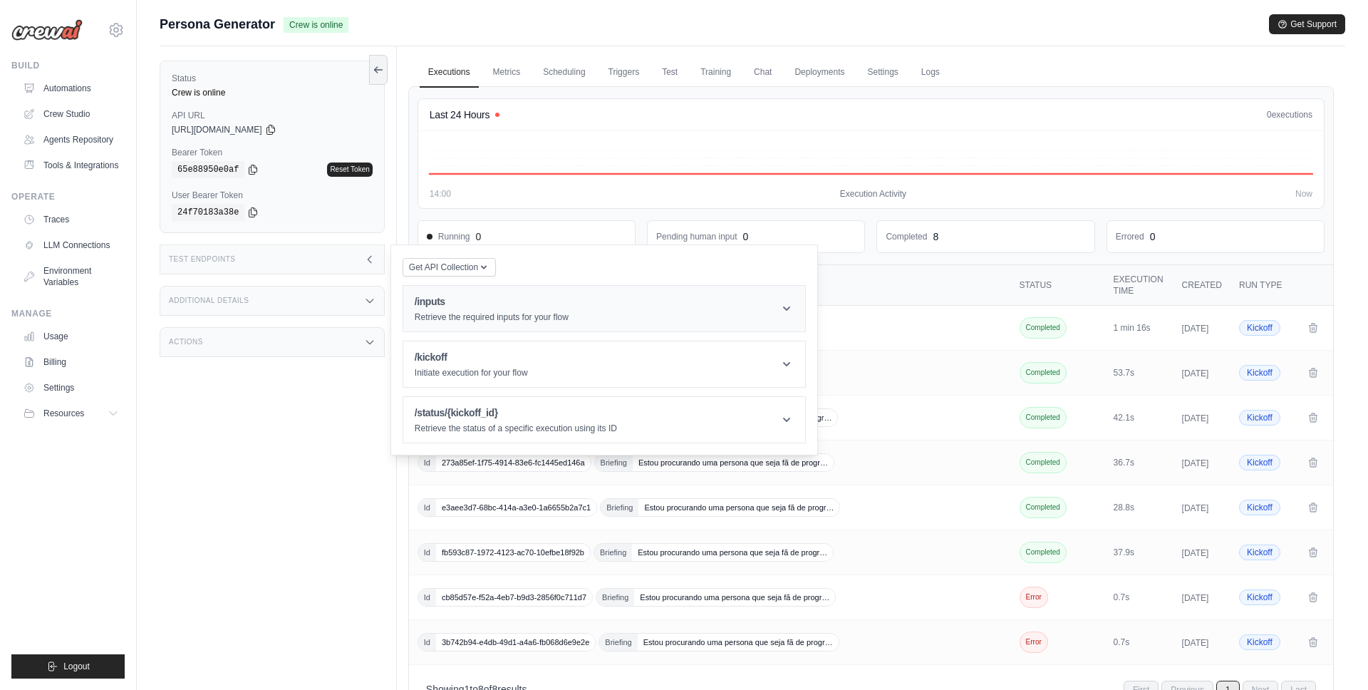
click at [491, 318] on p "Retrieve the required inputs for your flow" at bounding box center [492, 316] width 154 height 11
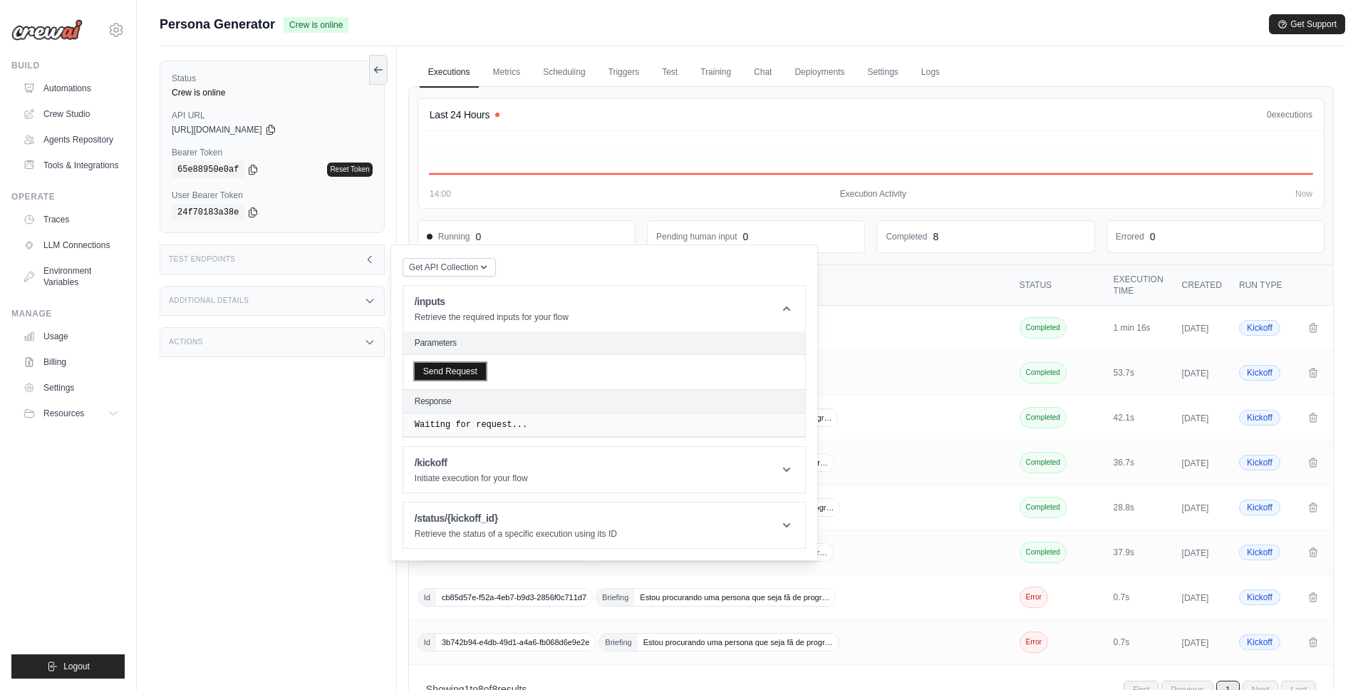
click at [469, 375] on button "Send Request" at bounding box center [450, 371] width 71 height 17
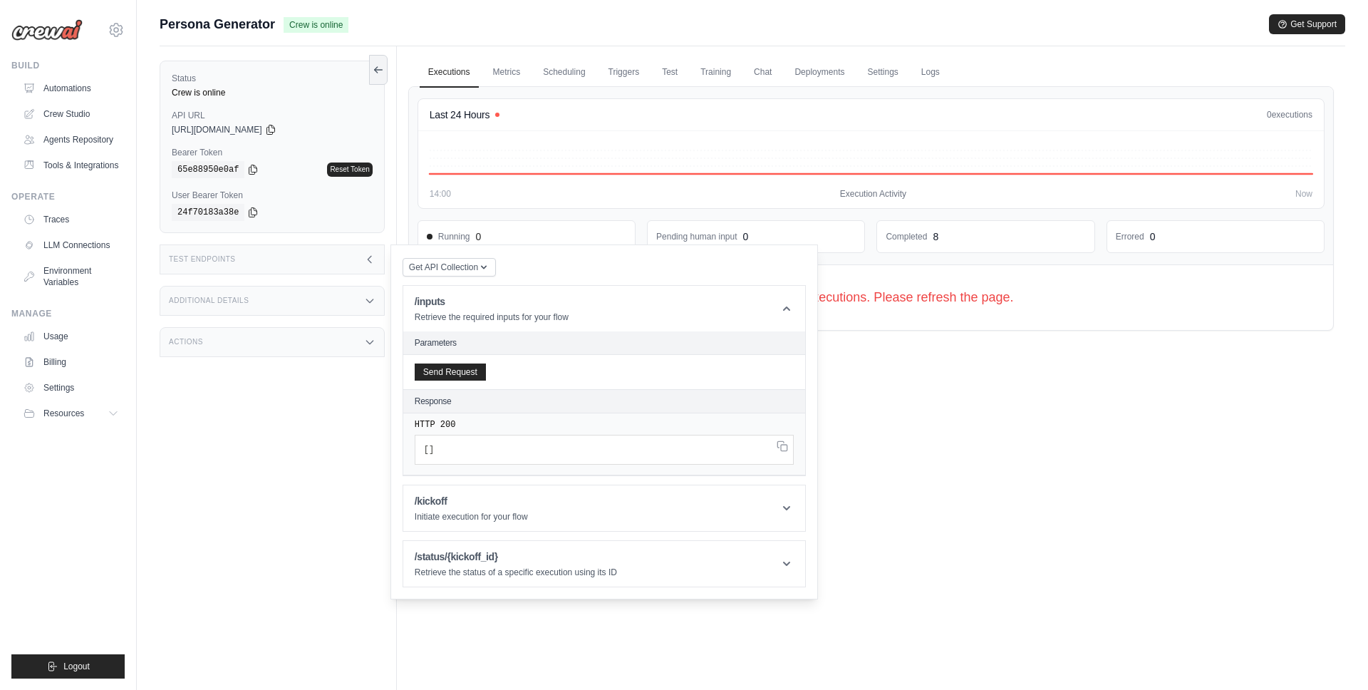
click at [349, 258] on div "Test Endpoints" at bounding box center [272, 259] width 225 height 30
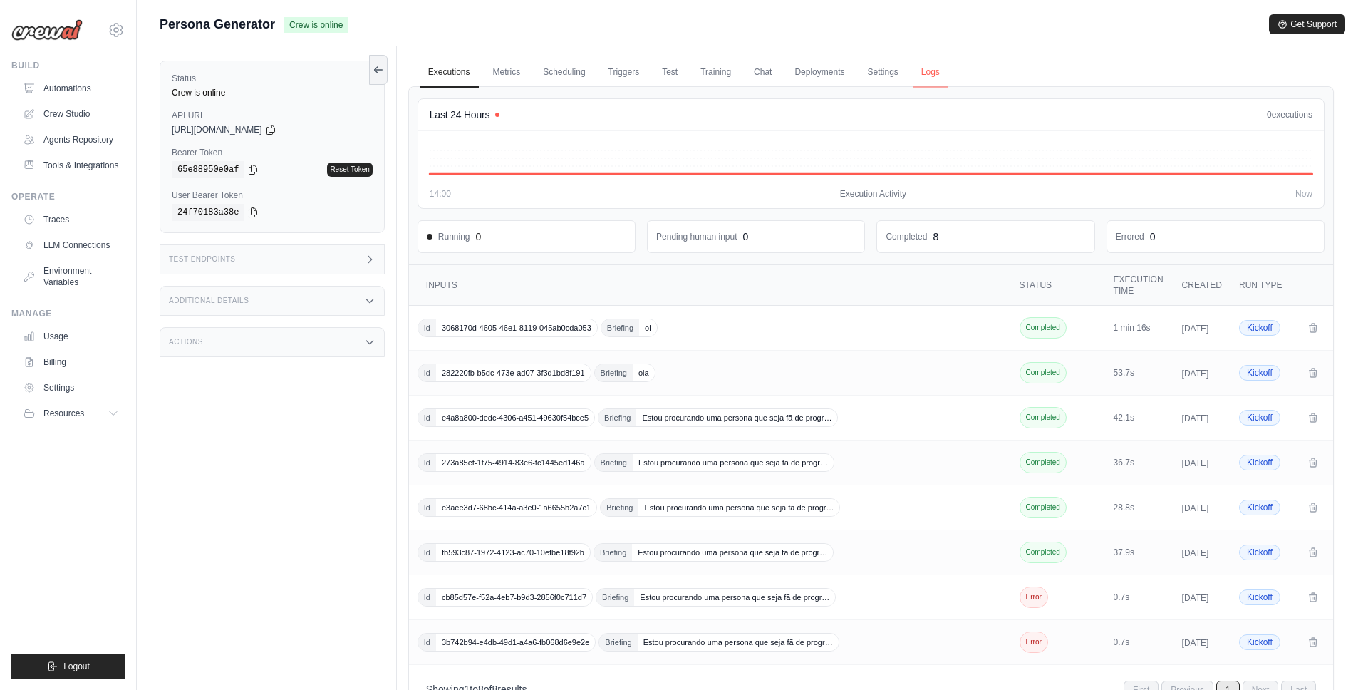
click at [934, 76] on link "Logs" at bounding box center [931, 73] width 36 height 30
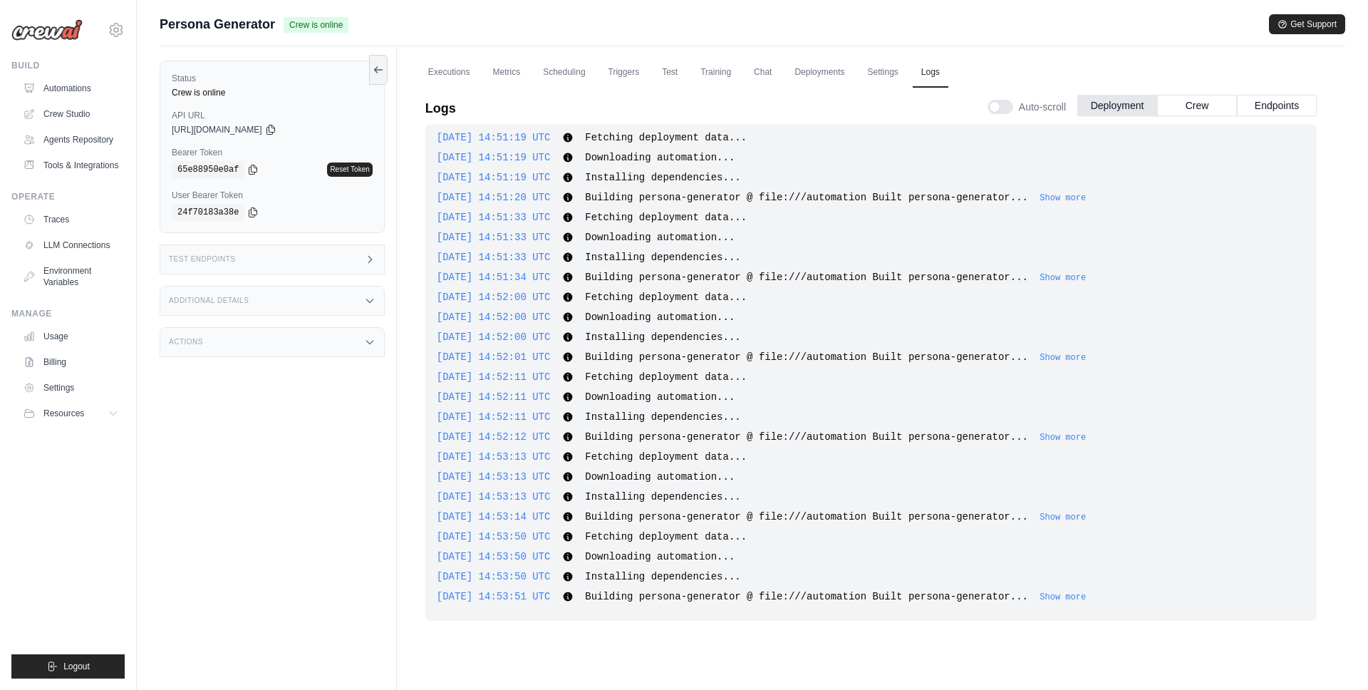
scroll to position [61, 0]
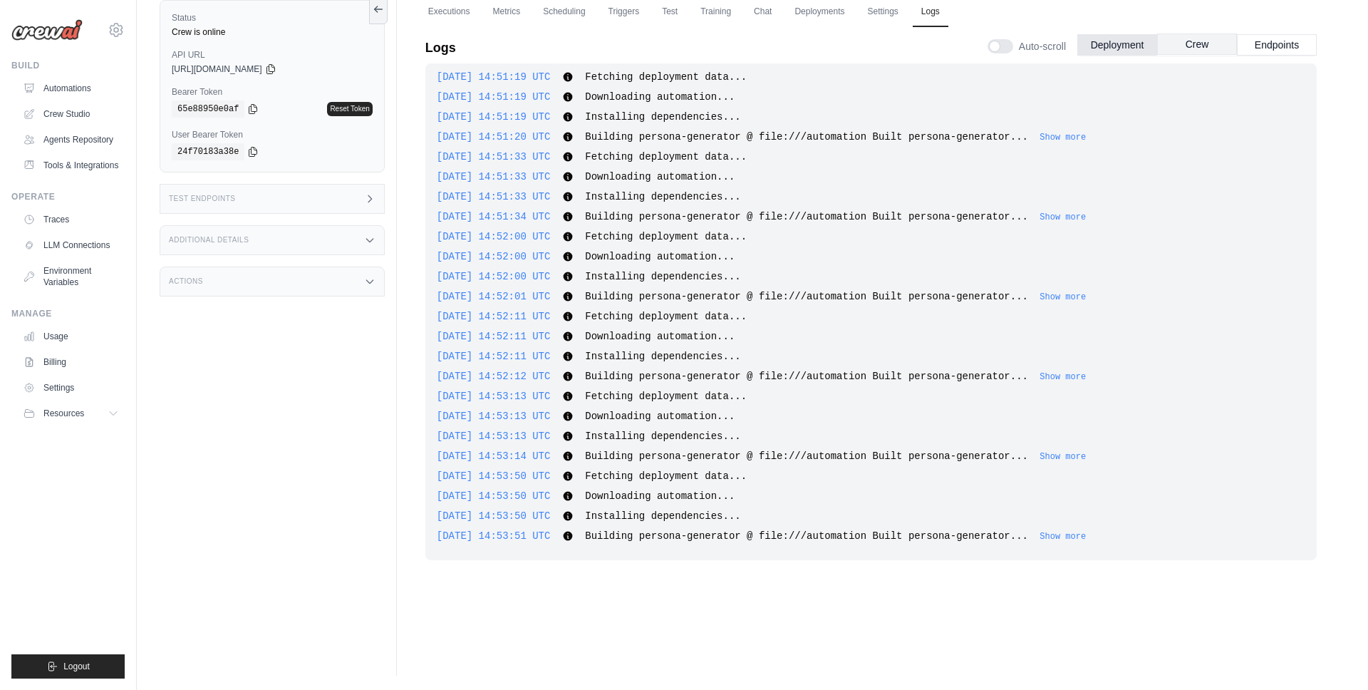
click at [1197, 46] on button "Crew" at bounding box center [1197, 43] width 80 height 21
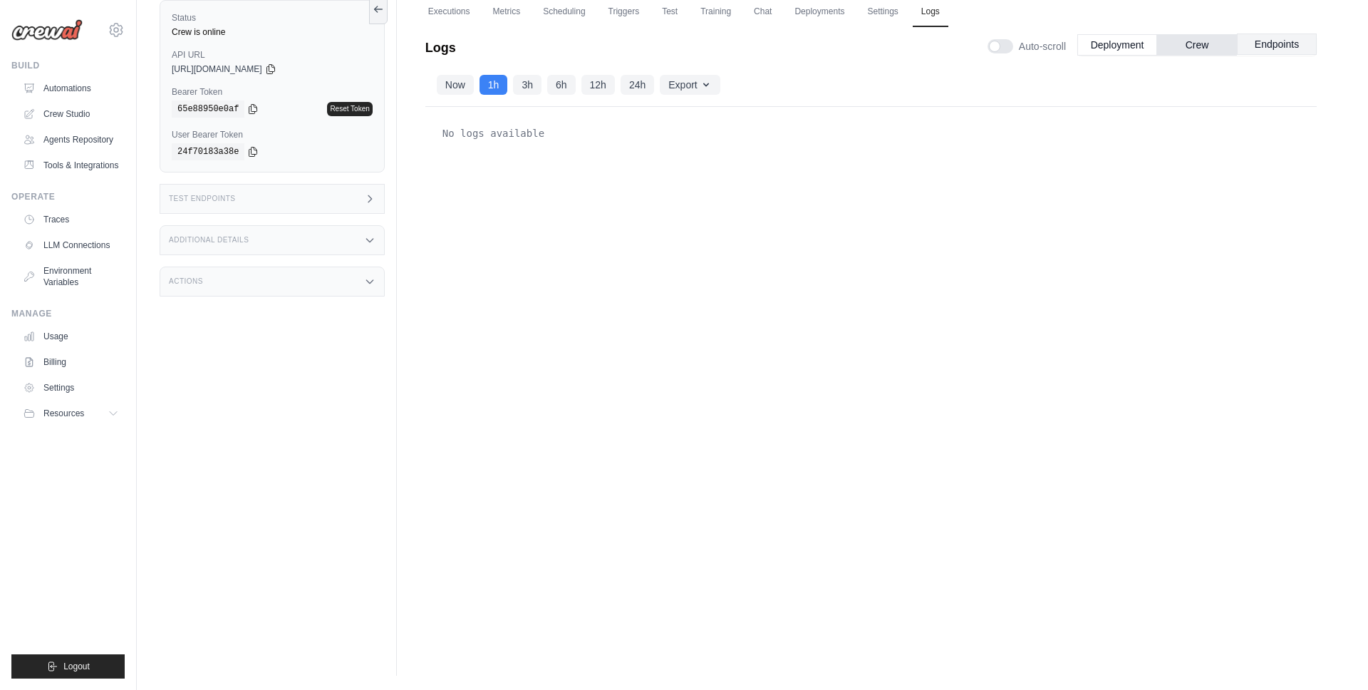
click at [1271, 46] on button "Endpoints" at bounding box center [1277, 43] width 80 height 21
click at [1128, 41] on button "Deployment" at bounding box center [1117, 43] width 80 height 21
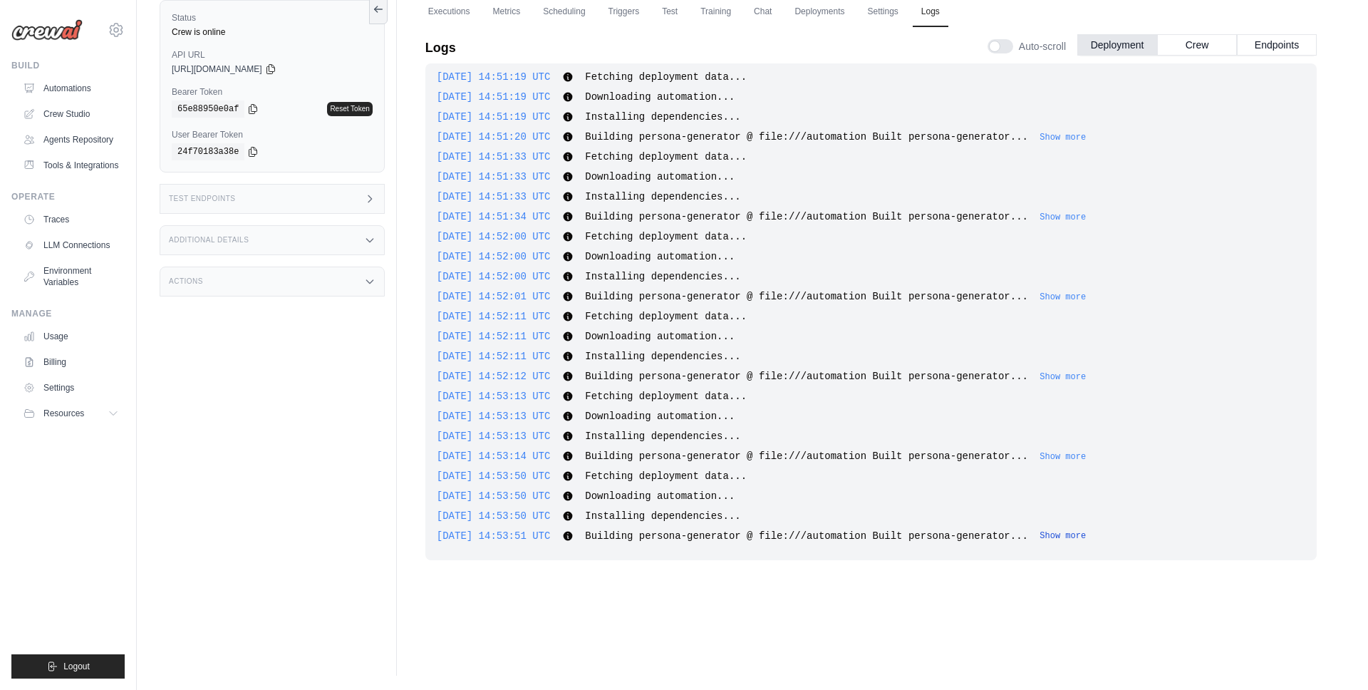
click at [1086, 535] on button "Show more" at bounding box center [1063, 535] width 46 height 11
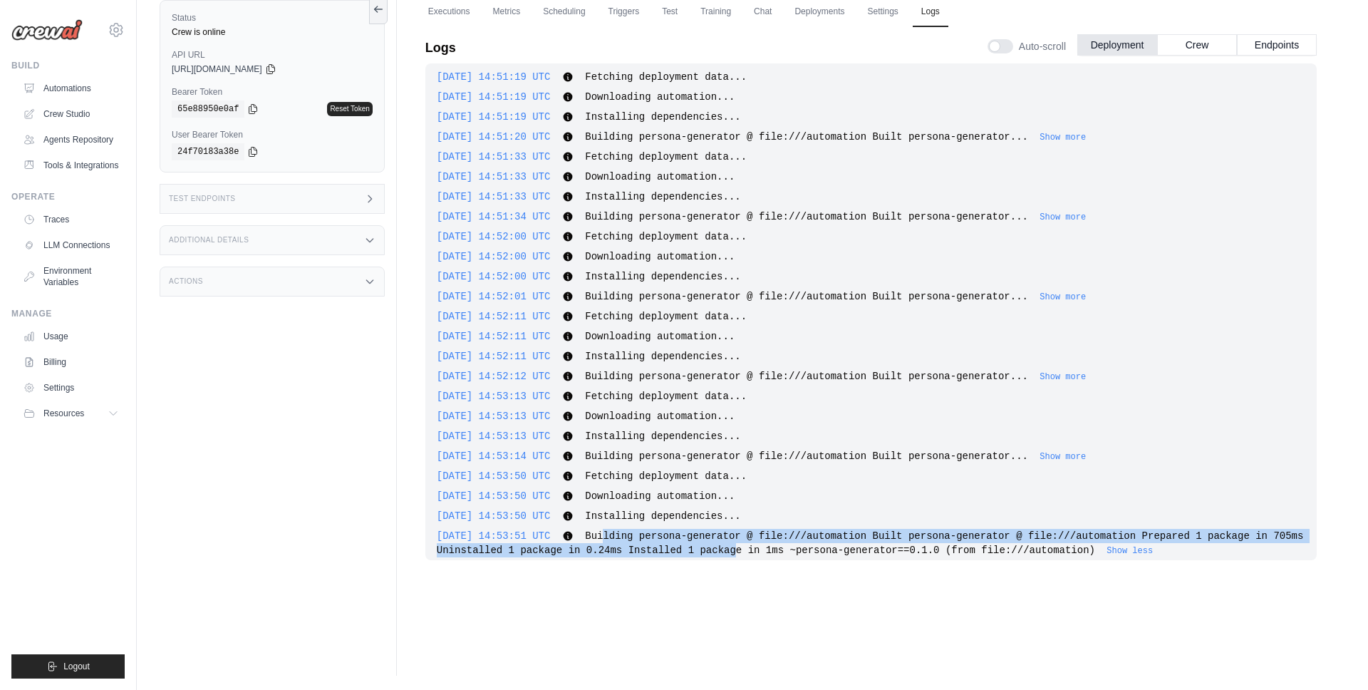
scroll to position [638, 0]
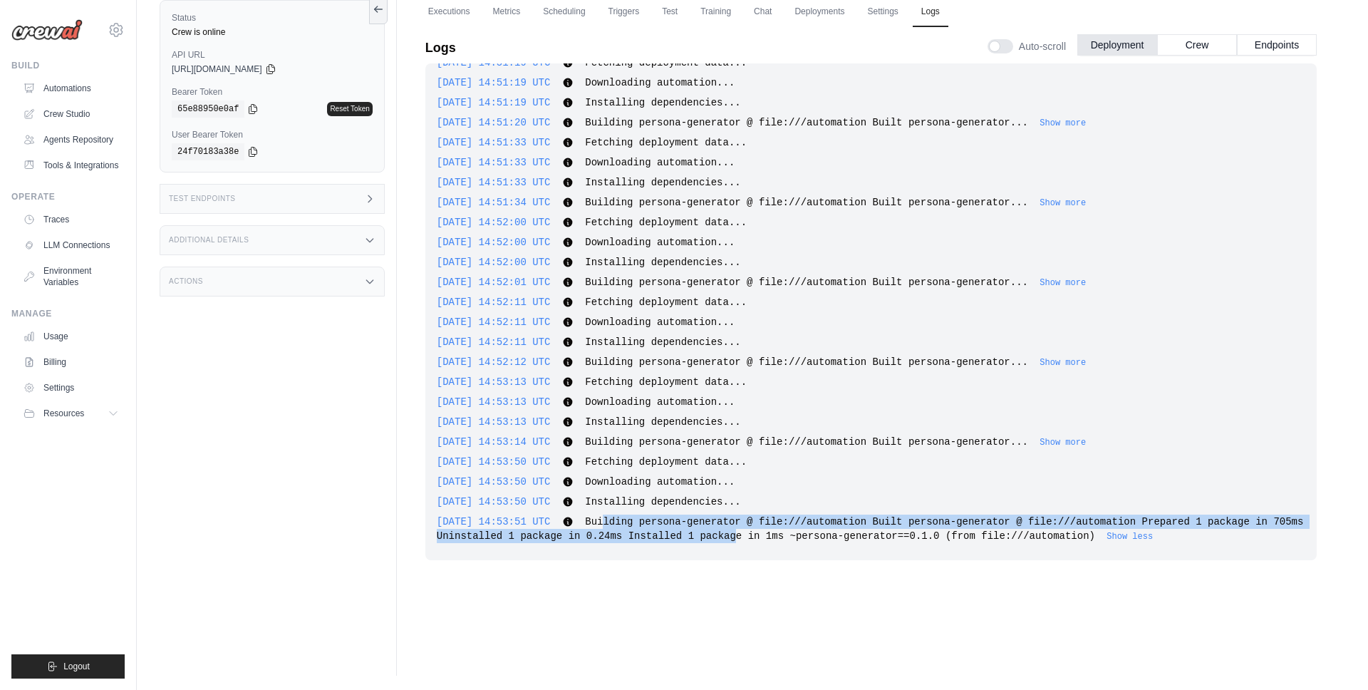
drag, startPoint x: 608, startPoint y: 538, endPoint x: 758, endPoint y: 550, distance: 150.1
click at [758, 550] on div "2025-10-13 14:49:05 UTC Fetching deployment data... Show more Show less 2025-10…" at bounding box center [870, 311] width 891 height 497
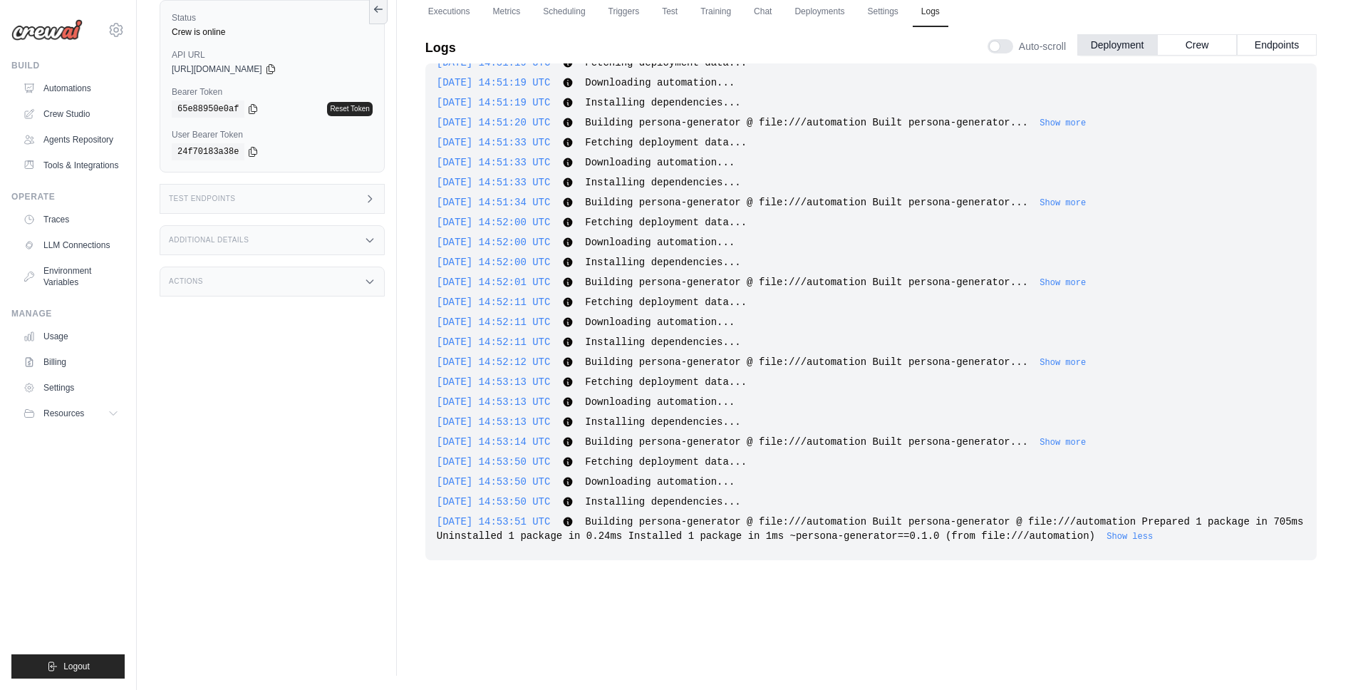
click at [524, 539] on span "Building persona-generator @ file:///automation Built persona-generator @ file:…" at bounding box center [870, 529] width 867 height 26
click at [696, 525] on span "Building persona-generator @ file:///automation Built persona-generator @ file:…" at bounding box center [870, 529] width 867 height 26
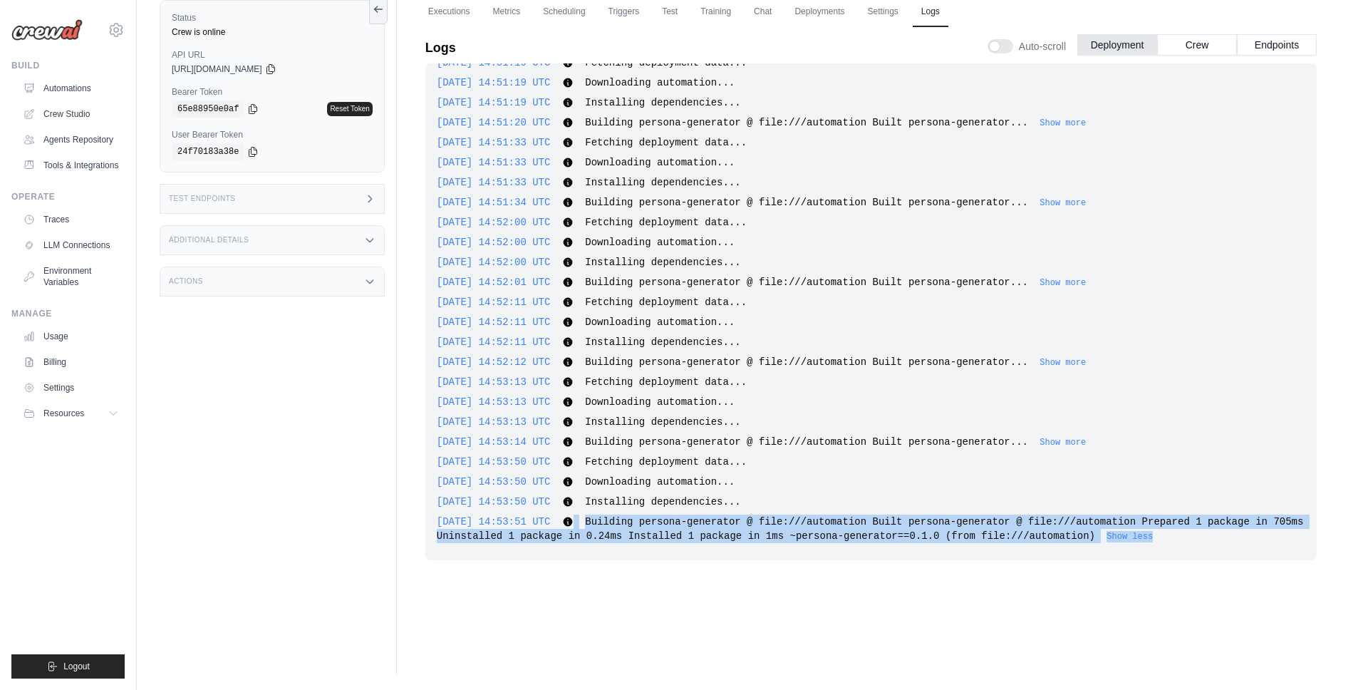
click at [696, 525] on span "Building persona-generator @ file:///automation Built persona-generator @ file:…" at bounding box center [870, 529] width 867 height 26
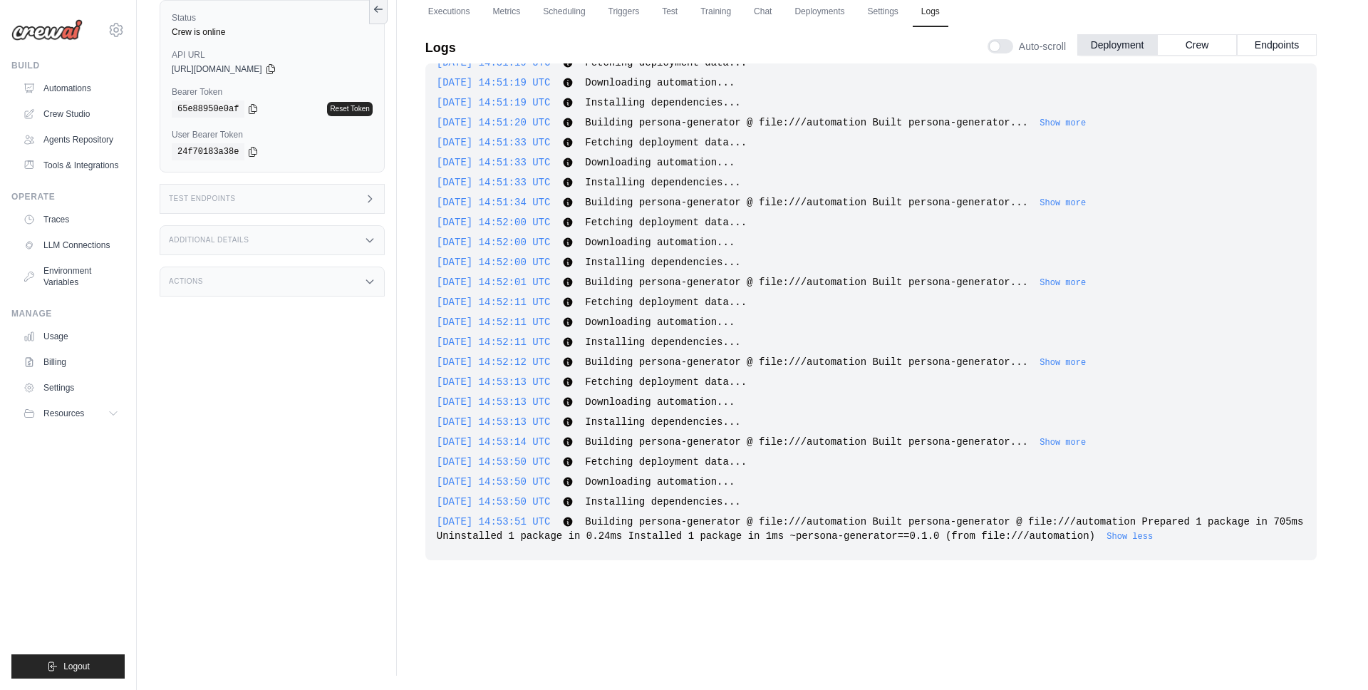
click at [842, 131] on div "2025-10-13 14:49:05 UTC Fetching deployment data... Show more Show less 2025-10…" at bounding box center [870, 311] width 891 height 497
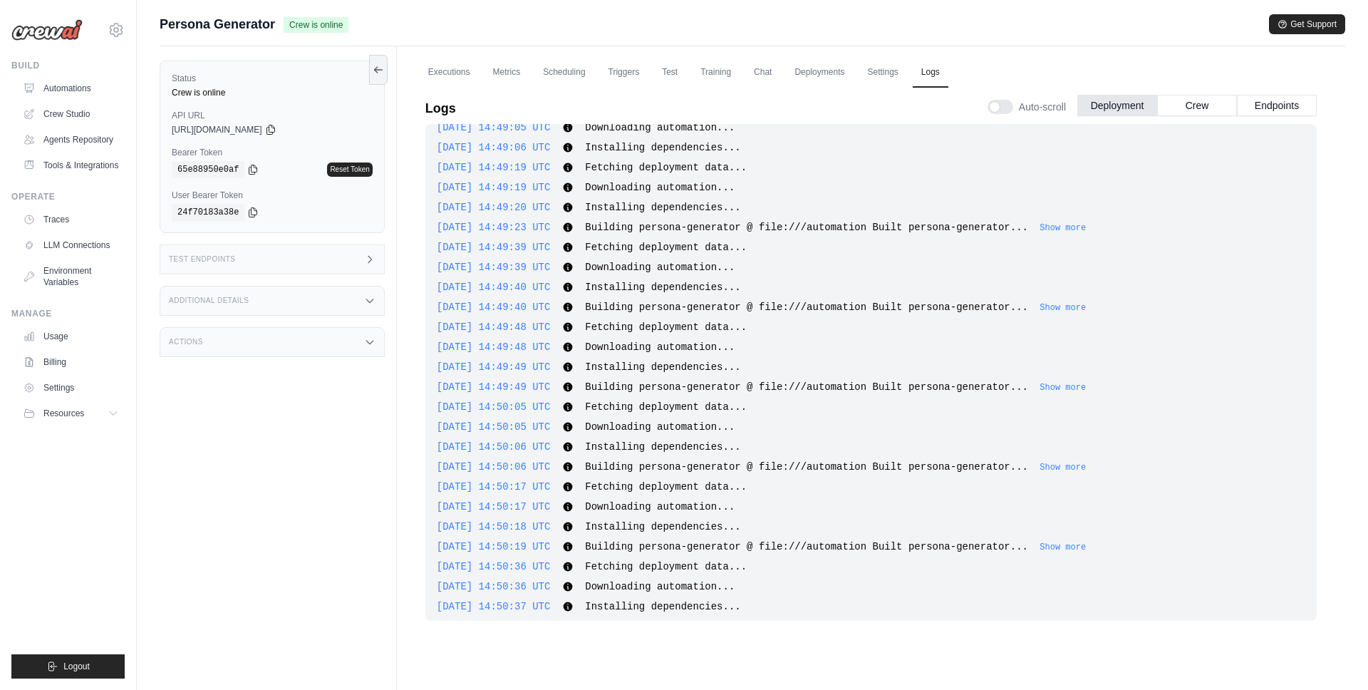
scroll to position [0, 0]
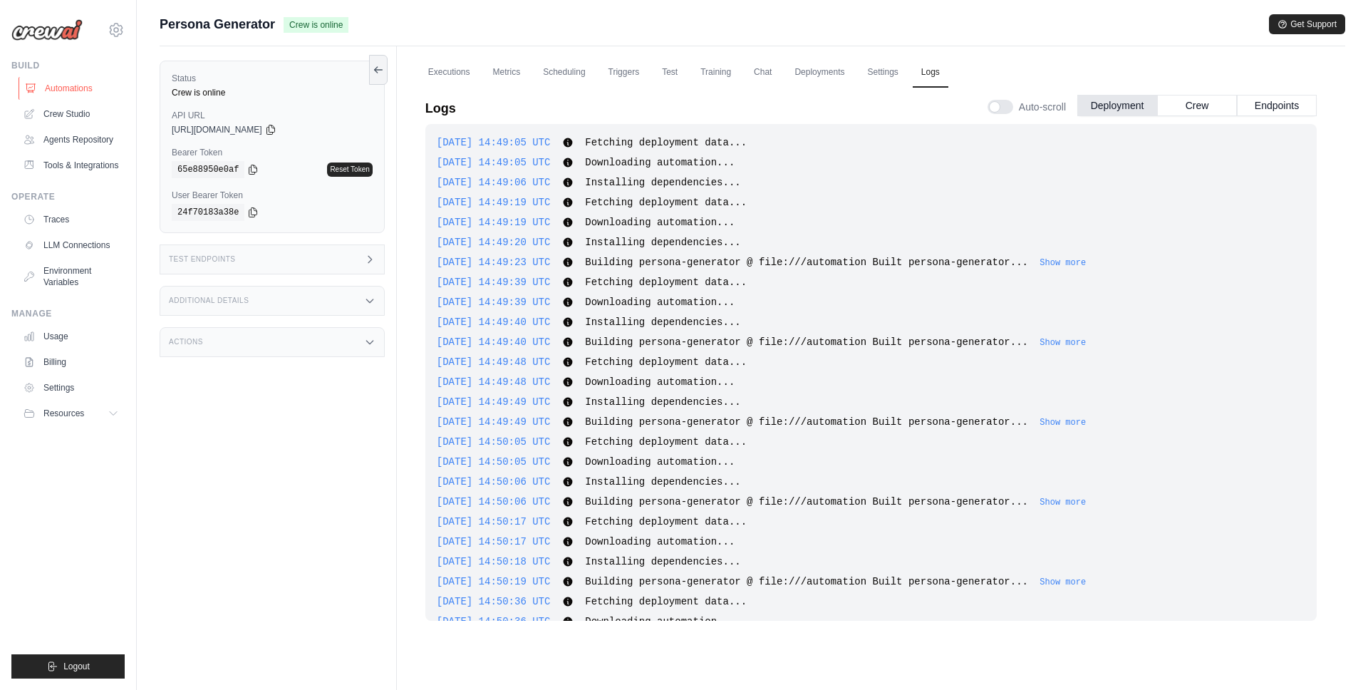
click at [72, 89] on link "Automations" at bounding box center [73, 88] width 108 height 23
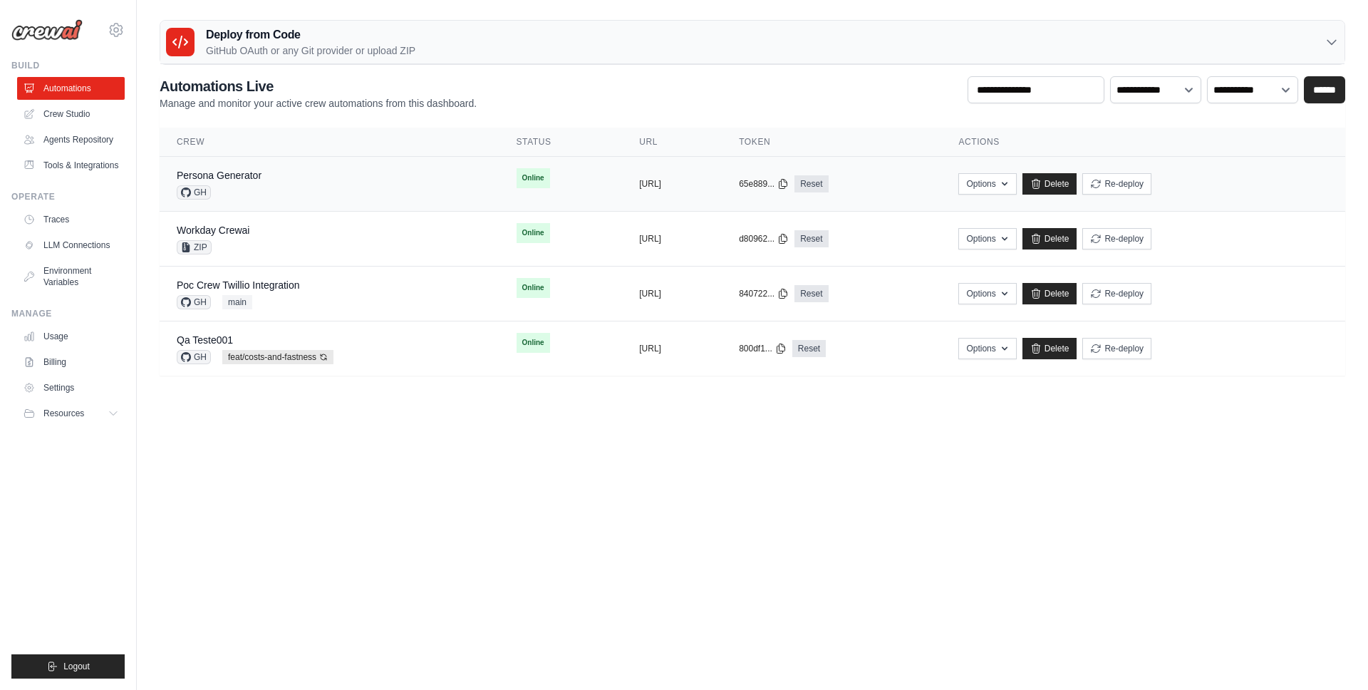
click at [312, 169] on div "Persona Generator GH" at bounding box center [330, 183] width 306 height 31
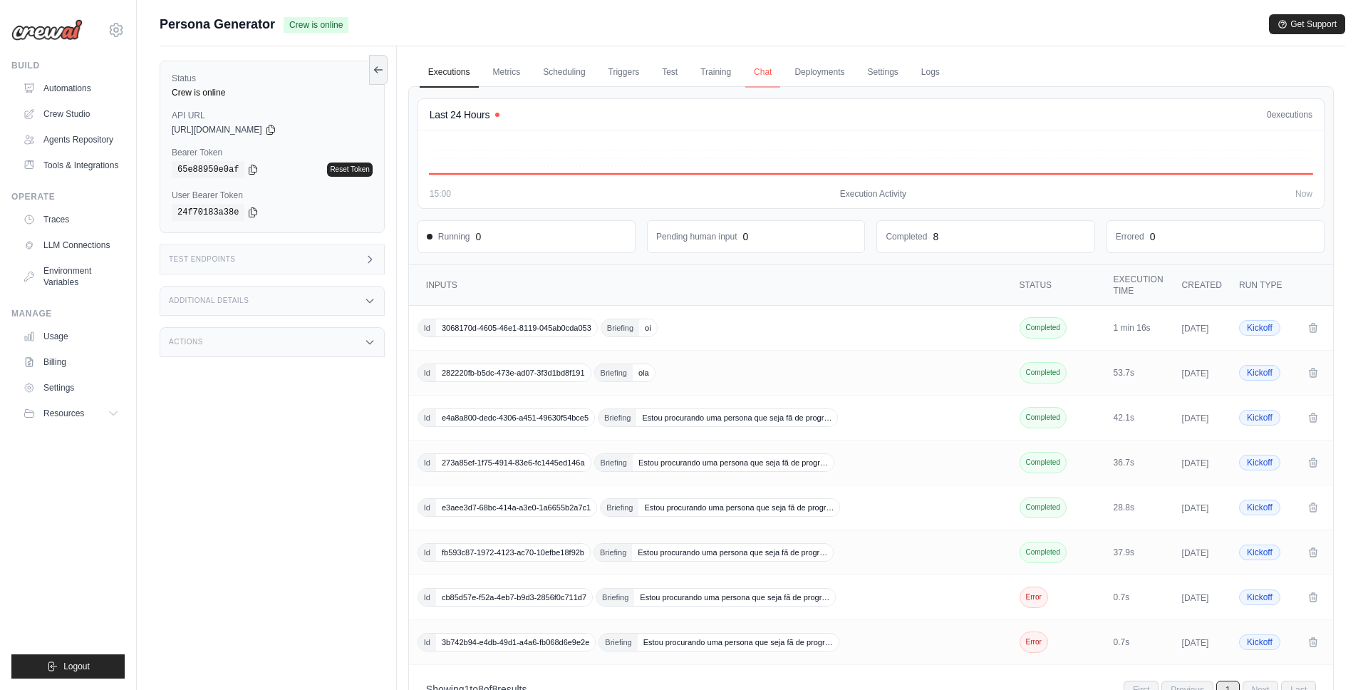
click at [758, 75] on link "Chat" at bounding box center [762, 73] width 35 height 30
click at [872, 78] on link "Settings" at bounding box center [883, 73] width 48 height 30
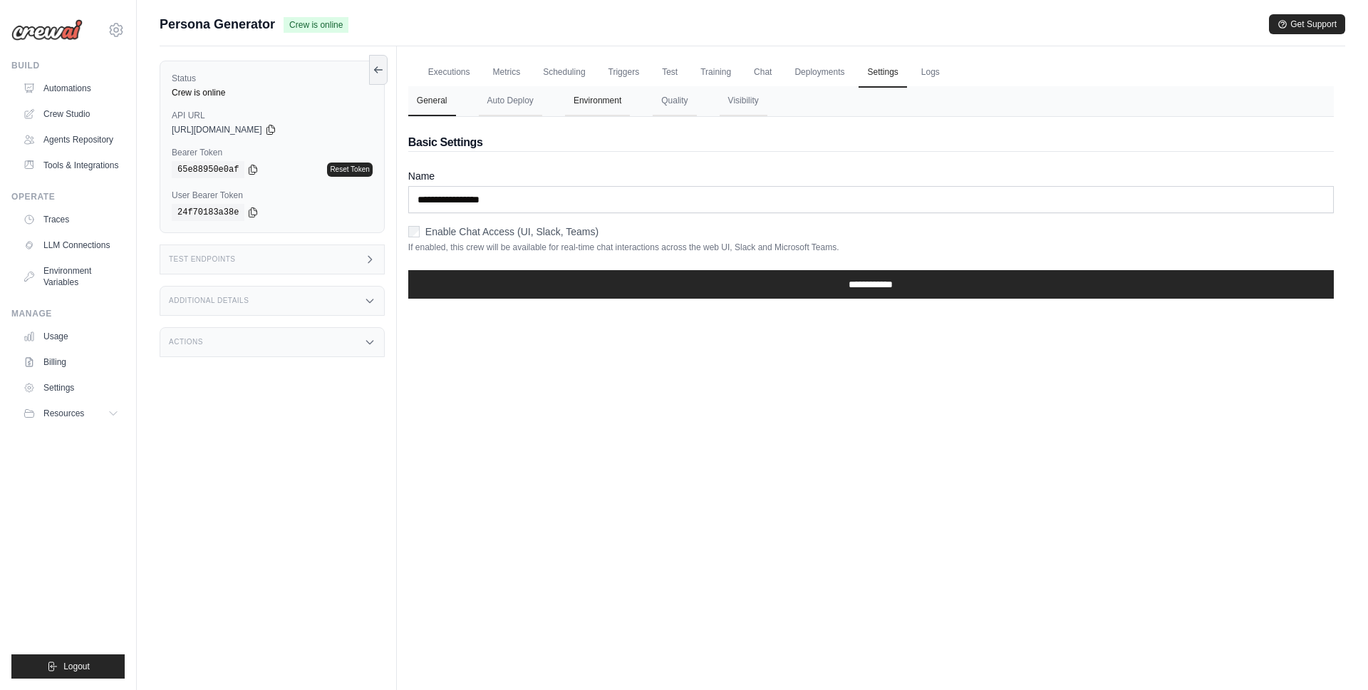
click at [606, 99] on button "Environment" at bounding box center [597, 101] width 65 height 30
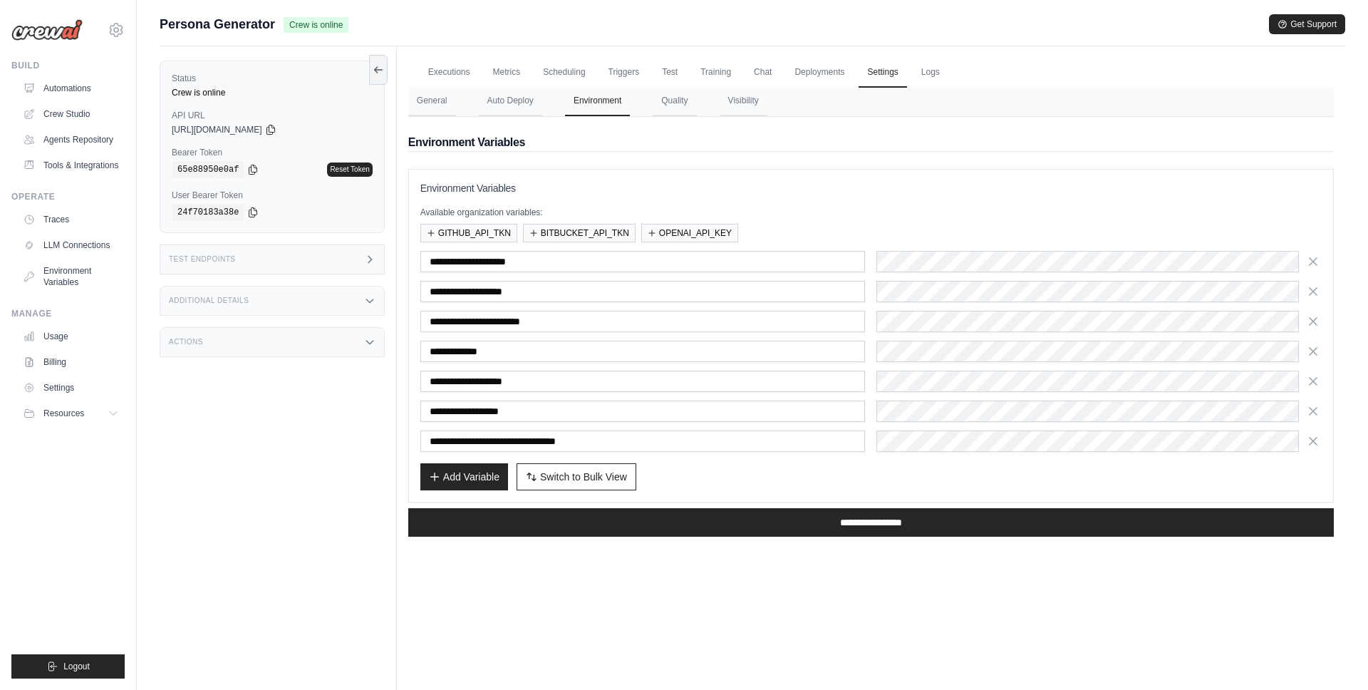
click at [322, 375] on div "Status Crew is online API URL copied https://persona-generator-5666b058-0260-45…" at bounding box center [278, 391] width 237 height 690
click at [458, 72] on link "Executions" at bounding box center [449, 73] width 59 height 30
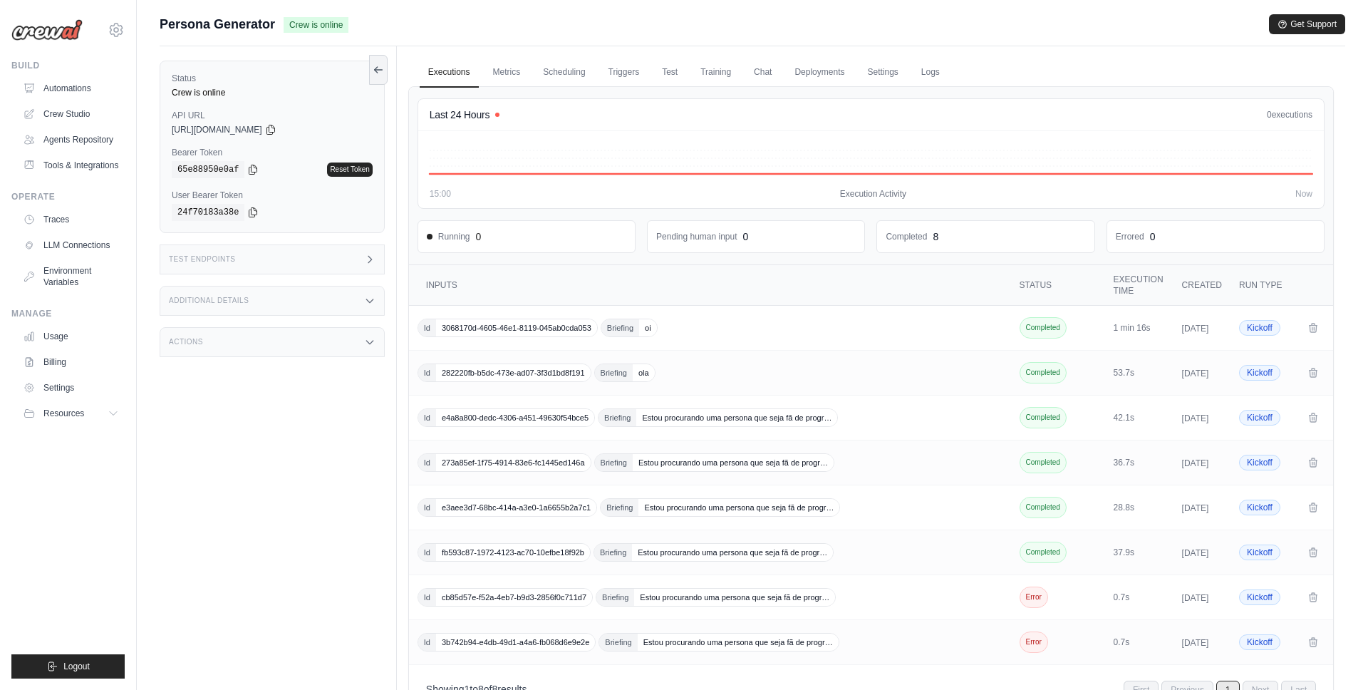
click at [1053, 41] on div "Submit a support request Describe your issue or question * Please be specific a…" at bounding box center [753, 30] width 1186 height 32
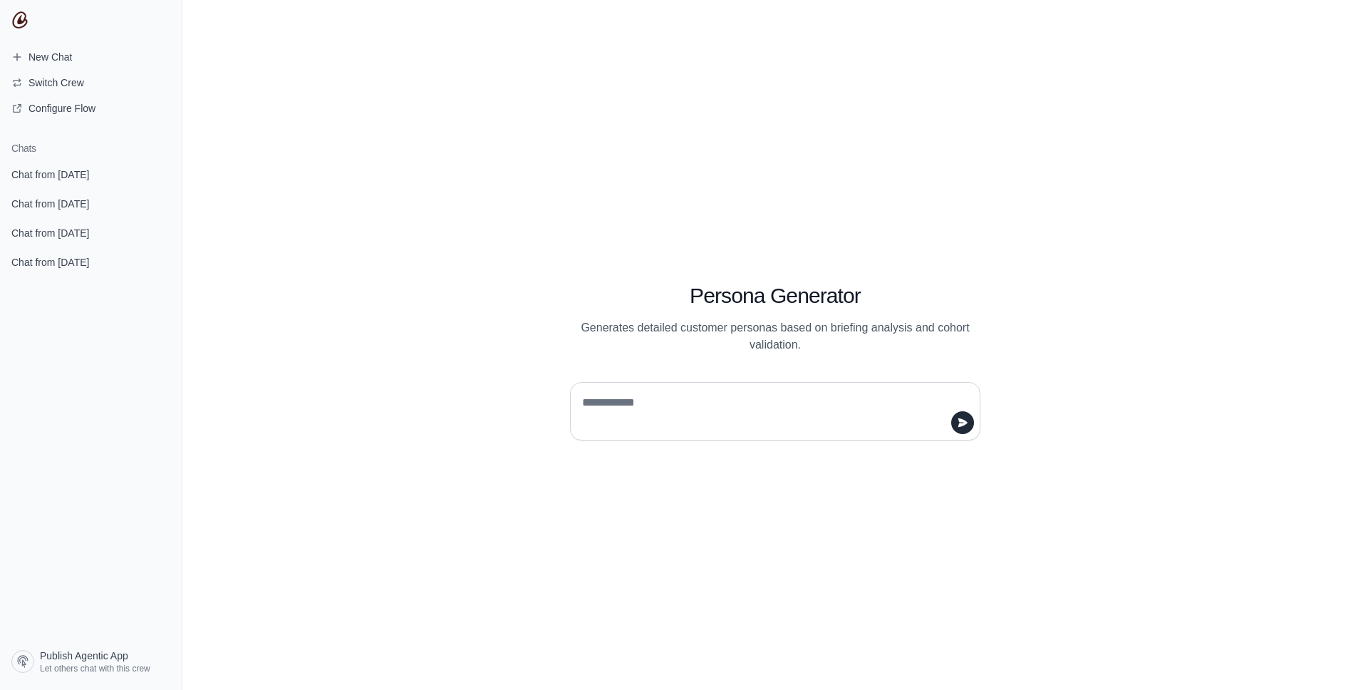
click at [668, 398] on textarea at bounding box center [770, 411] width 383 height 40
click at [616, 402] on textarea at bounding box center [770, 411] width 383 height 40
click at [655, 405] on textarea at bounding box center [770, 411] width 383 height 40
type textarea "**"
click at [962, 425] on icon "submit" at bounding box center [962, 422] width 11 height 11
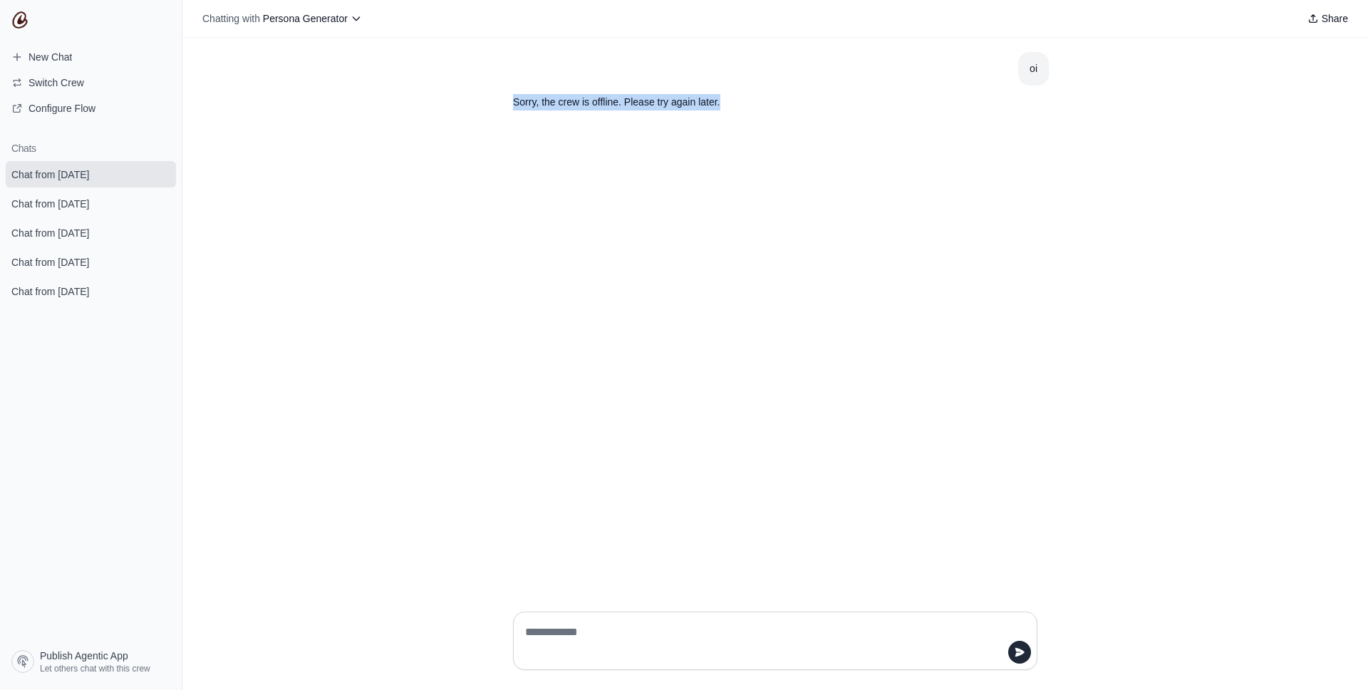
drag, startPoint x: 512, startPoint y: 98, endPoint x: 790, endPoint y: 108, distance: 278.8
click at [790, 108] on section "Sorry, the crew is offline. Please try again later." at bounding box center [741, 102] width 479 height 33
